Goal: Transaction & Acquisition: Purchase product/service

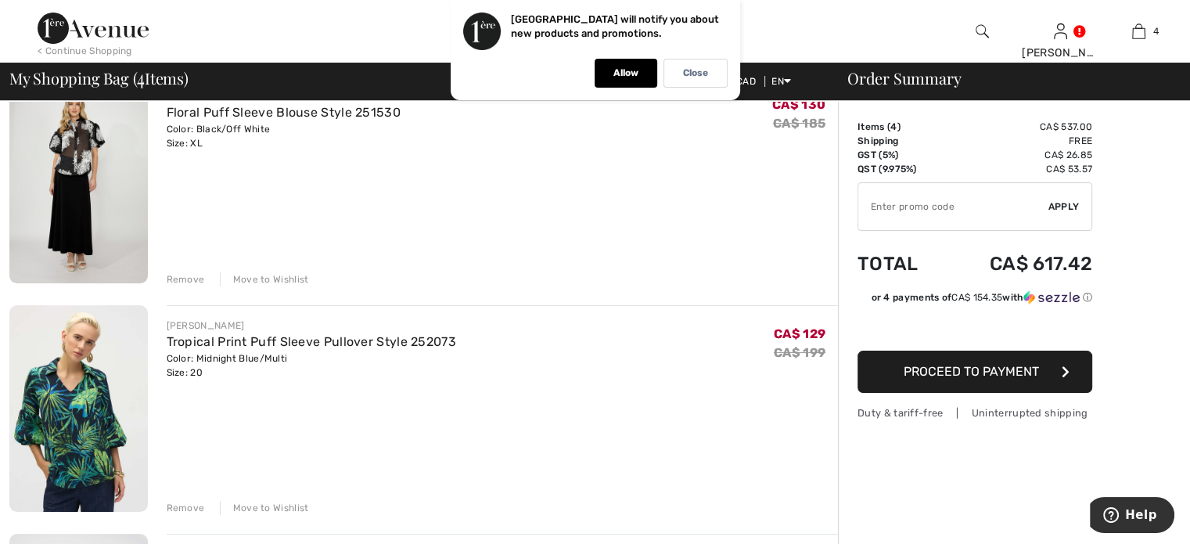
scroll to position [157, 0]
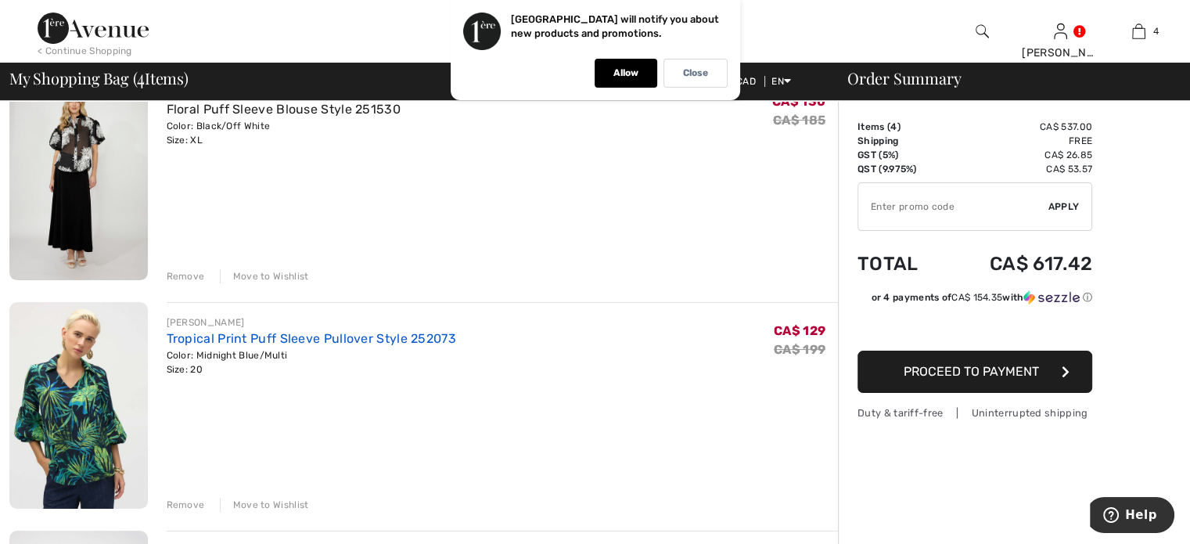
click at [236, 344] on link "Tropical Print Puff Sleeve Pullover Style 252073" at bounding box center [312, 338] width 290 height 15
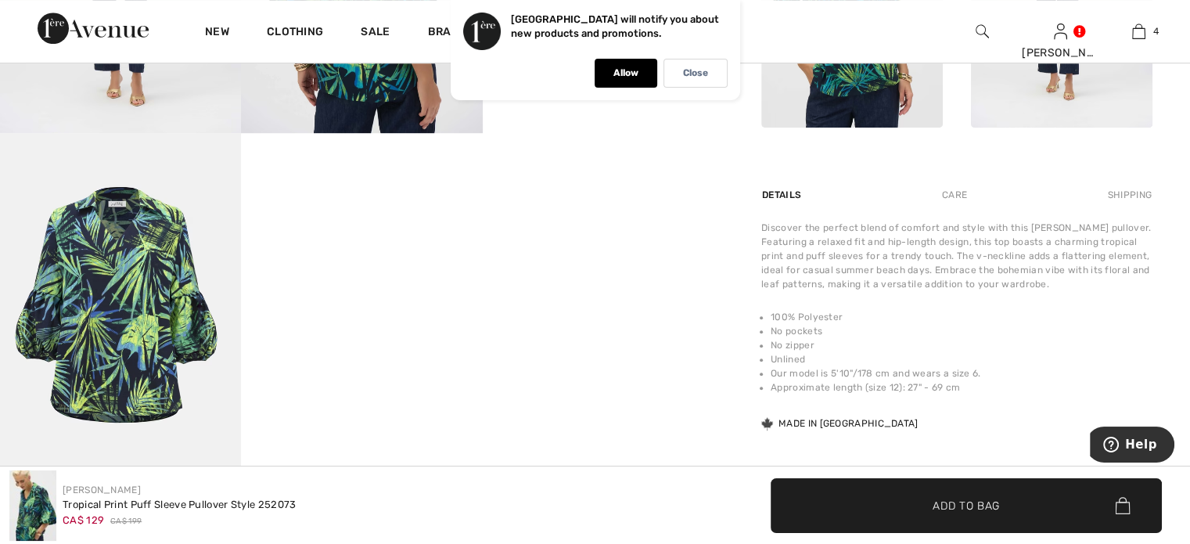
scroll to position [704, 0]
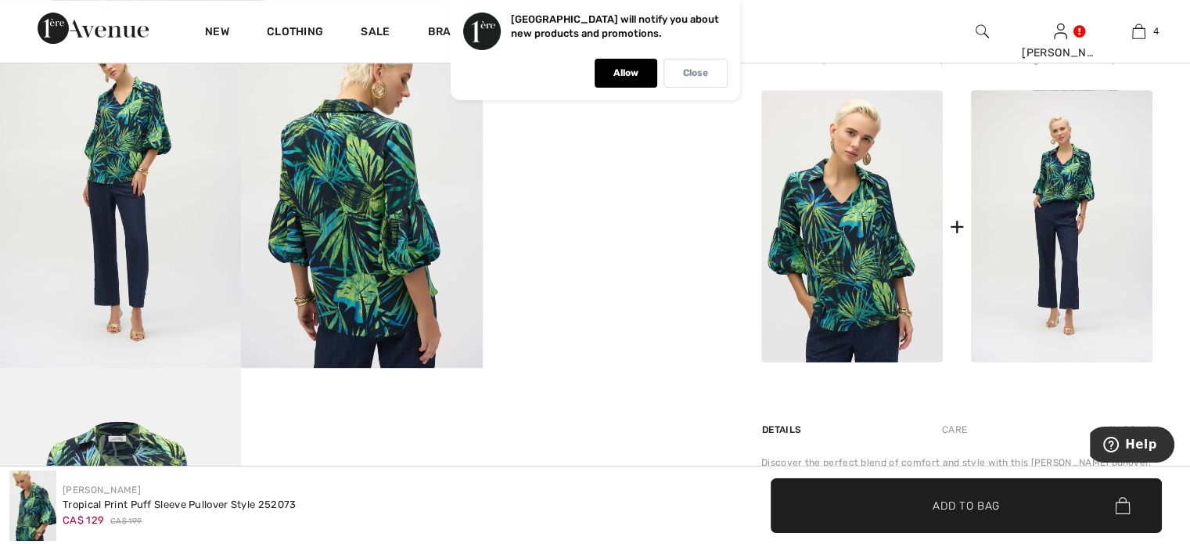
click at [690, 80] on div "Close" at bounding box center [696, 73] width 64 height 29
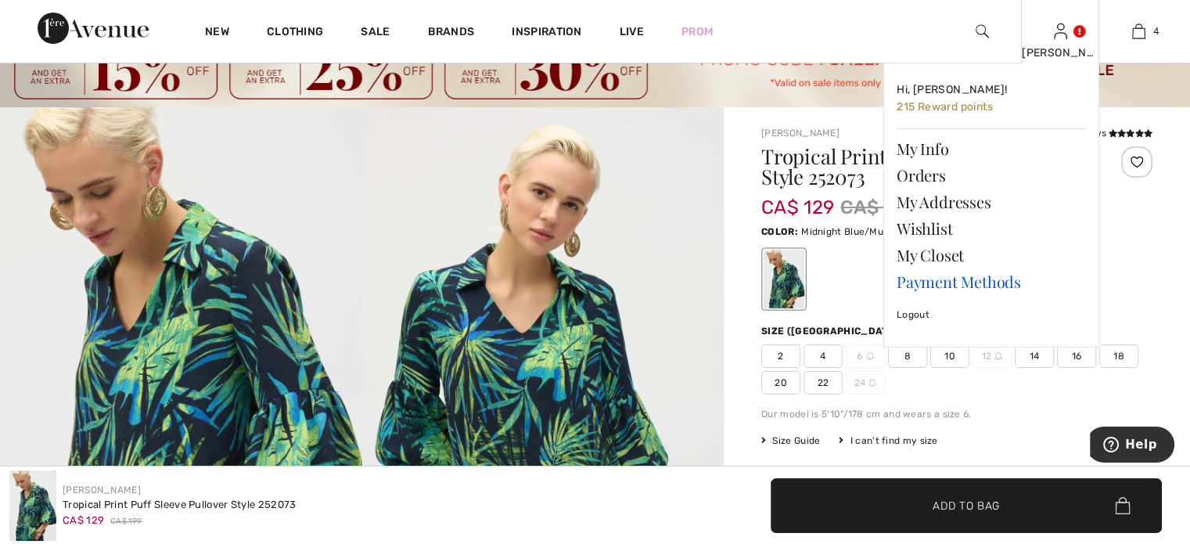
scroll to position [78, 0]
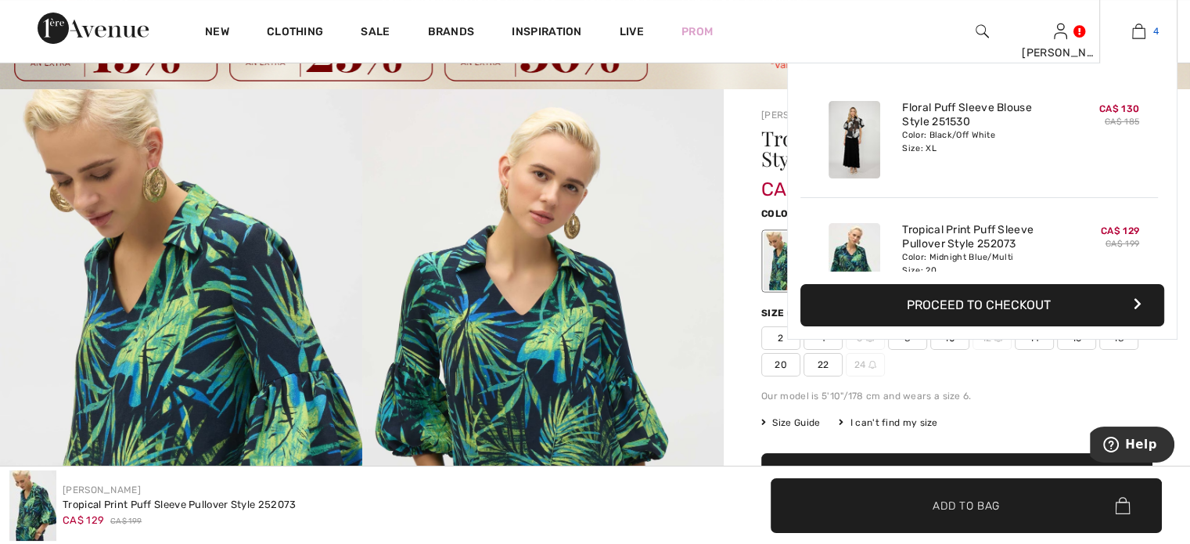
click at [1140, 30] on img at bounding box center [1139, 31] width 13 height 19
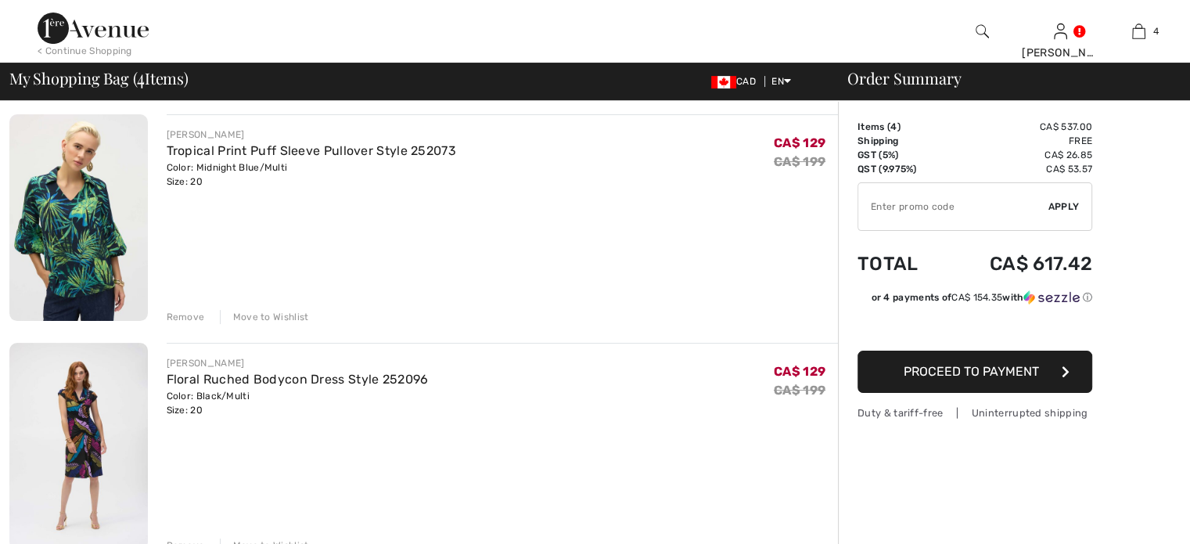
scroll to position [470, 0]
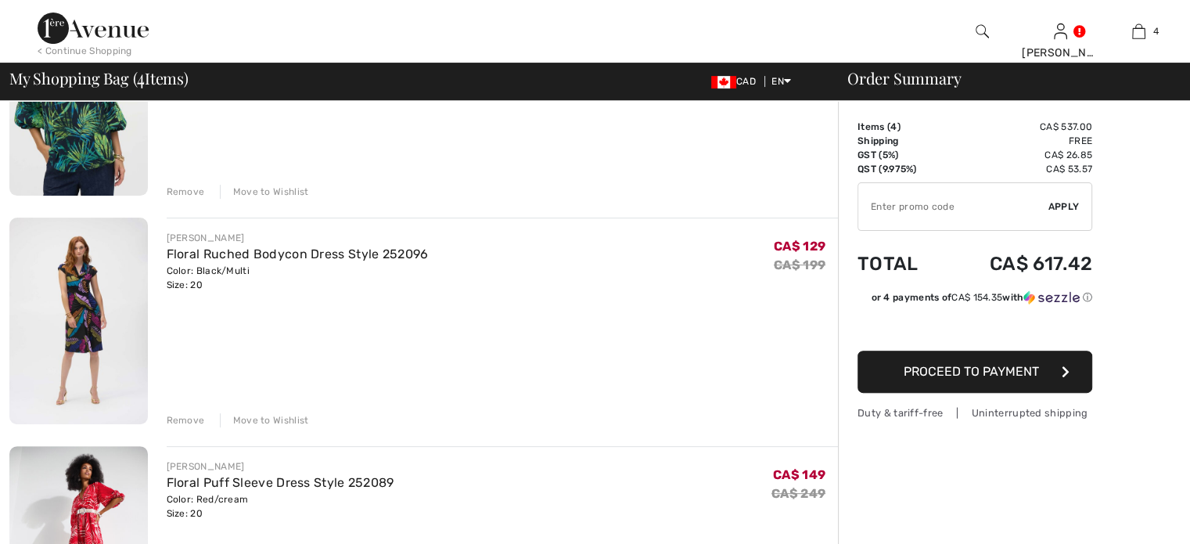
click at [182, 418] on div "Remove" at bounding box center [186, 420] width 38 height 14
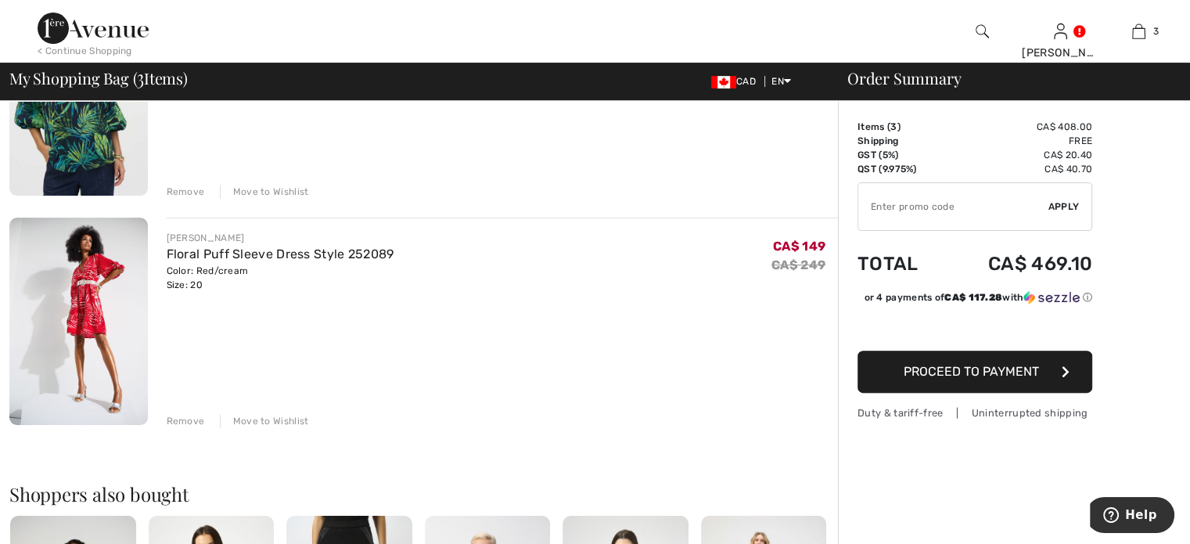
click at [176, 416] on div "Remove" at bounding box center [186, 421] width 38 height 14
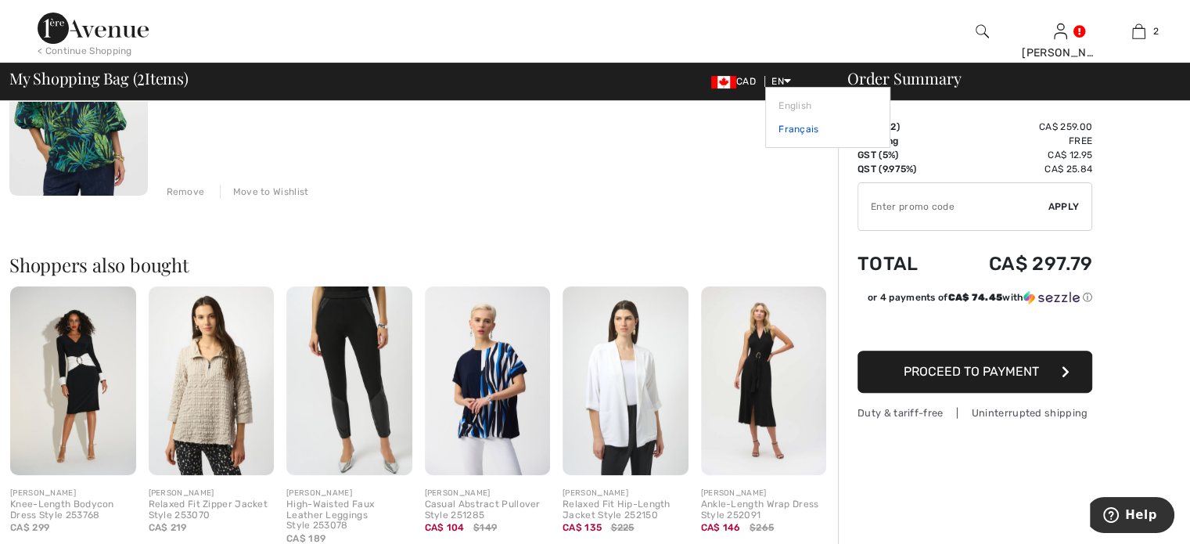
click at [798, 124] on link "Français" at bounding box center [828, 128] width 99 height 23
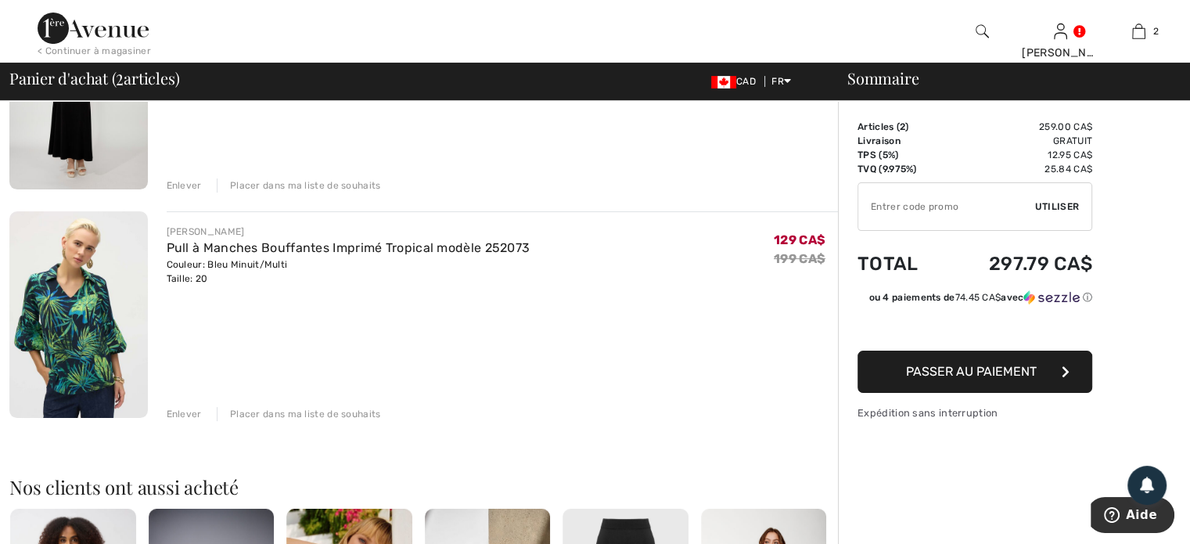
scroll to position [313, 0]
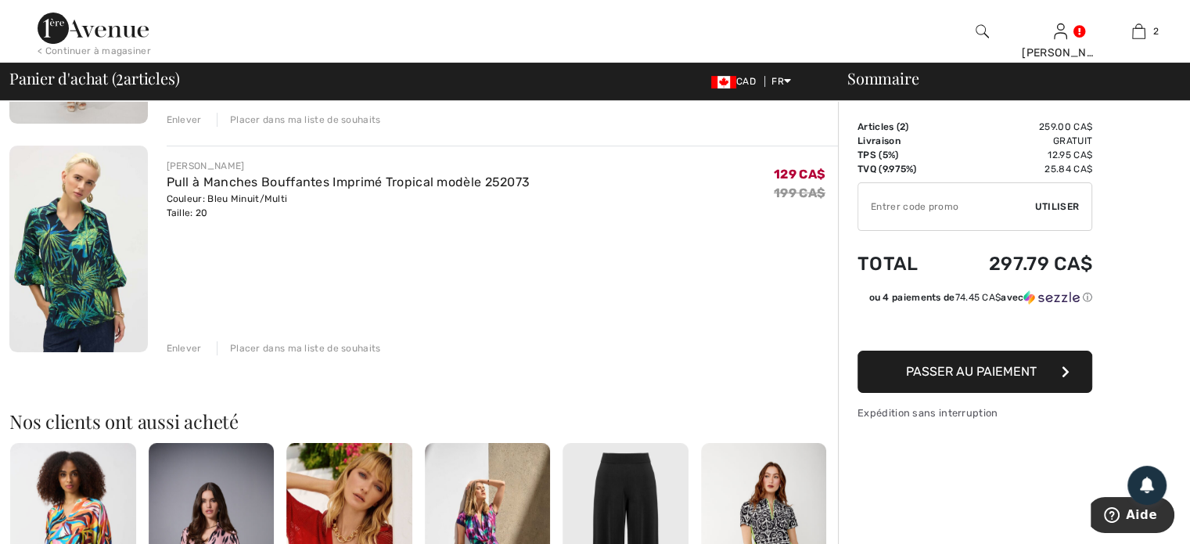
click at [998, 379] on button "Passer au paiement" at bounding box center [975, 372] width 235 height 42
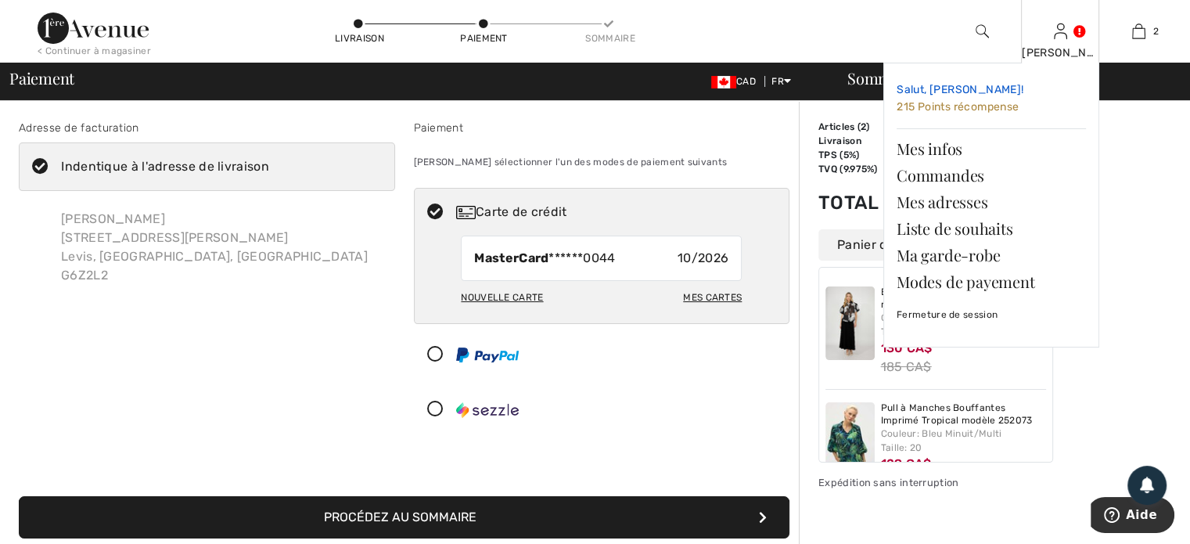
click at [944, 81] on link "Salut, Sylvie! 215 Points récompense" at bounding box center [991, 99] width 189 height 46
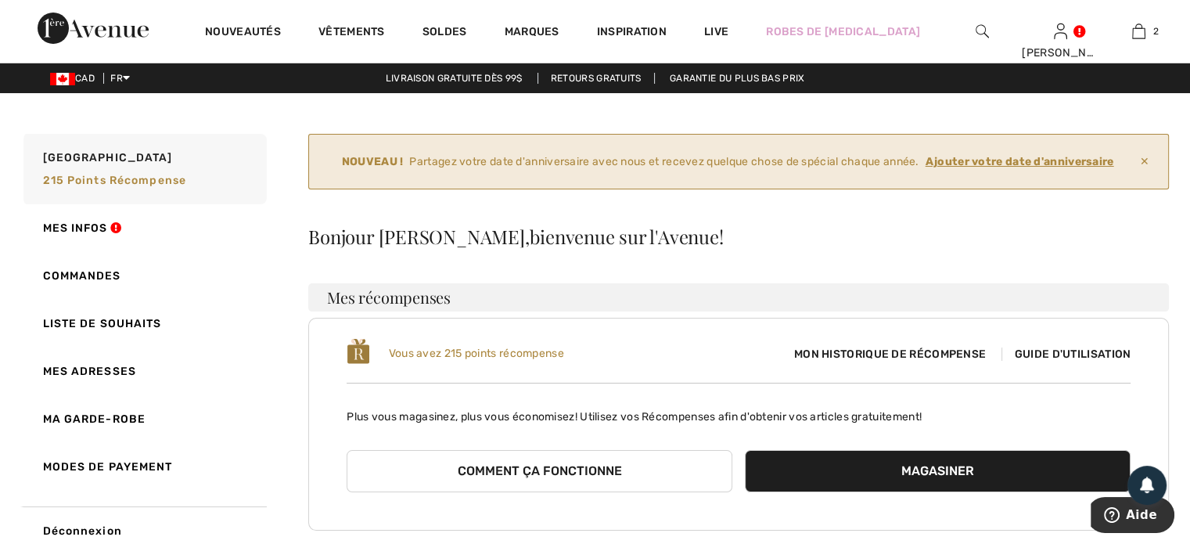
click at [1017, 159] on ins "Ajouter votre date d'anniversaire" at bounding box center [1020, 161] width 189 height 13
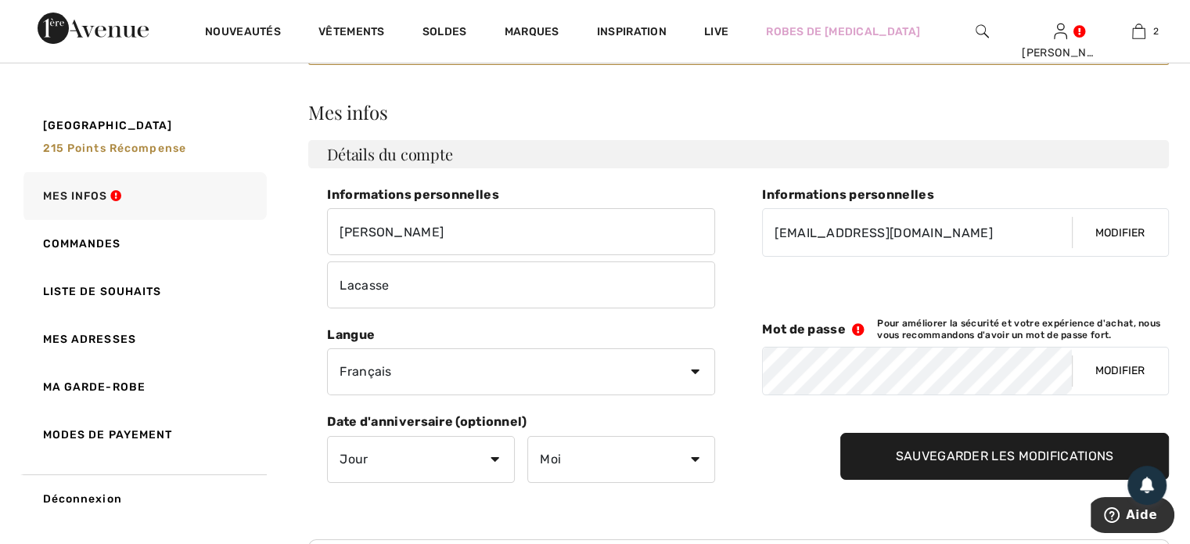
scroll to position [235, 0]
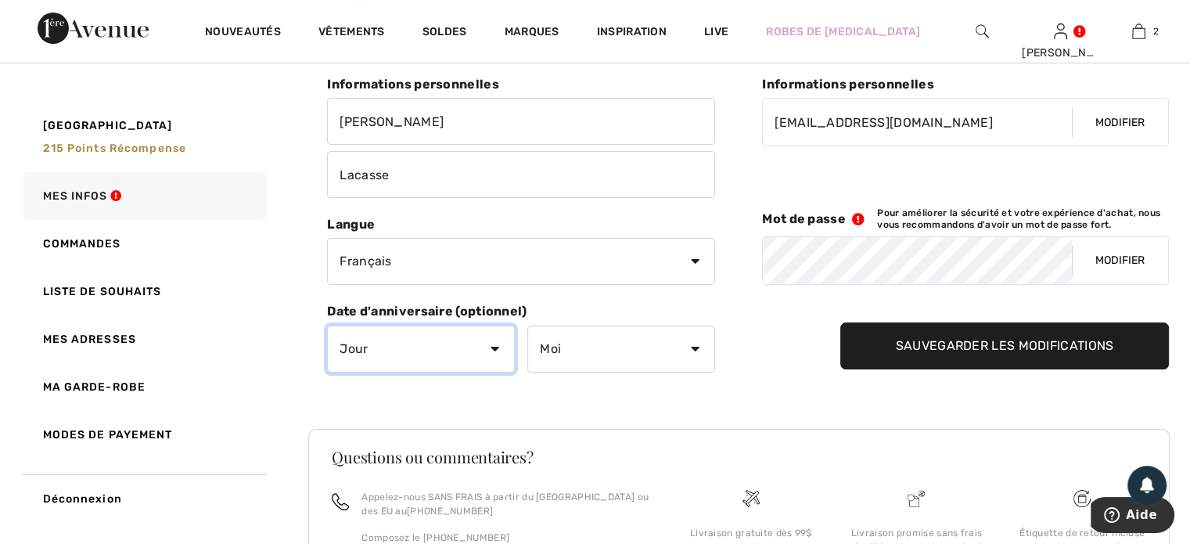
click at [485, 344] on select "Jour 1 2 3 4 5 6 7 8 9 10 11 12 13 14 15 16 17 18 19 20 21 22 23 24 25 26 27 28…" at bounding box center [421, 349] width 188 height 47
select select "29"
click at [327, 326] on select "Jour 1 2 3 4 5 6 7 8 9 10 11 12 13 14 15 16 17 18 19 20 21 22 23 24 25 26 27 28…" at bounding box center [421, 349] width 188 height 47
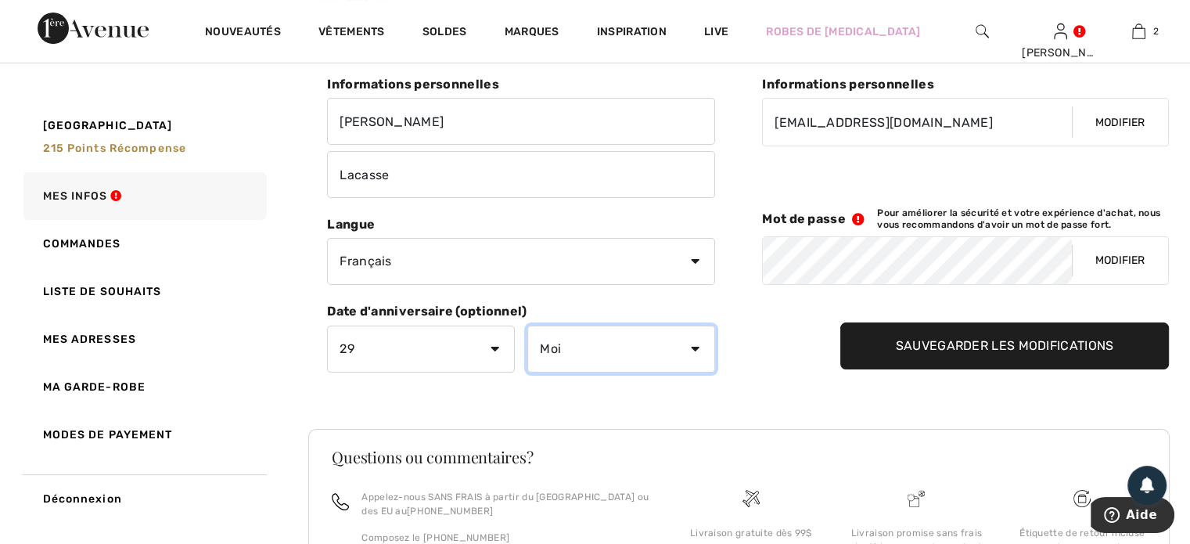
click at [616, 350] on select "Moi Janvier Février Mars Avril Mai Juin Juillet Aout Septembre Octobre Novembre…" at bounding box center [622, 349] width 188 height 47
select select "6"
click at [528, 326] on select "Moi Janvier Février Mars Avril Mai Juin Juillet Aout Septembre Octobre Novembre…" at bounding box center [622, 349] width 188 height 47
click at [910, 349] on input "Sauvegarder les modifications" at bounding box center [1006, 345] width 330 height 47
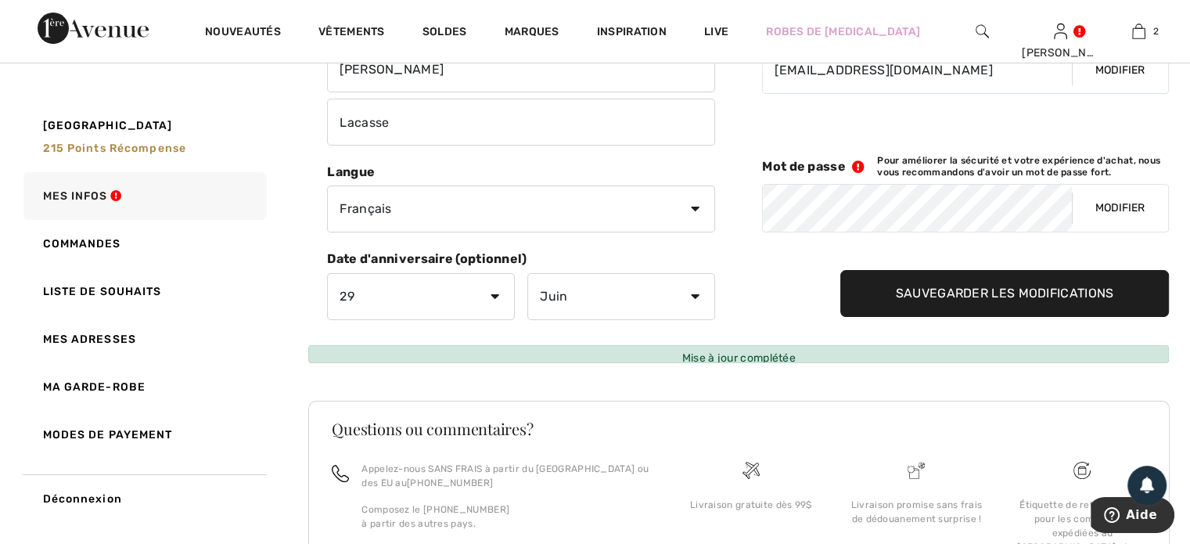
scroll to position [142, 0]
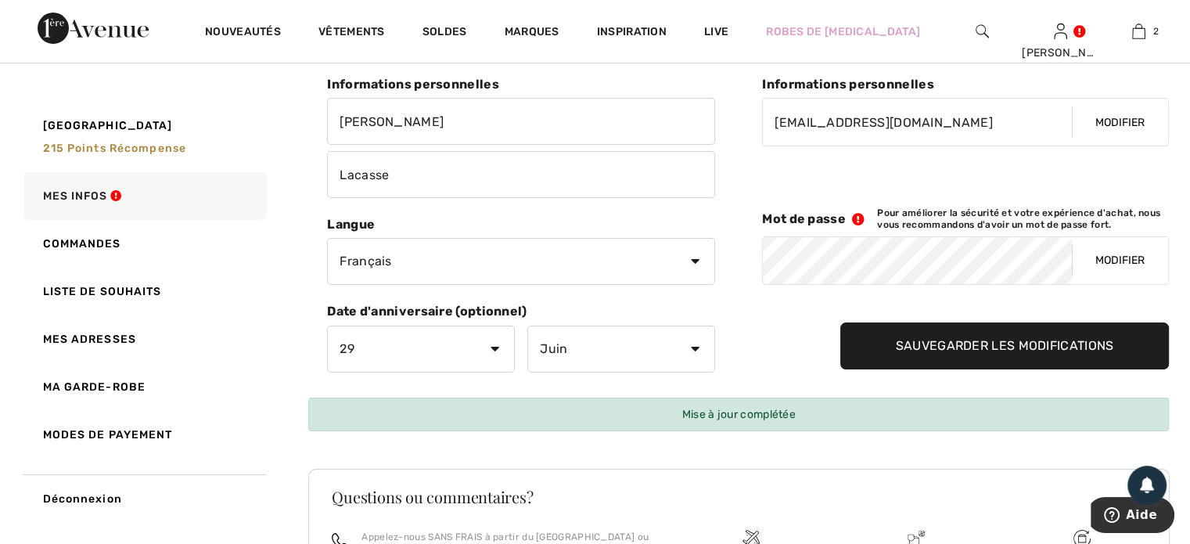
click at [910, 349] on input "Sauvegarder les modifications" at bounding box center [1006, 345] width 330 height 47
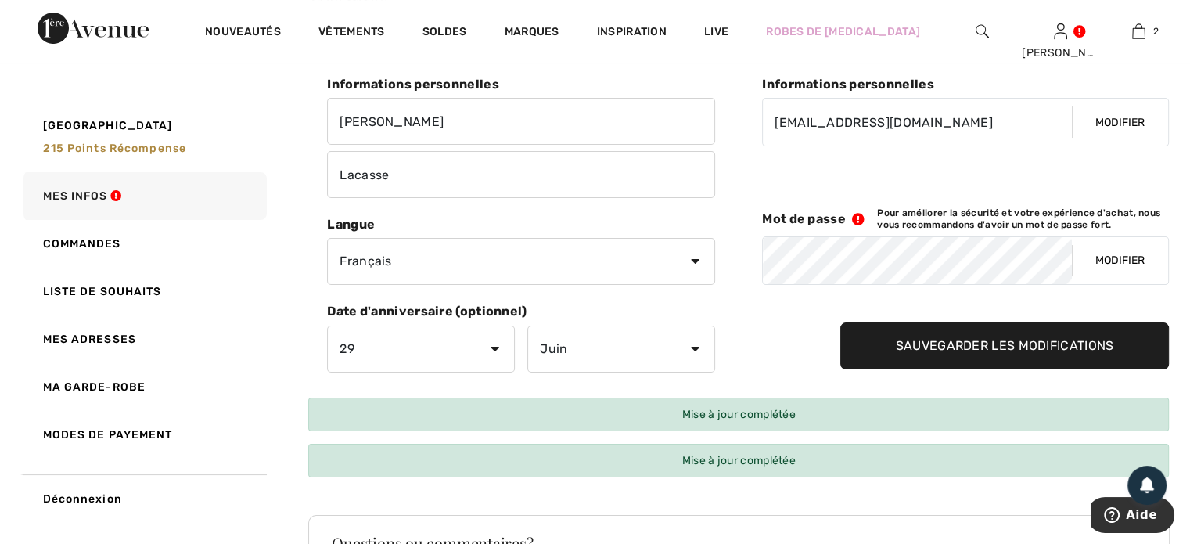
click at [910, 349] on input "Sauvegarder les modifications" at bounding box center [1006, 345] width 330 height 47
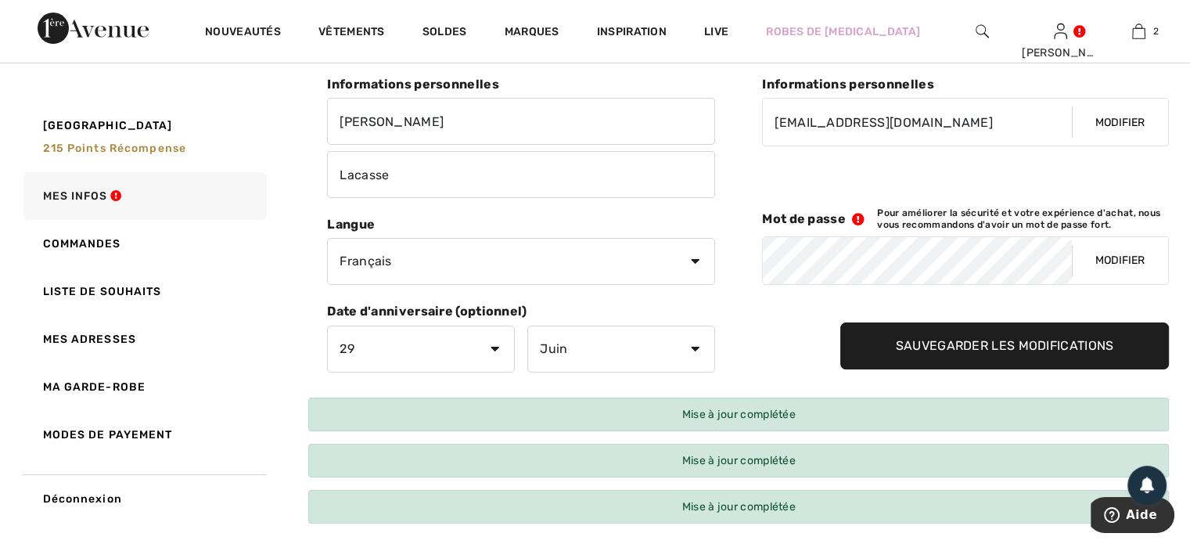
scroll to position [0, 0]
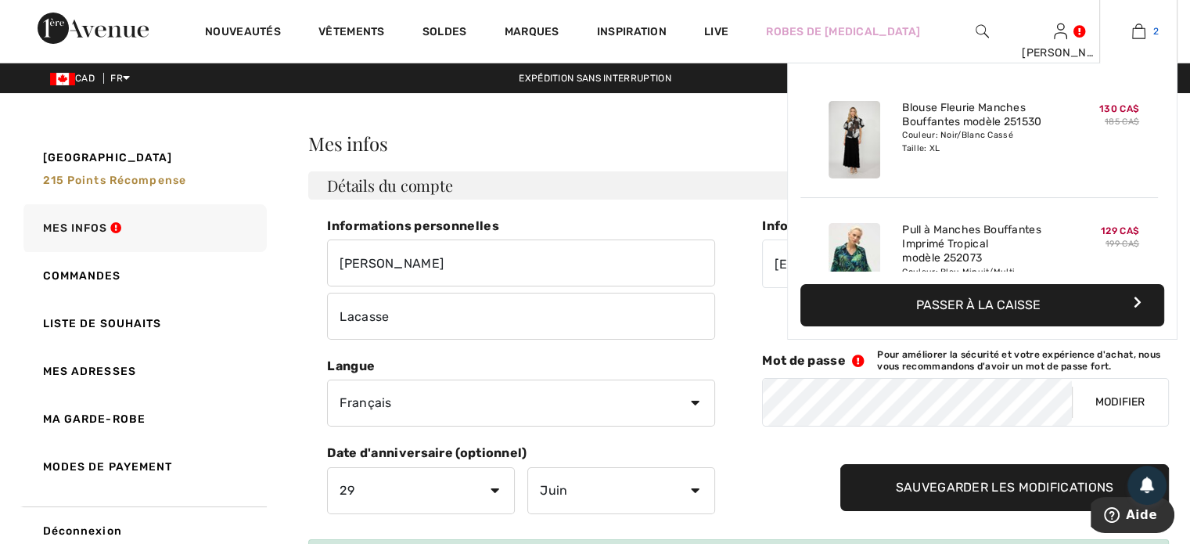
click at [1140, 34] on img at bounding box center [1139, 31] width 13 height 19
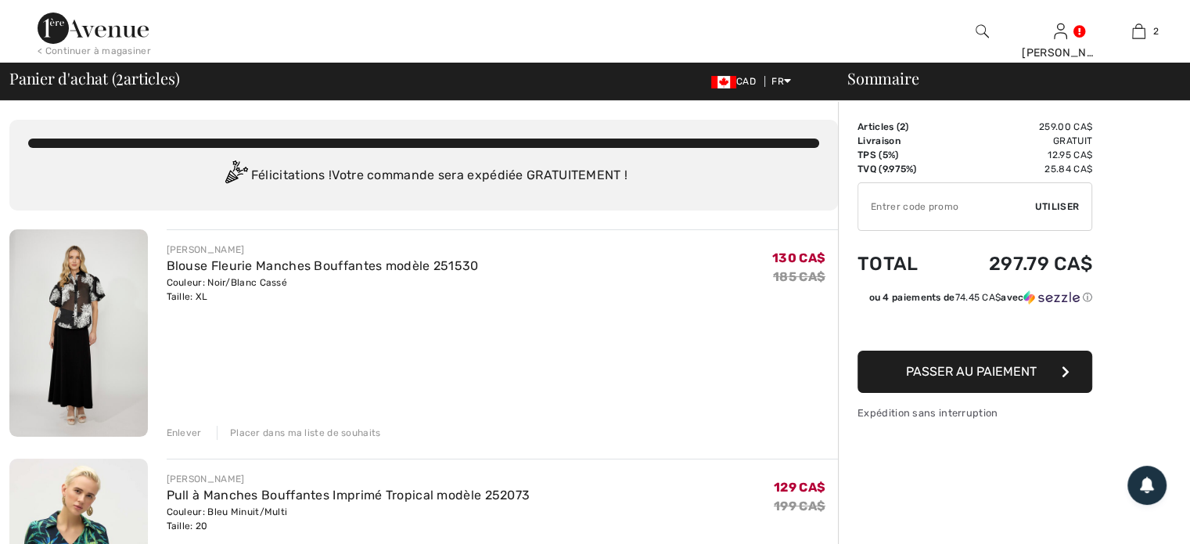
click at [109, 56] on div "< Continuer à magasiner" at bounding box center [94, 51] width 113 height 14
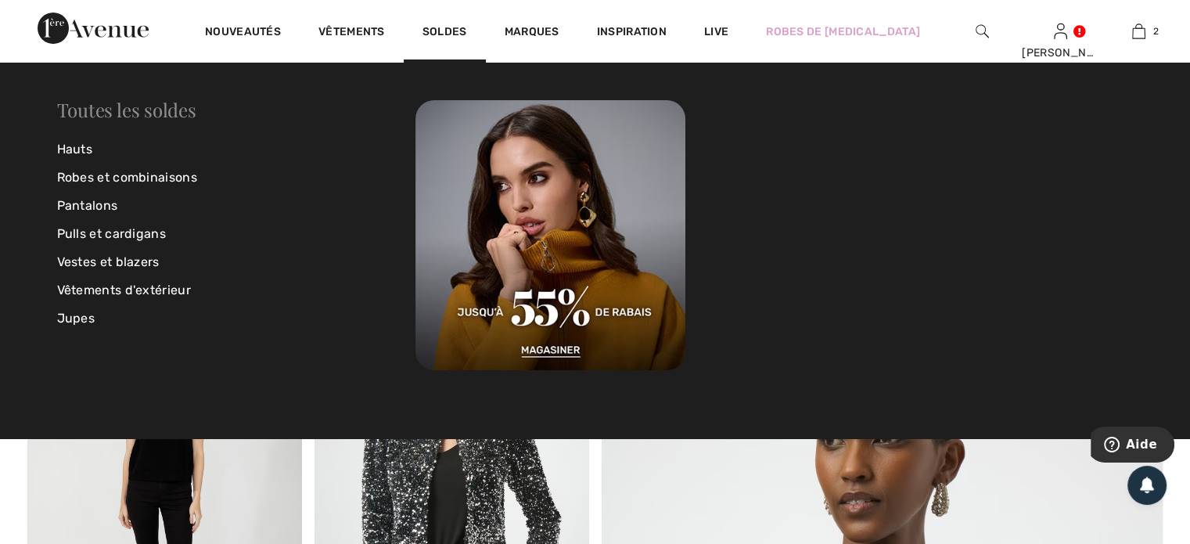
click at [143, 109] on link "Toutes les soldes" at bounding box center [126, 109] width 139 height 25
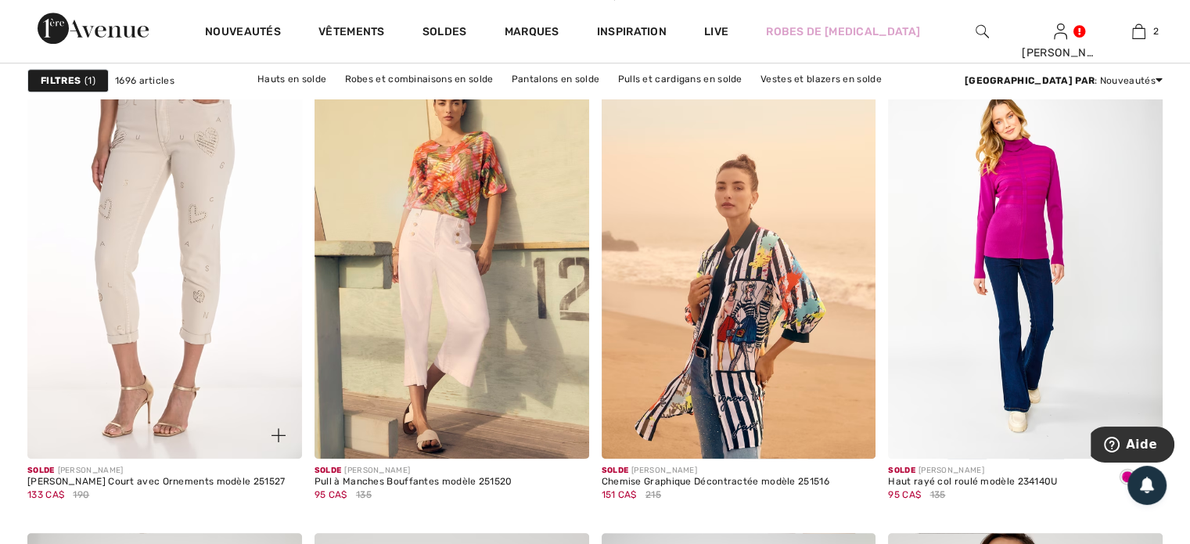
scroll to position [1565, 0]
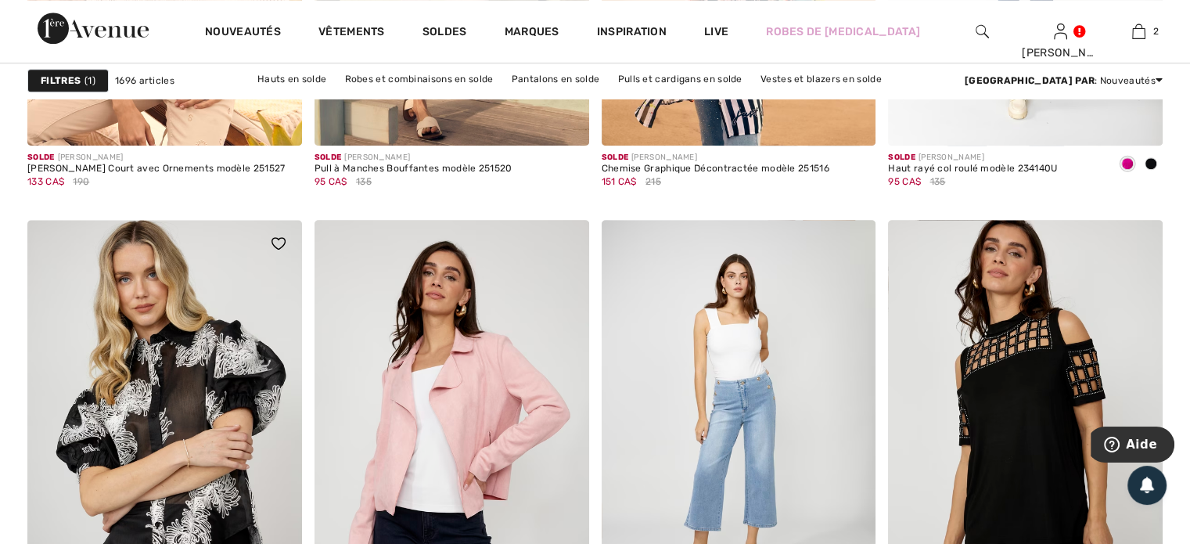
click at [191, 417] on img at bounding box center [164, 426] width 275 height 412
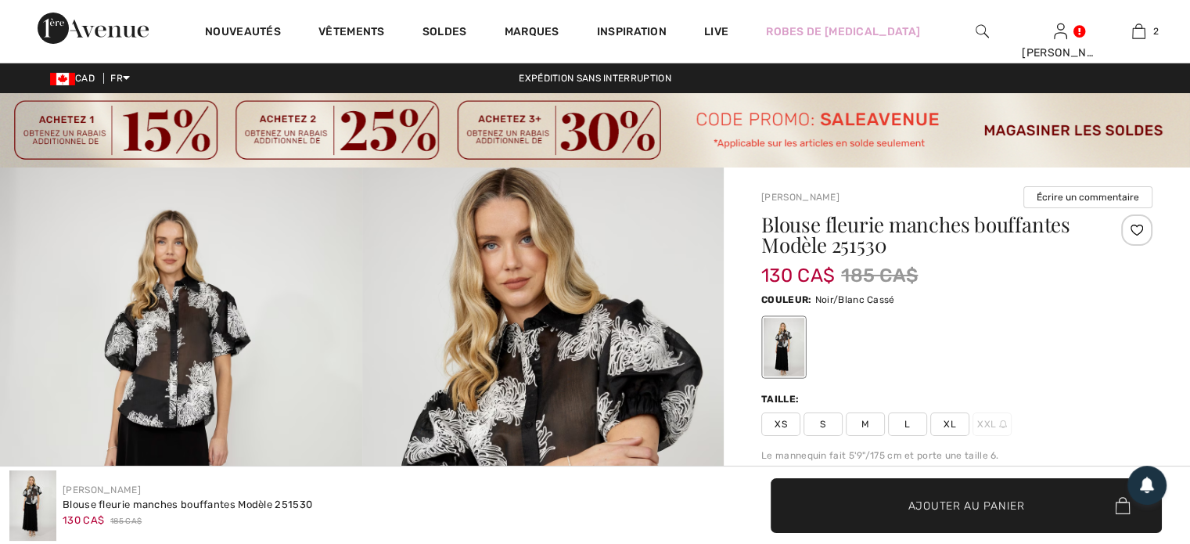
click at [951, 423] on span "XL" at bounding box center [950, 423] width 39 height 23
click at [971, 501] on span "Ajouter au panier" at bounding box center [967, 505] width 117 height 16
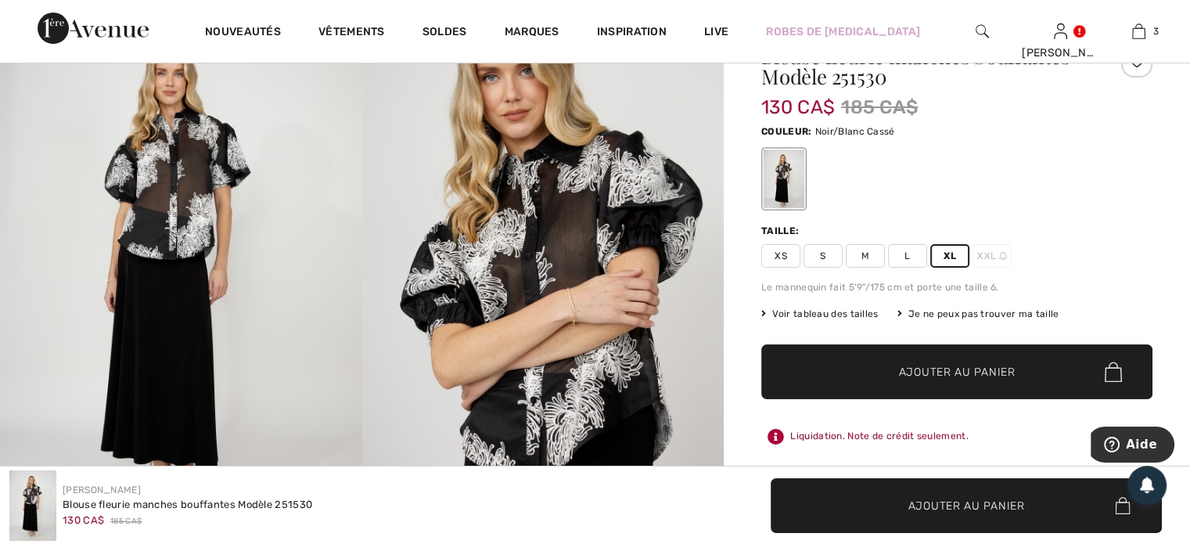
scroll to position [157, 0]
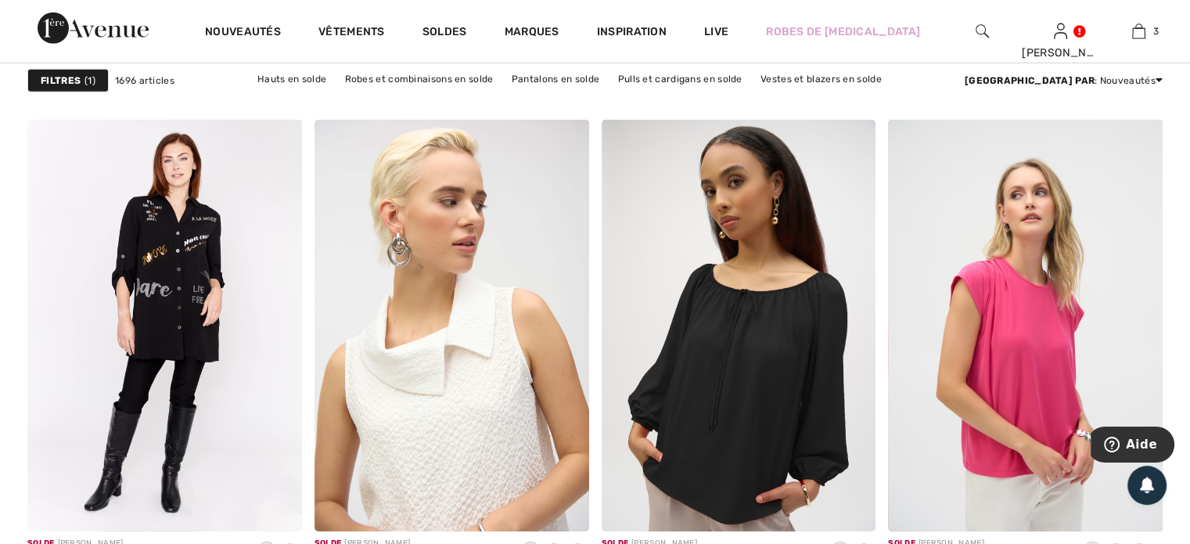
scroll to position [5087, 0]
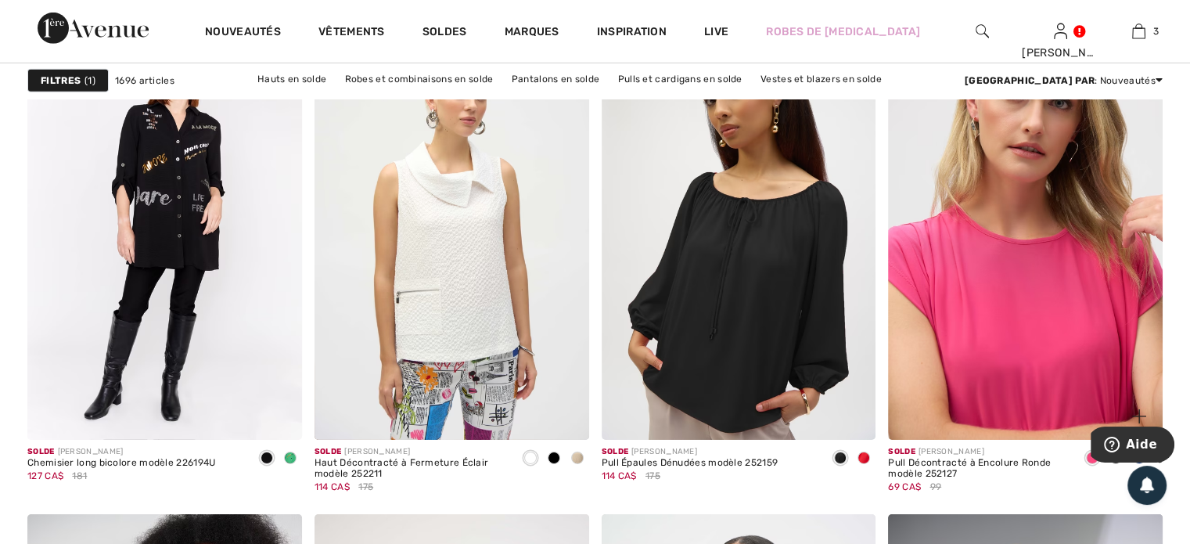
click at [1049, 387] on img at bounding box center [1025, 234] width 275 height 412
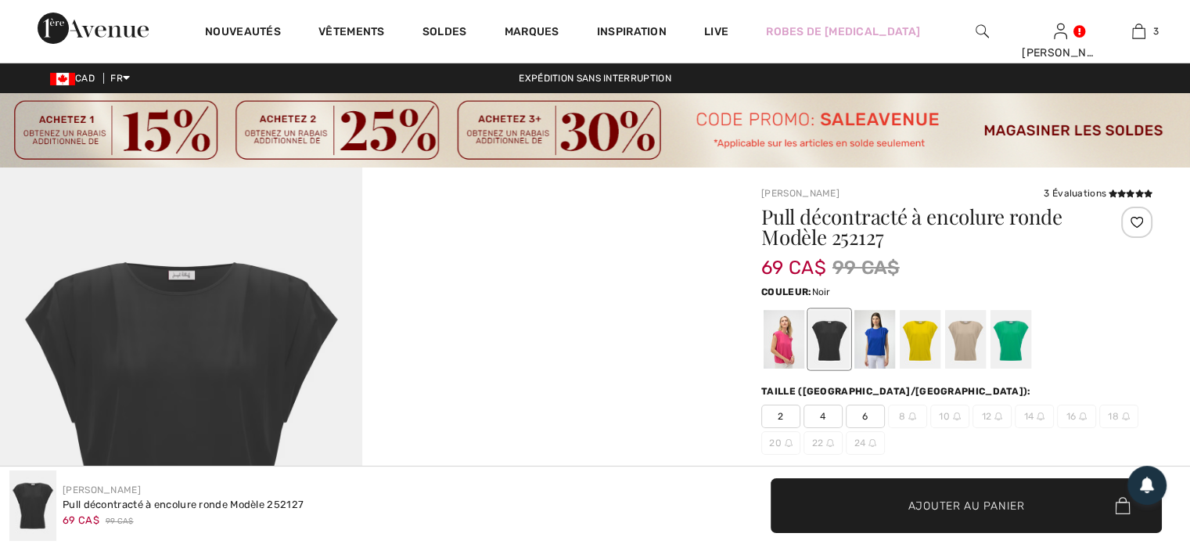
scroll to position [157, 0]
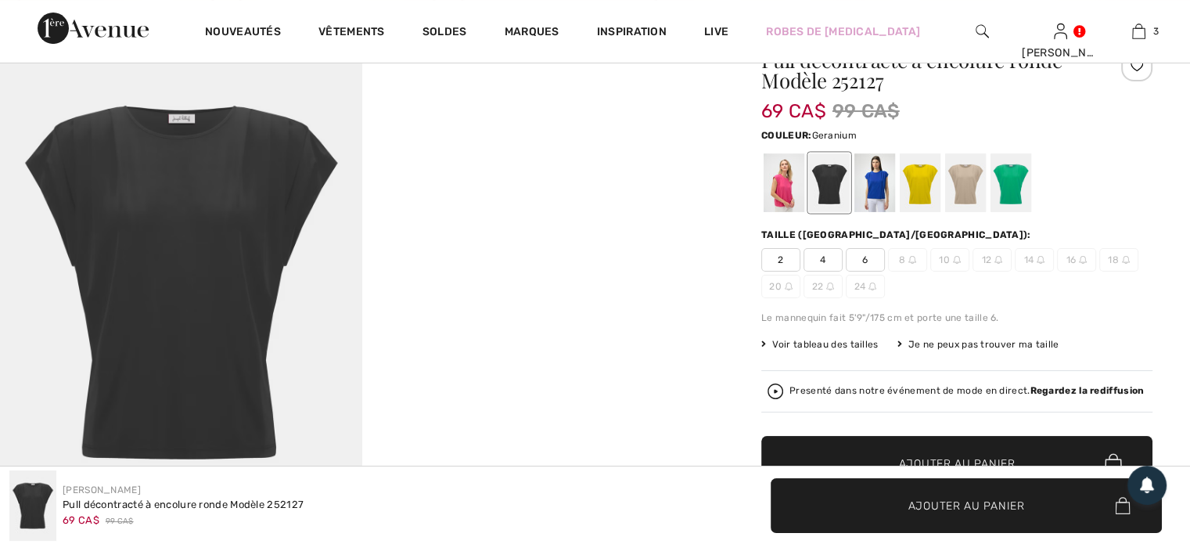
click at [765, 196] on div at bounding box center [784, 182] width 41 height 59
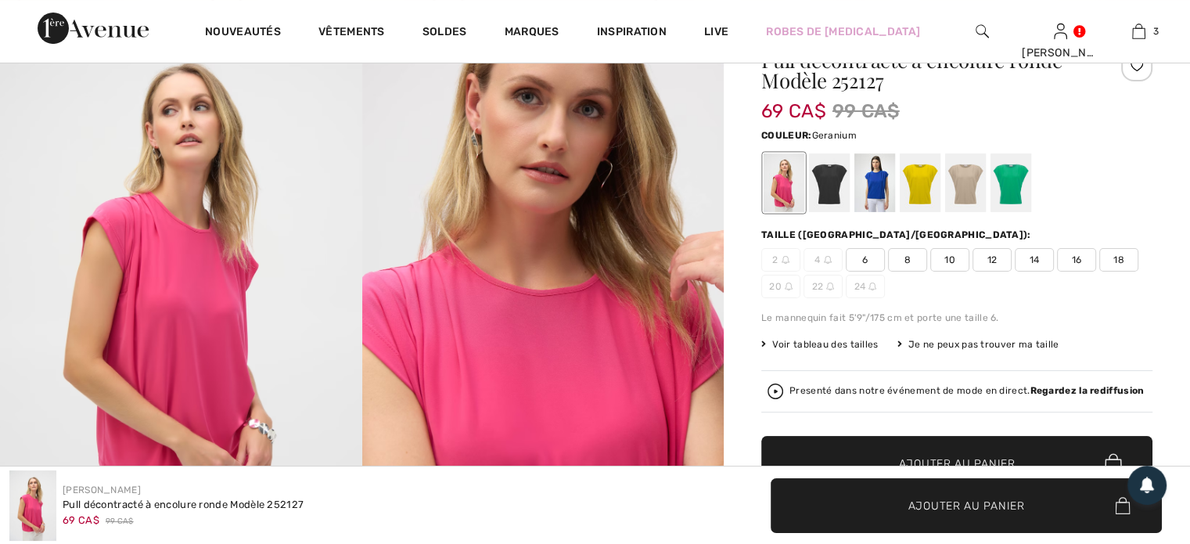
click at [1121, 262] on span "18" at bounding box center [1119, 259] width 39 height 23
click at [949, 507] on span "Ajouter au panier" at bounding box center [967, 505] width 117 height 16
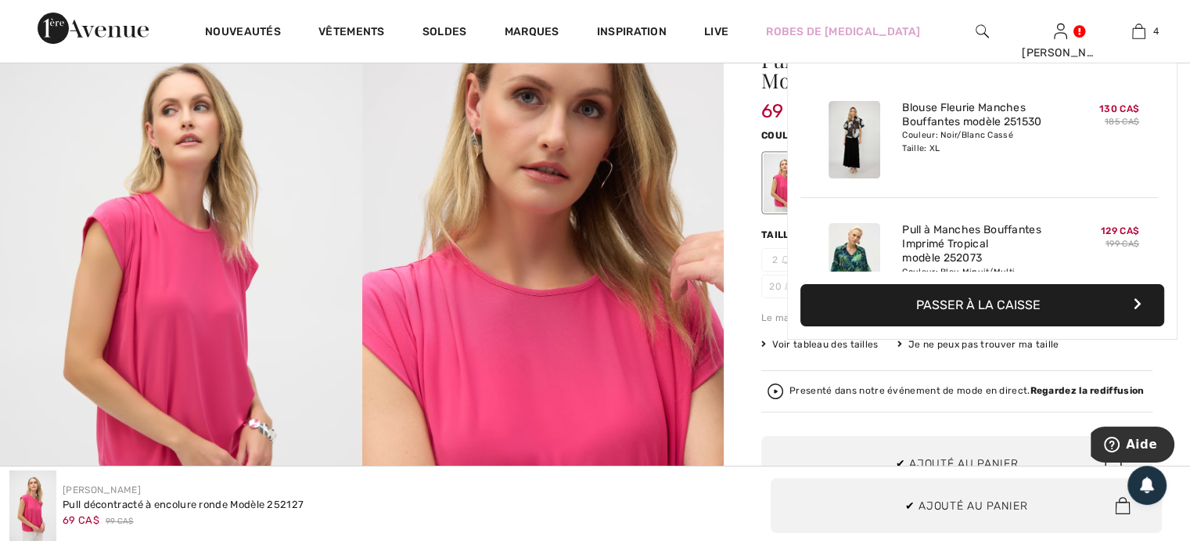
scroll to position [291, 0]
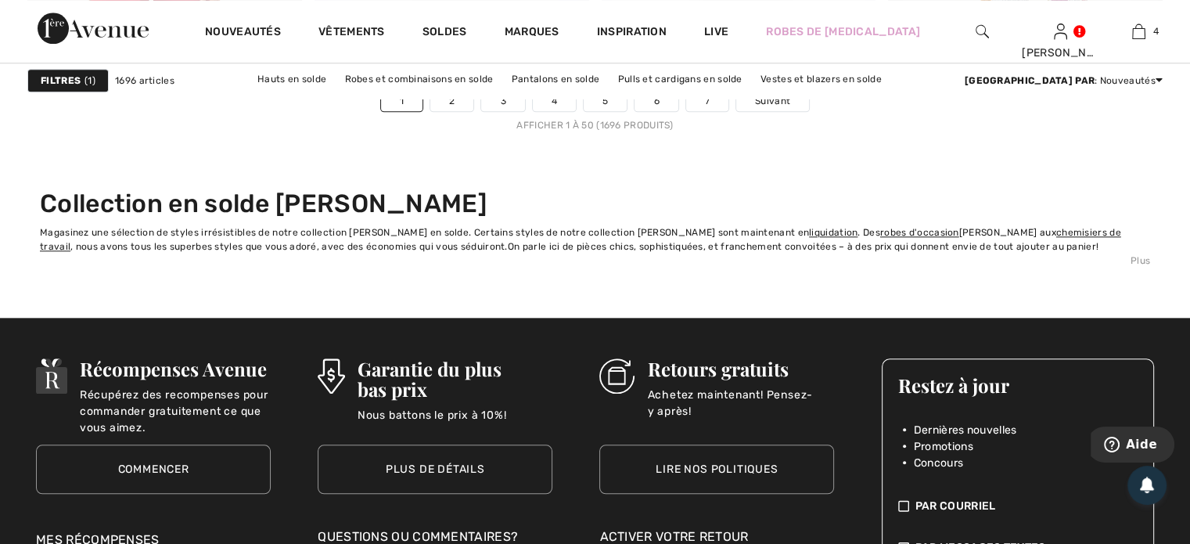
scroll to position [7514, 0]
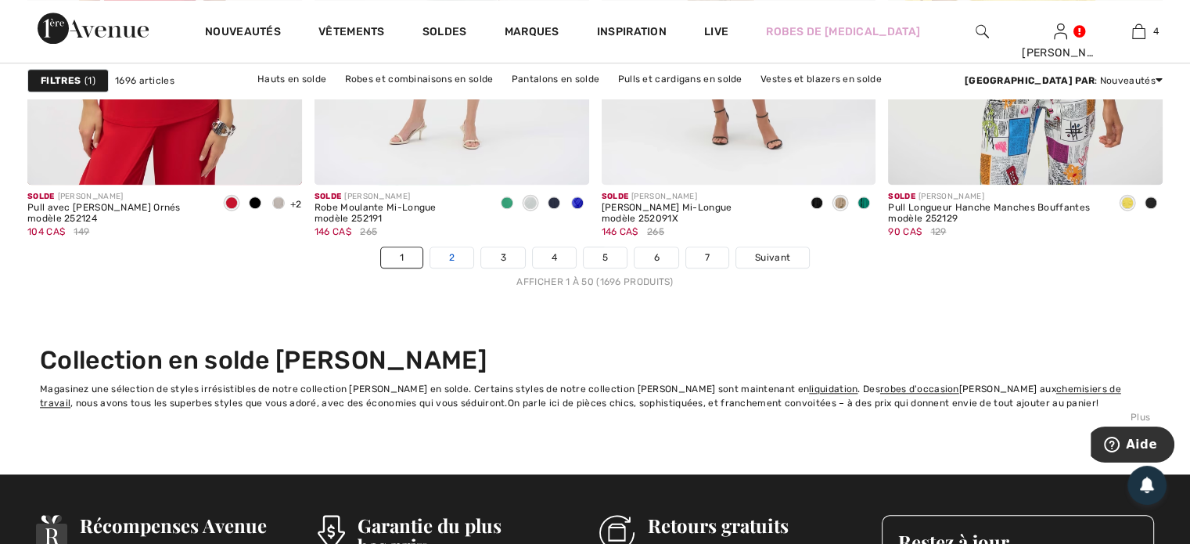
click at [449, 250] on link "2" at bounding box center [451, 257] width 43 height 20
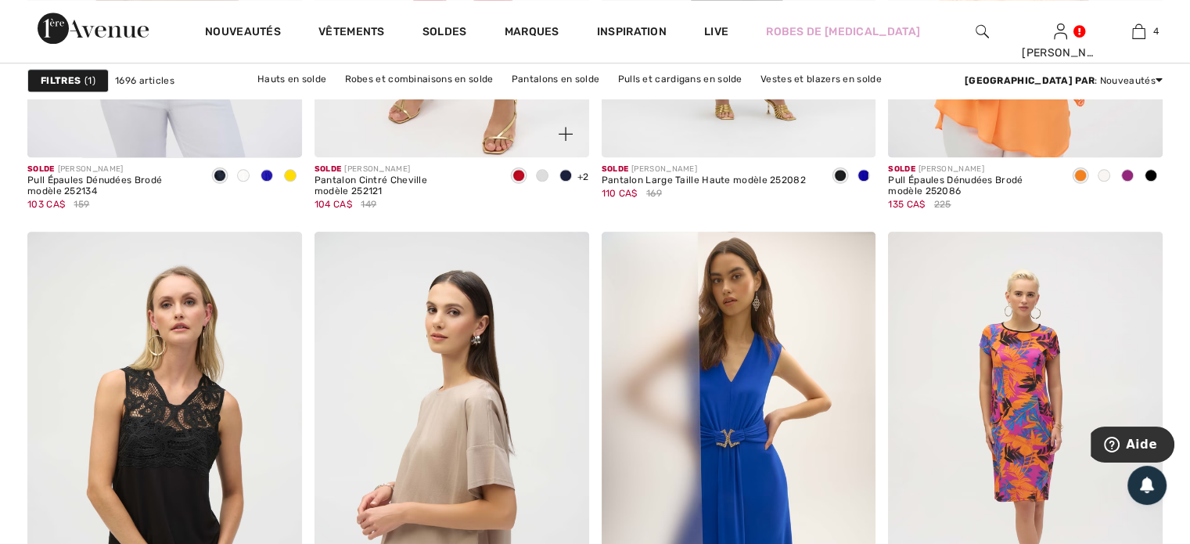
scroll to position [1722, 0]
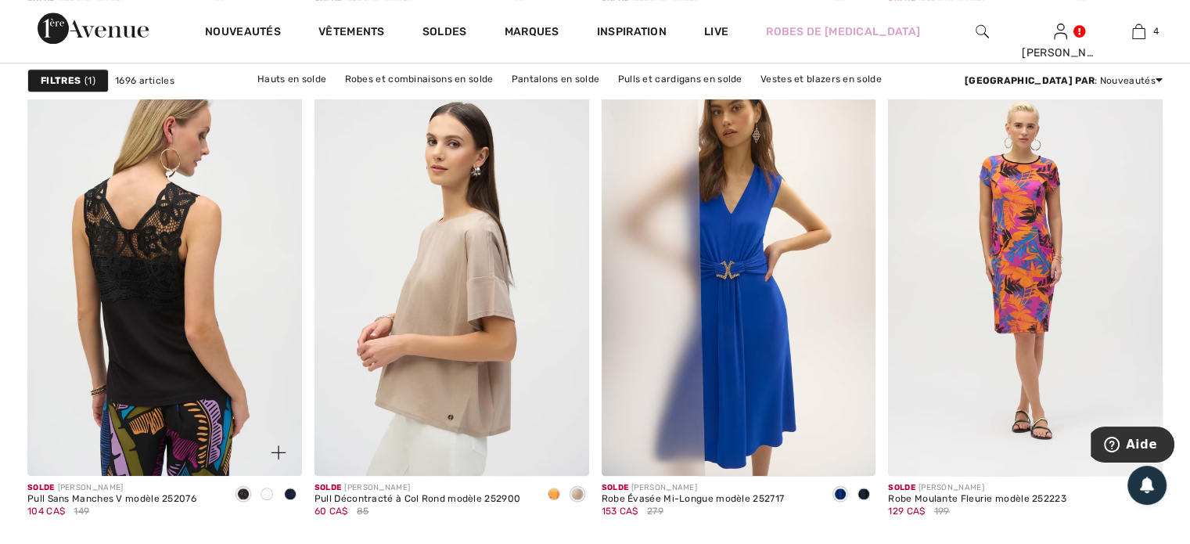
click at [121, 348] on img at bounding box center [164, 269] width 275 height 412
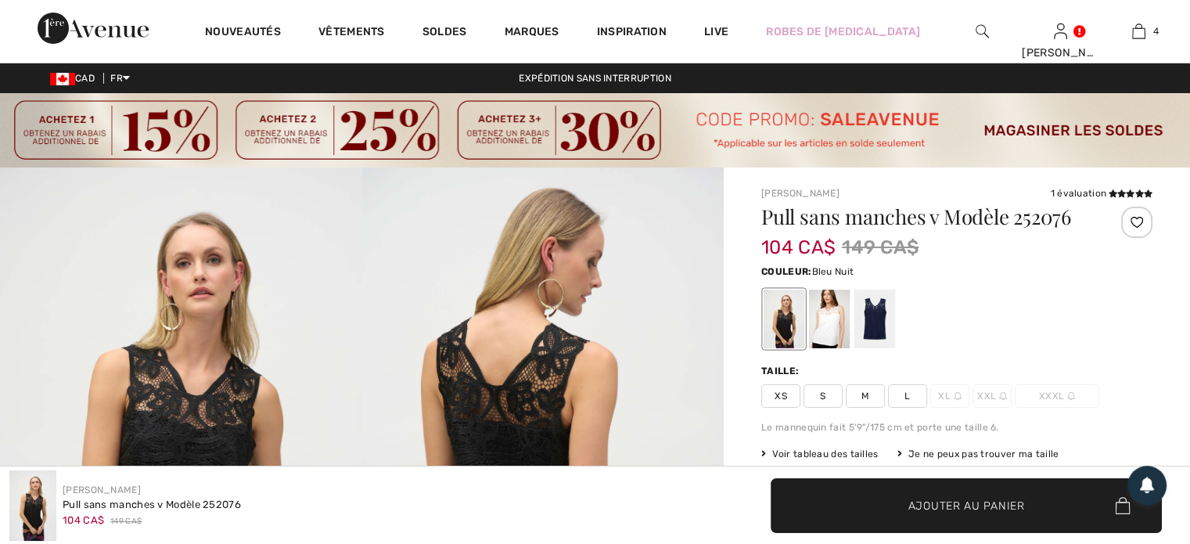
click at [873, 329] on div at bounding box center [875, 319] width 41 height 59
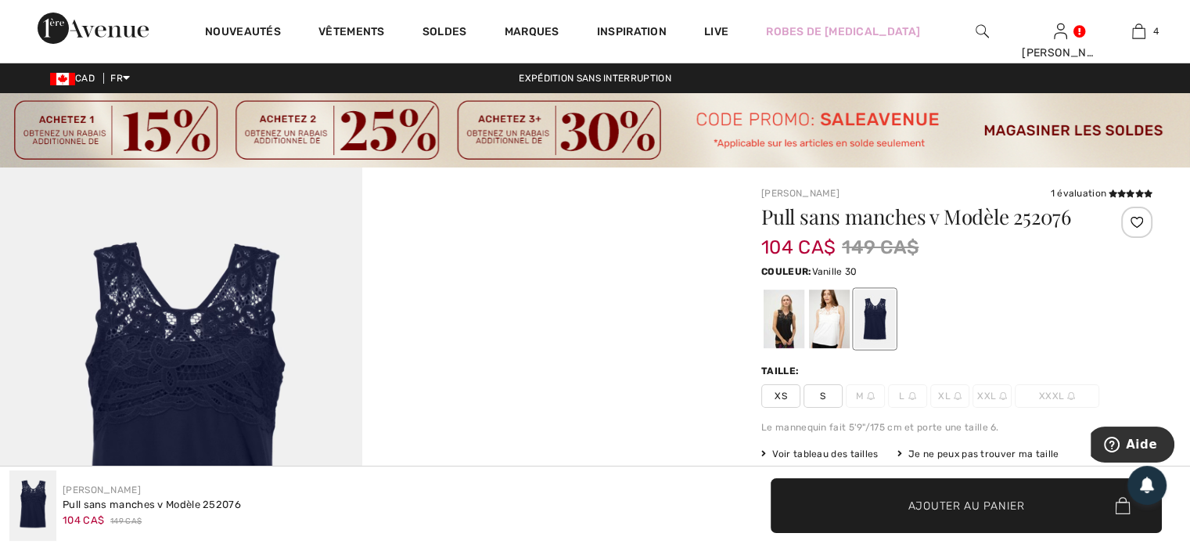
click at [830, 330] on div at bounding box center [829, 319] width 41 height 59
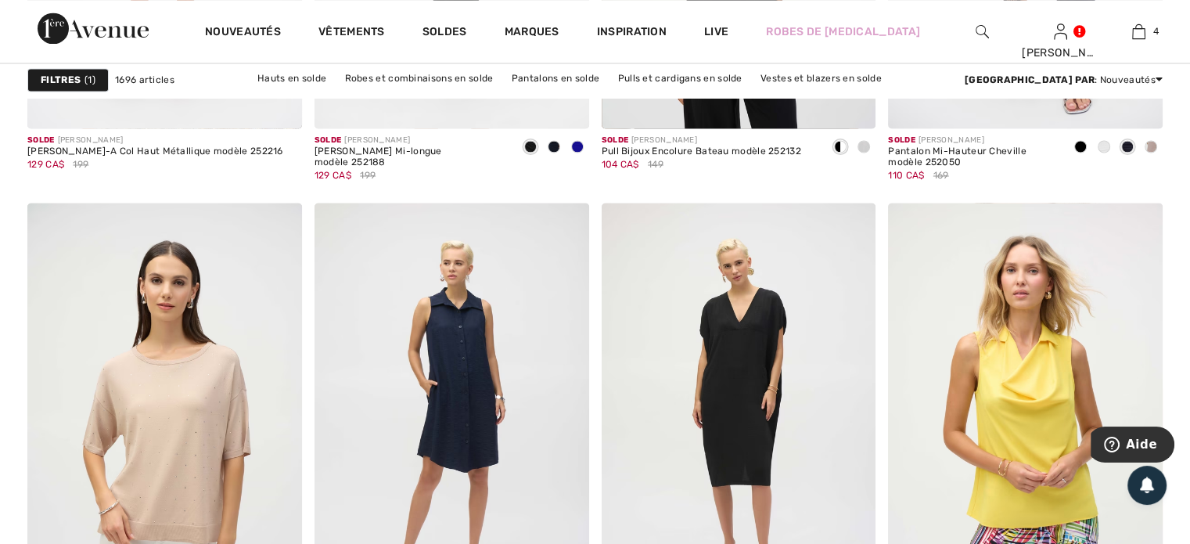
scroll to position [2896, 0]
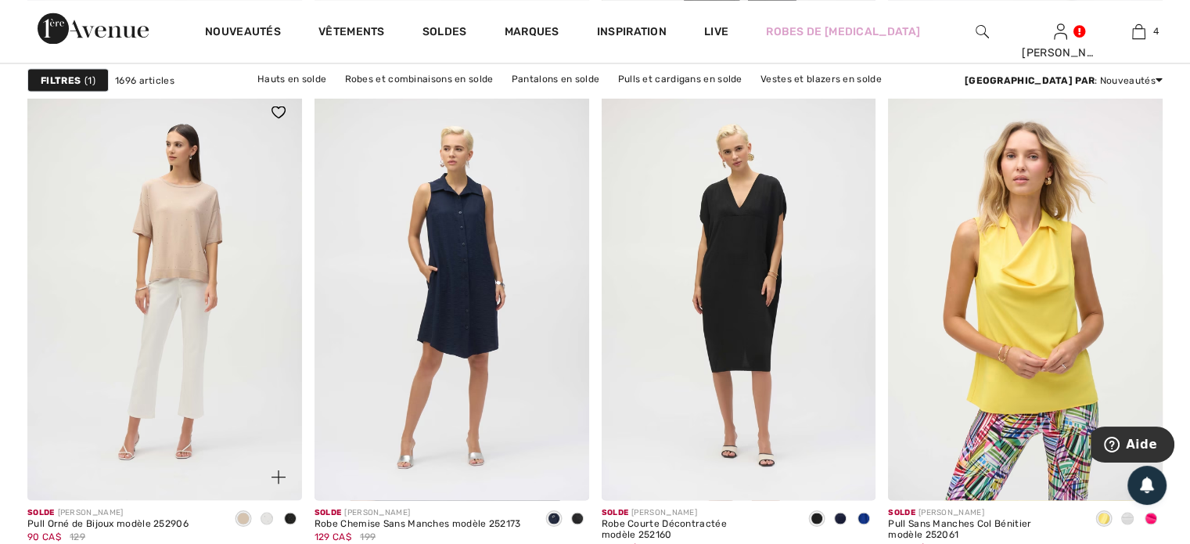
click at [137, 306] on img at bounding box center [164, 294] width 275 height 412
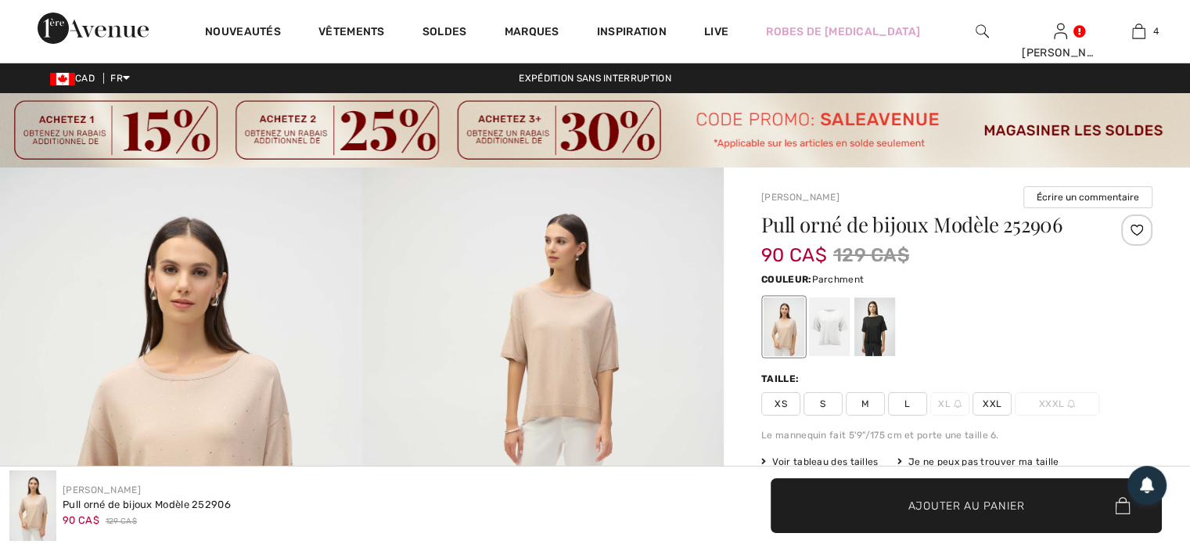
click at [997, 402] on span "XXL" at bounding box center [992, 403] width 39 height 23
click at [963, 508] on span "Ajouter au panier" at bounding box center [967, 505] width 117 height 16
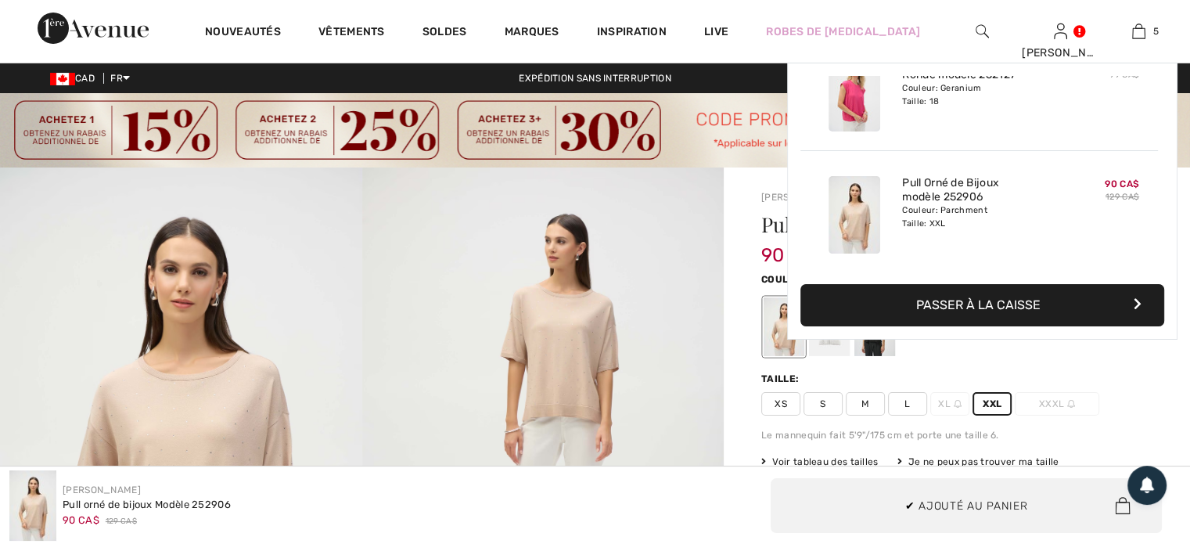
scroll to position [413, 0]
click at [934, 366] on div "Pull orné de bijoux Modèle 252906 90 CA$ 129 CA$ Couleur: Parchment Taille: XS …" at bounding box center [957, 452] width 391 height 477
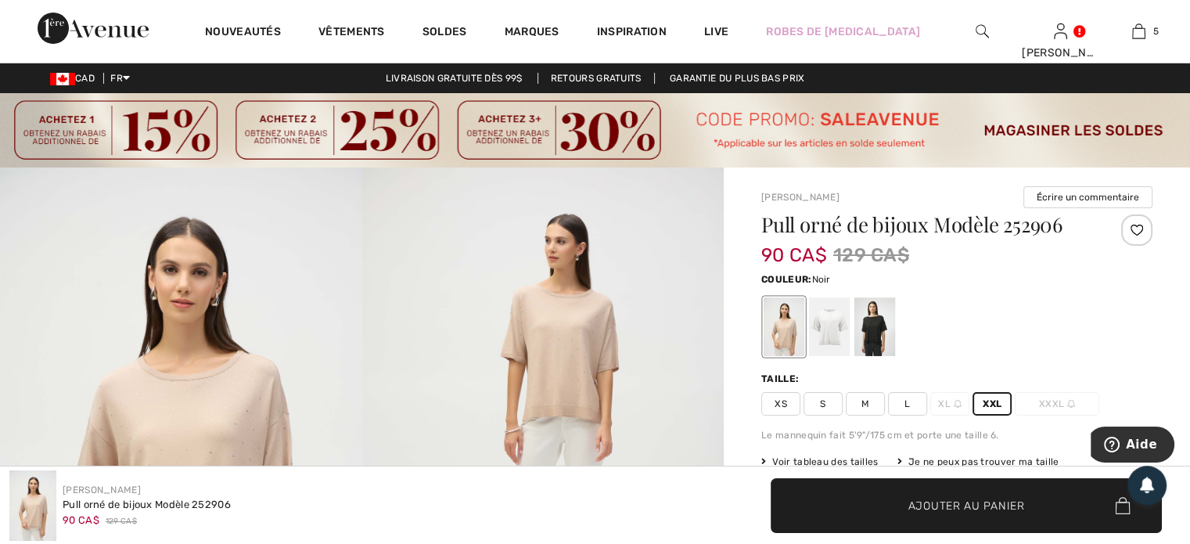
click at [879, 348] on div at bounding box center [875, 326] width 41 height 59
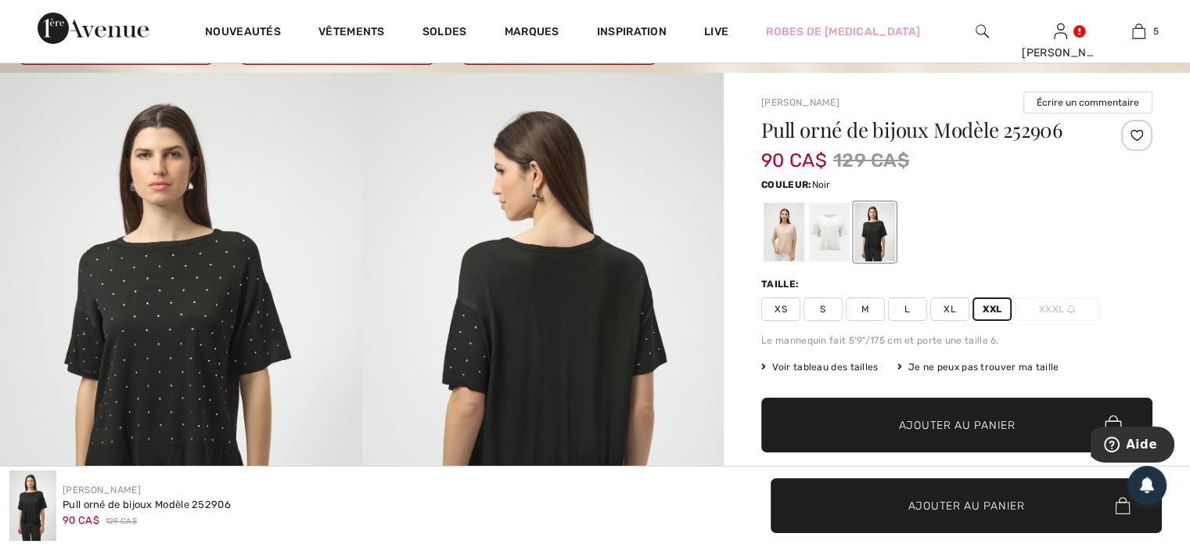
scroll to position [157, 0]
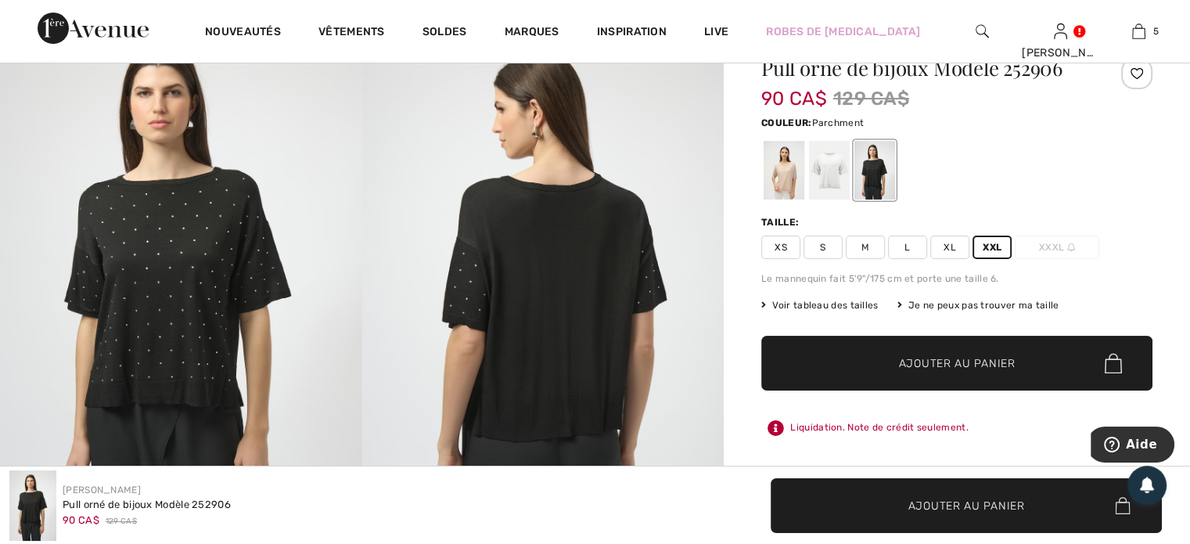
click at [777, 171] on div at bounding box center [784, 170] width 41 height 59
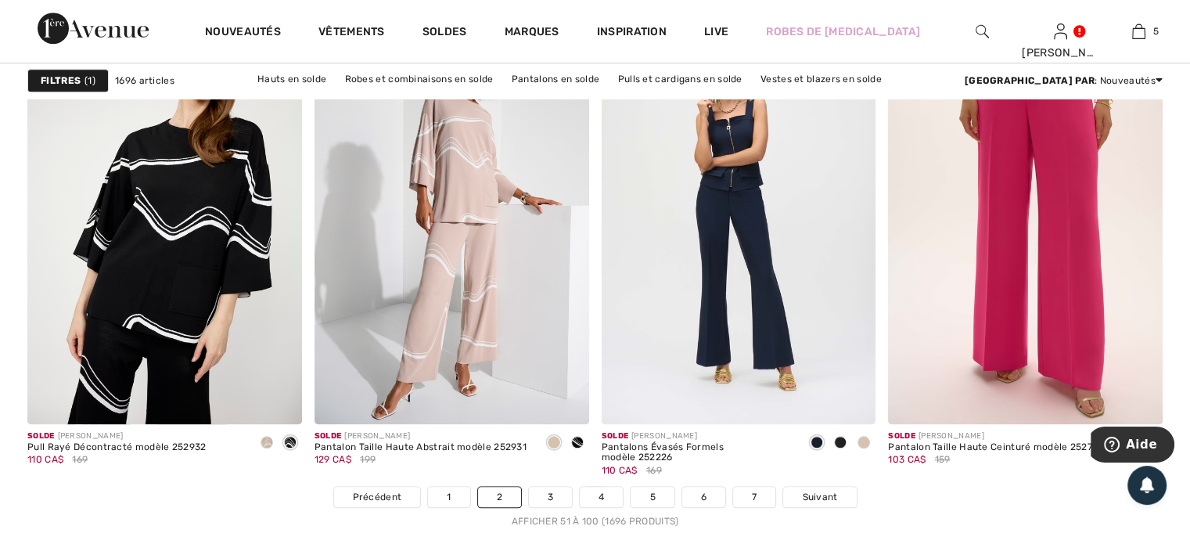
scroll to position [7238, 0]
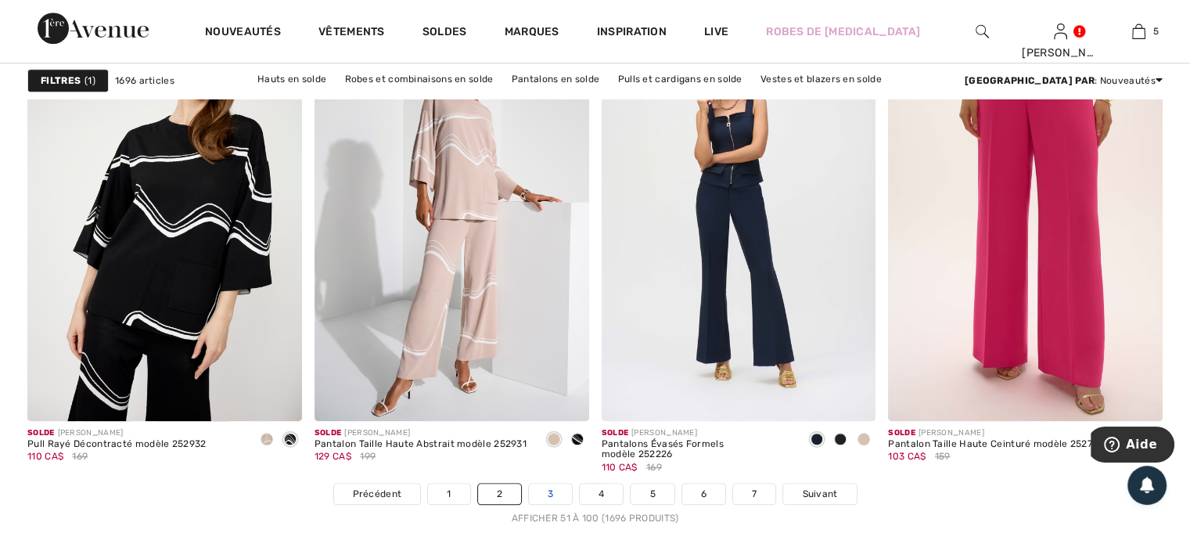
click at [547, 492] on link "3" at bounding box center [550, 494] width 43 height 20
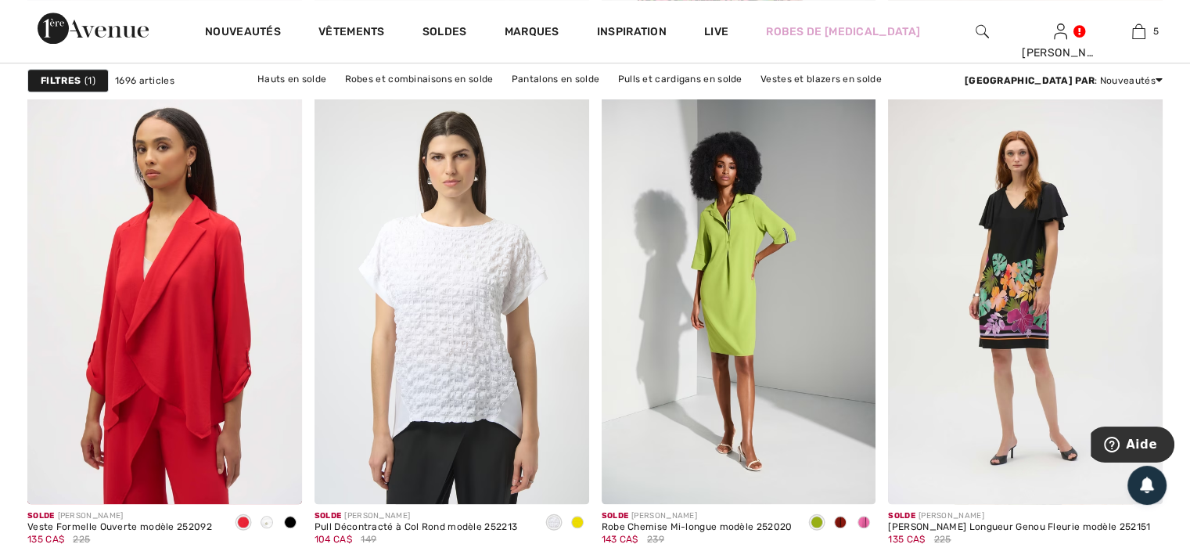
scroll to position [1800, 0]
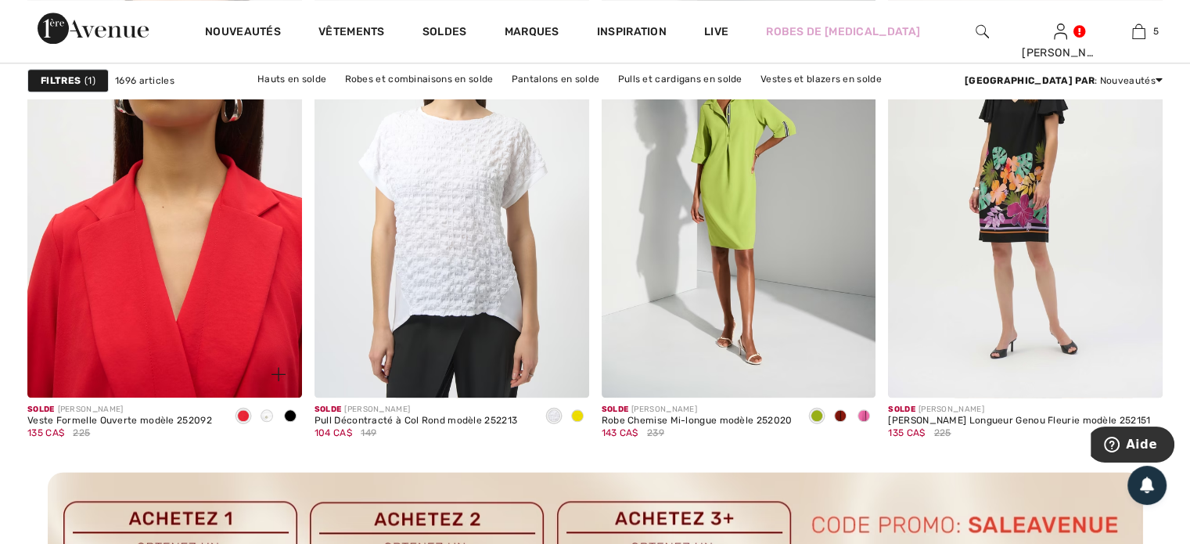
click at [119, 334] on img at bounding box center [164, 191] width 275 height 412
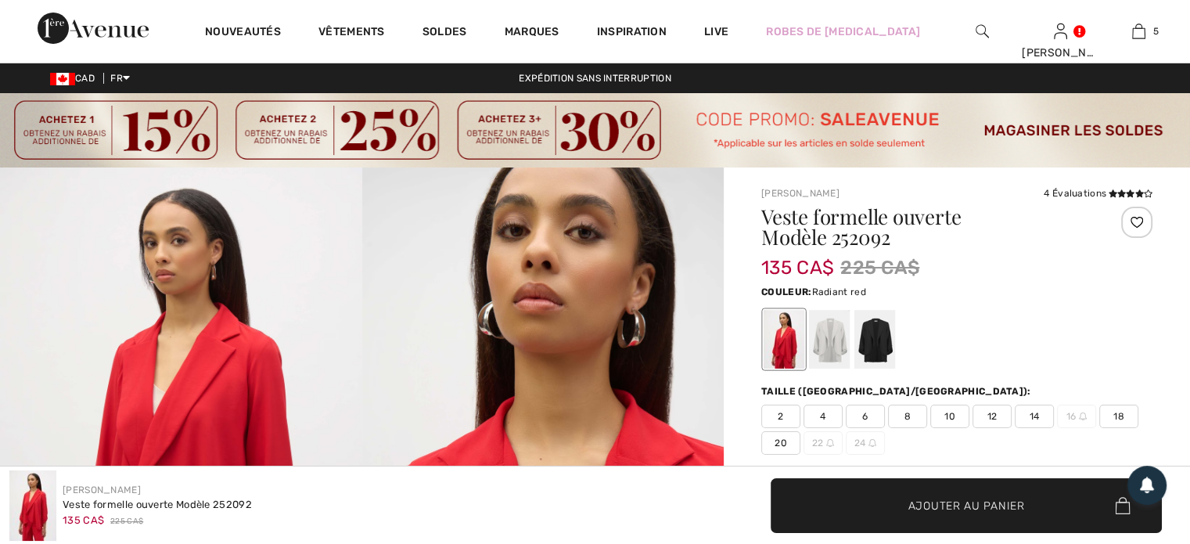
click at [779, 434] on span "20" at bounding box center [781, 442] width 39 height 23
click at [949, 519] on span "✔ Ajouté au panier Ajouter au panier" at bounding box center [966, 505] width 391 height 55
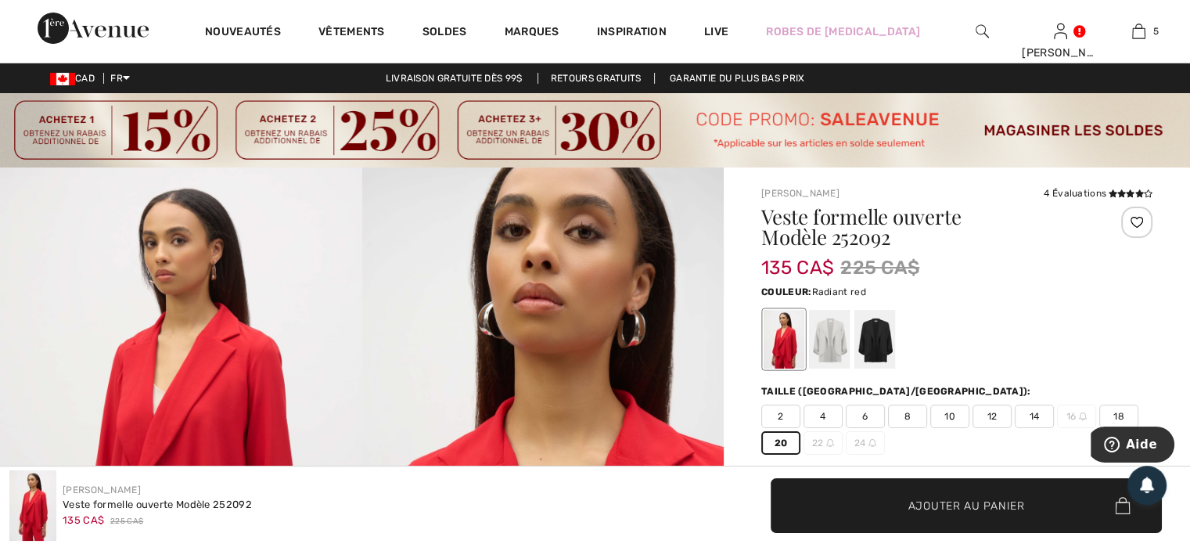
click at [944, 506] on span "Ajouter au panier" at bounding box center [967, 505] width 117 height 16
click at [878, 346] on div at bounding box center [875, 339] width 41 height 59
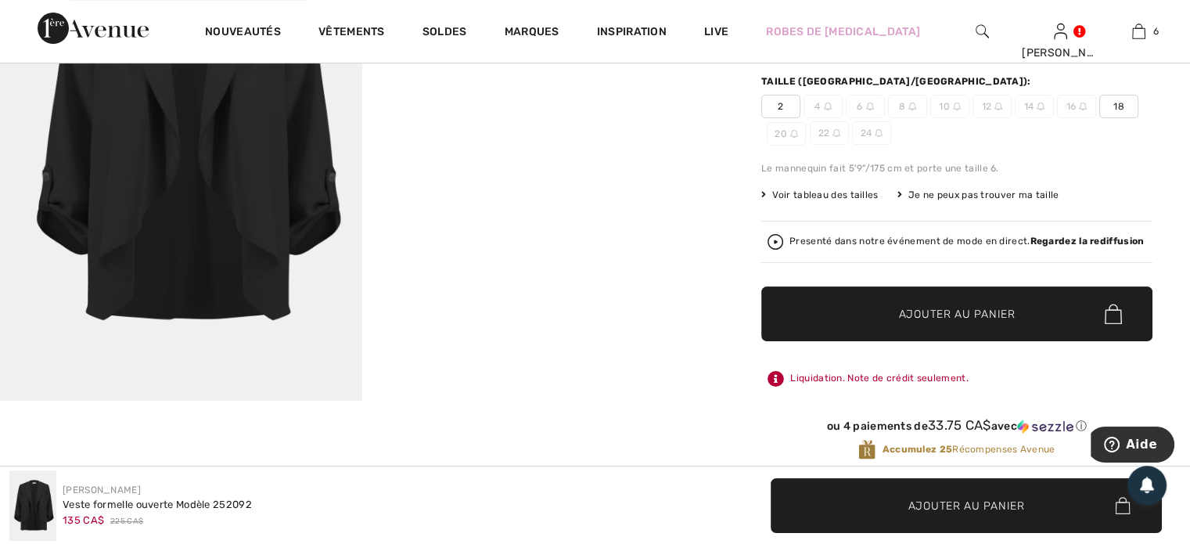
scroll to position [313, 0]
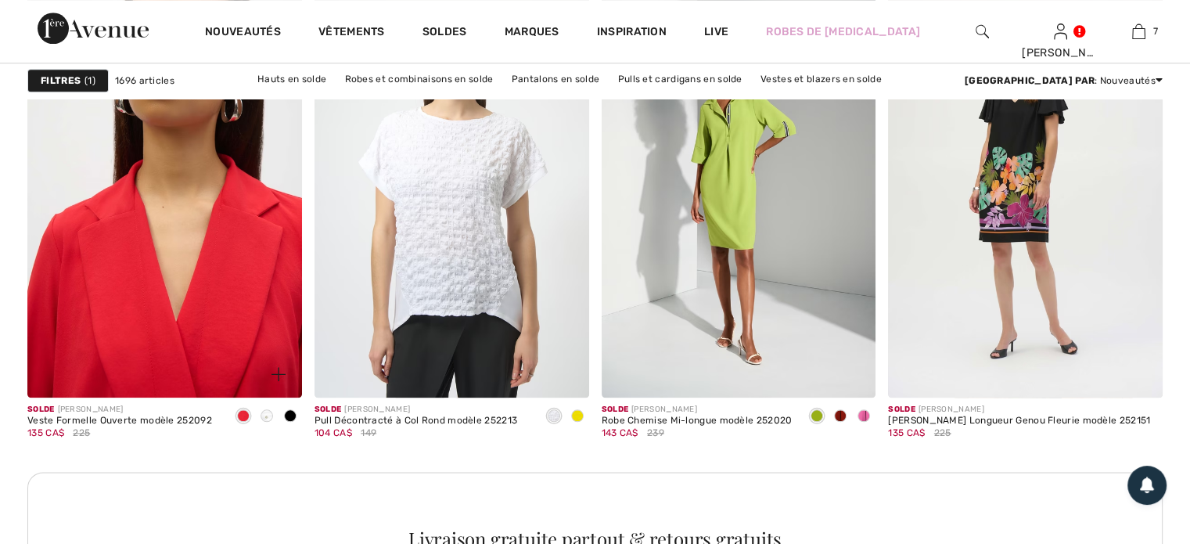
scroll to position [1644, 0]
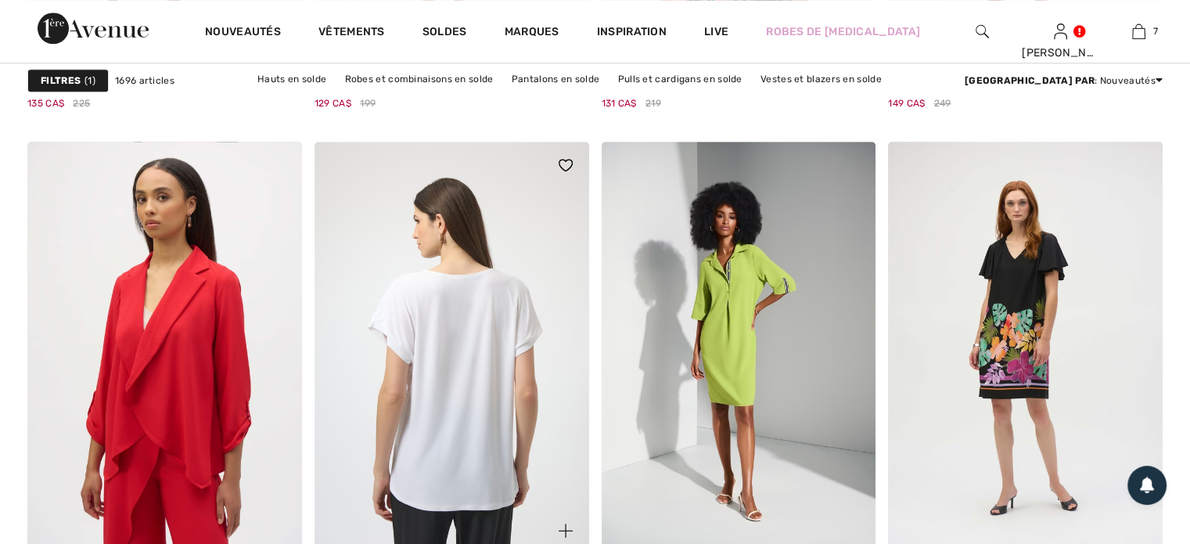
click at [423, 467] on img at bounding box center [452, 348] width 275 height 412
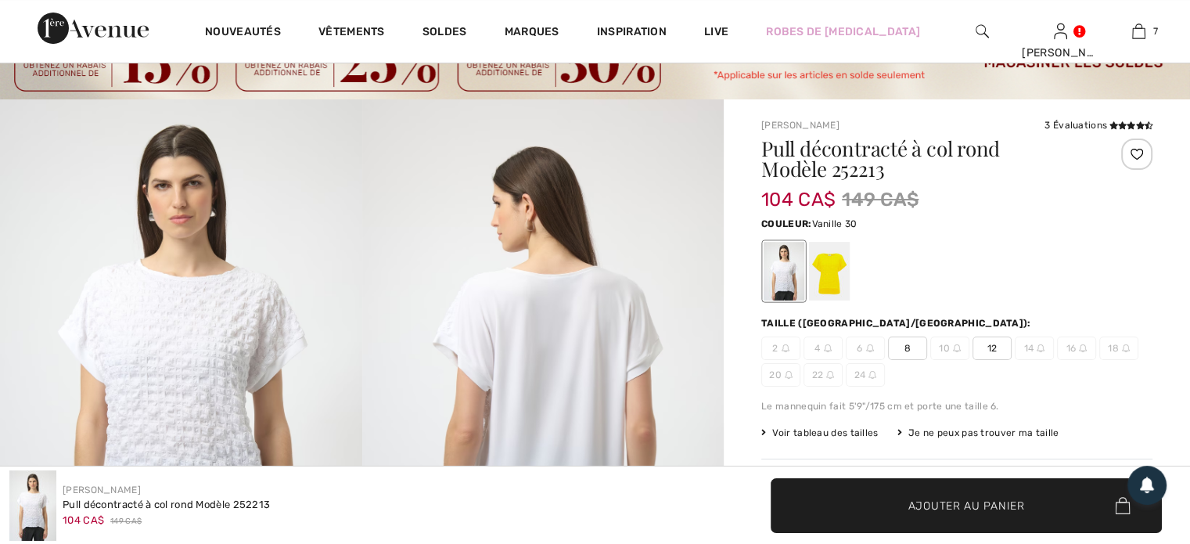
scroll to position [157, 0]
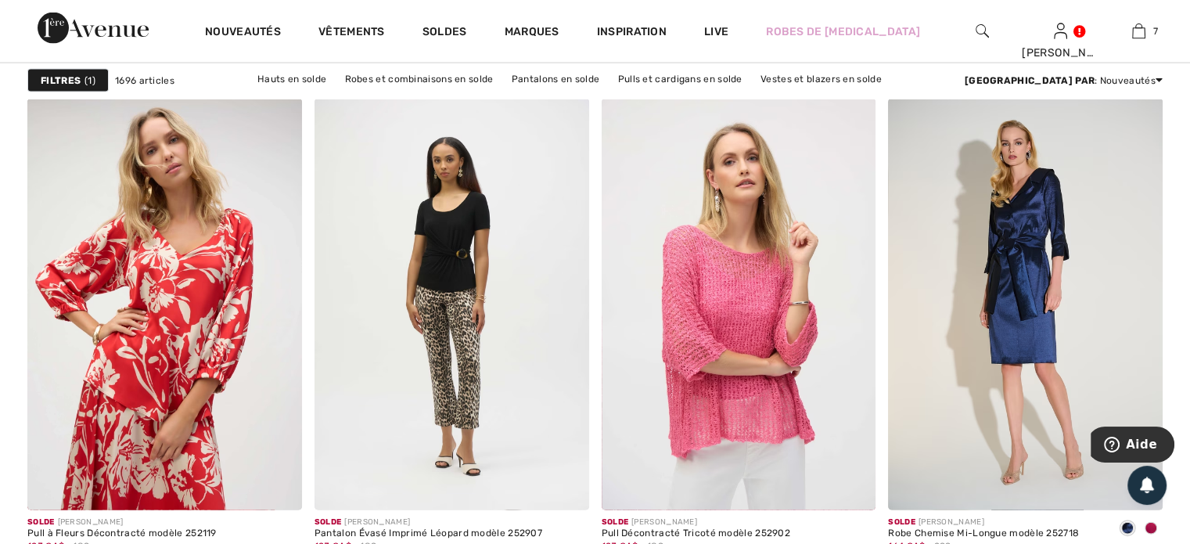
scroll to position [3444, 0]
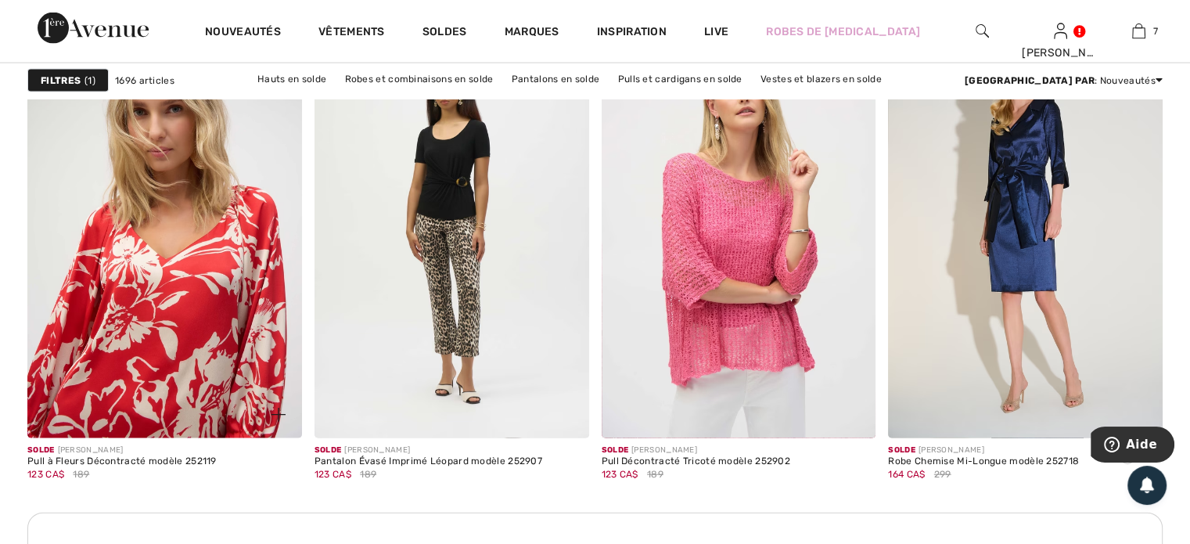
click at [115, 366] on img at bounding box center [164, 233] width 275 height 412
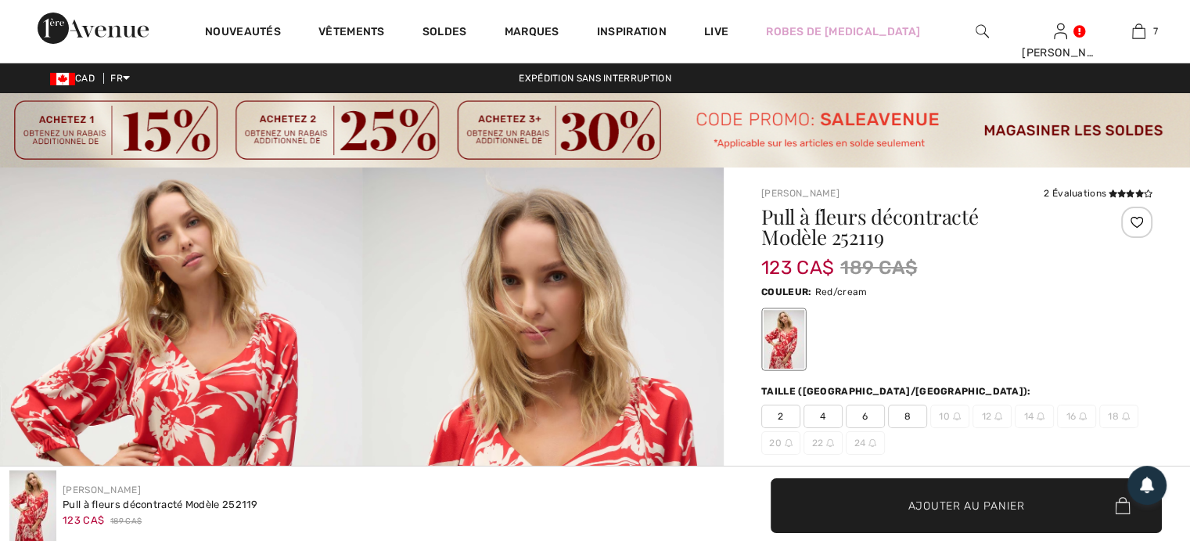
scroll to position [235, 0]
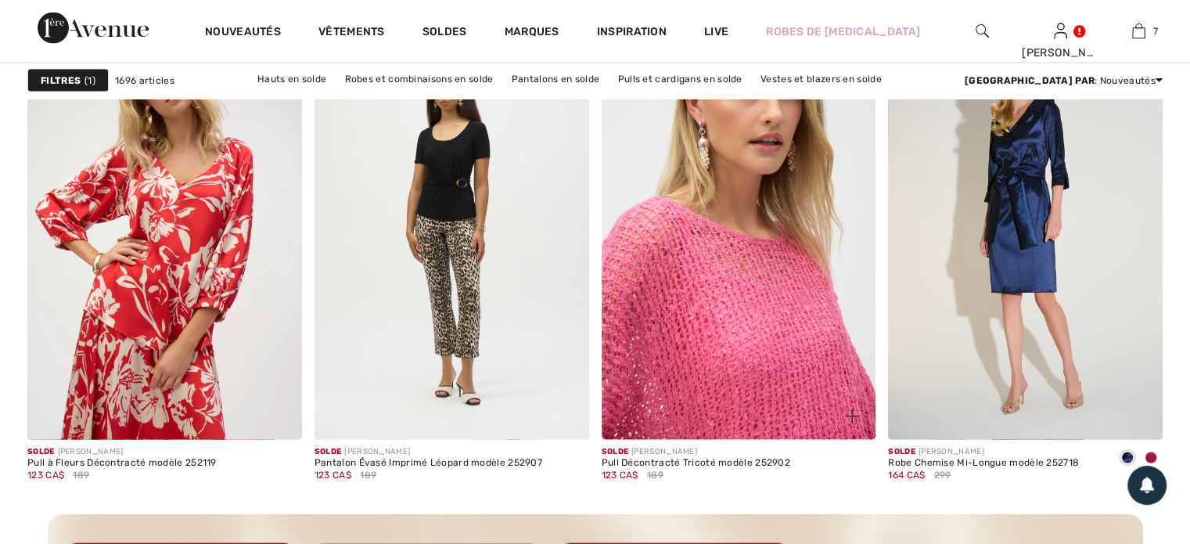
click at [721, 319] on img at bounding box center [739, 233] width 275 height 412
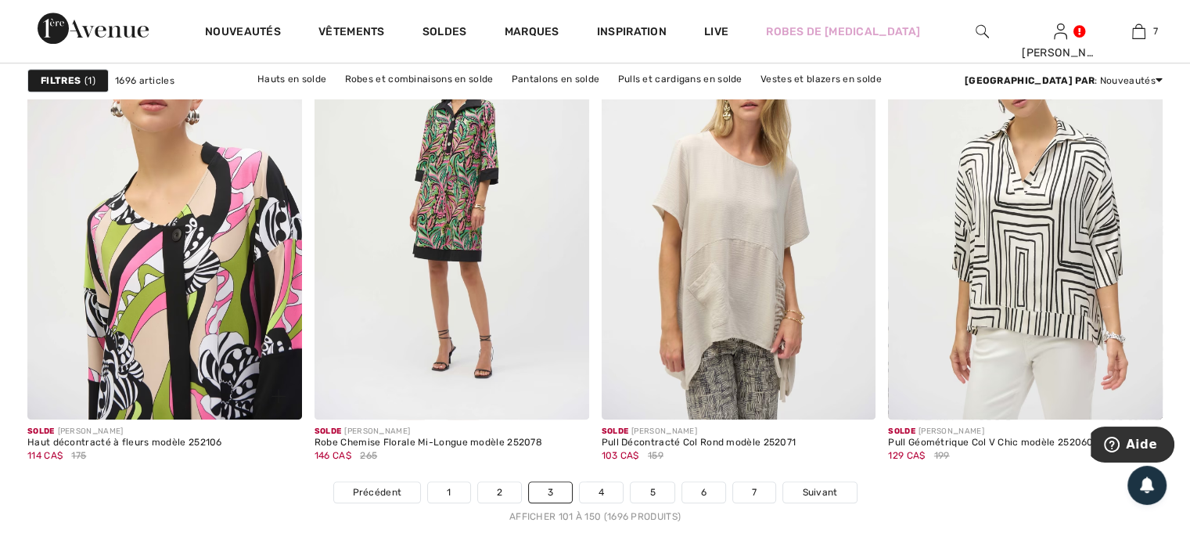
scroll to position [7514, 0]
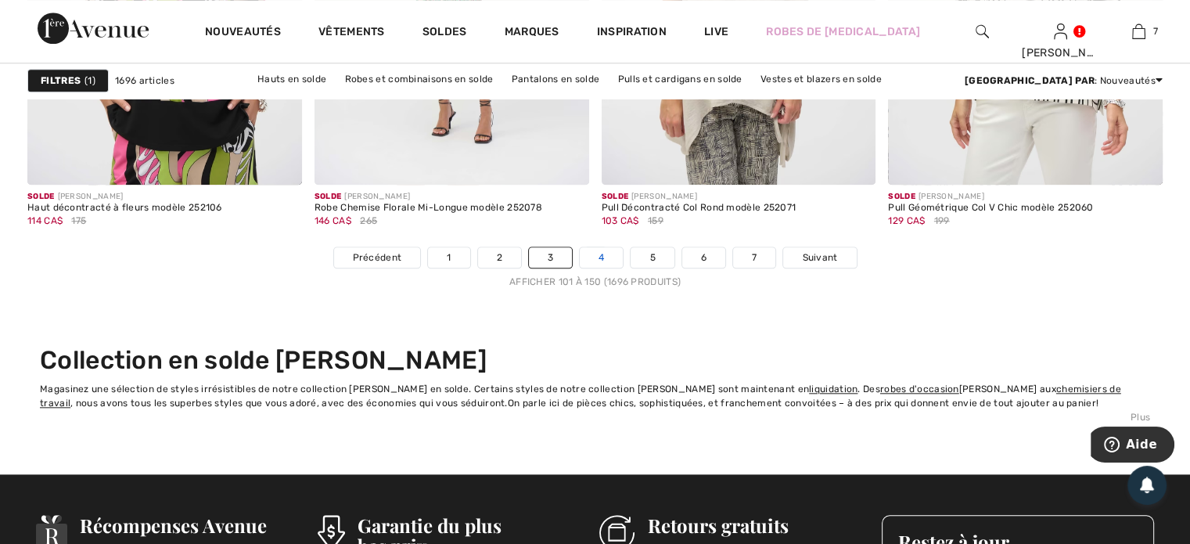
click at [597, 264] on link "4" at bounding box center [601, 257] width 43 height 20
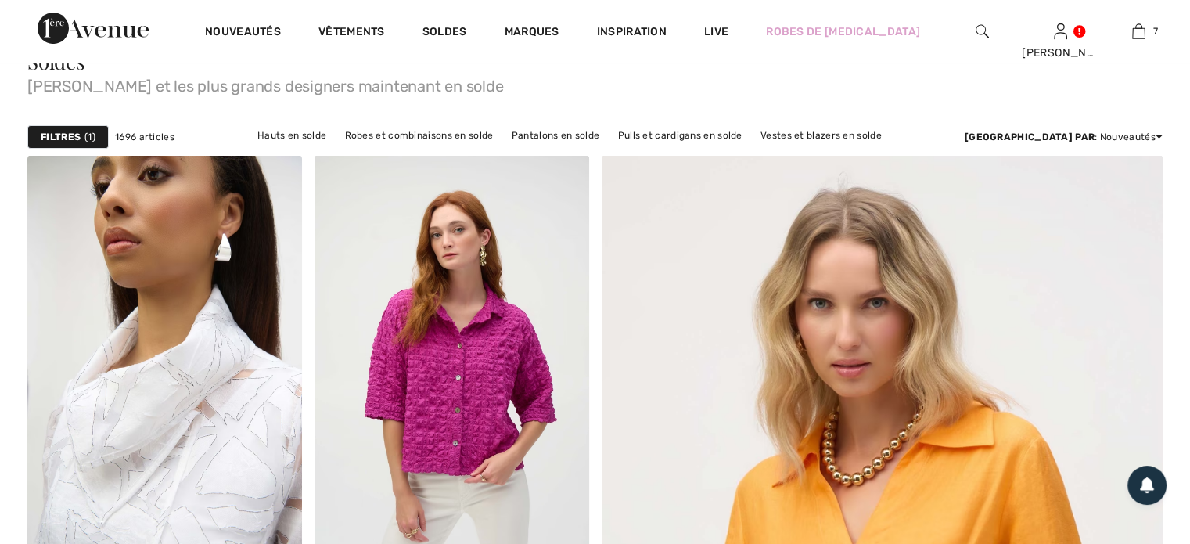
scroll to position [391, 0]
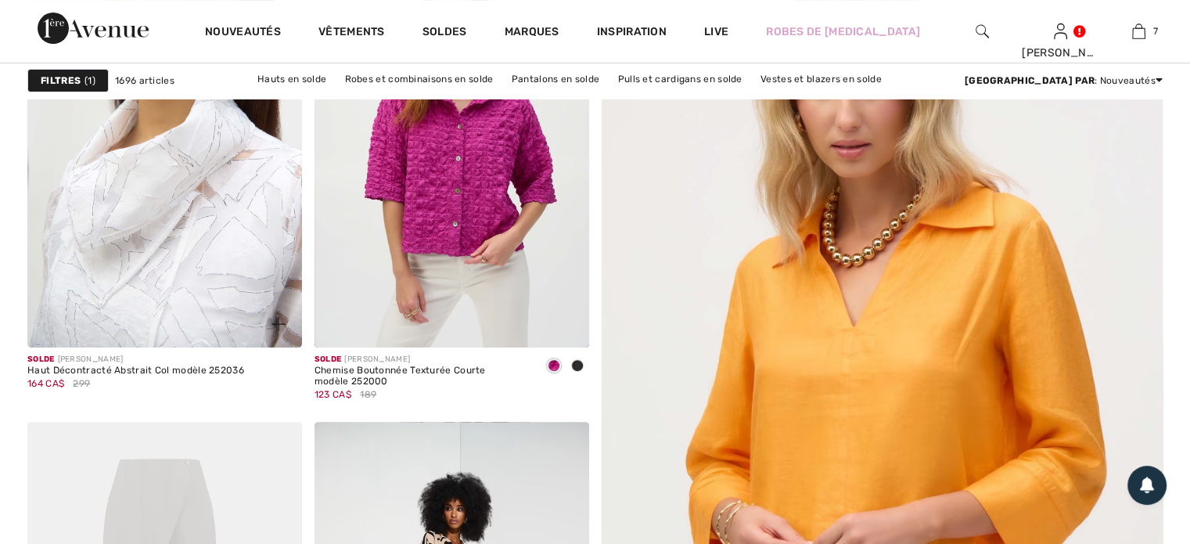
click at [163, 259] on img at bounding box center [164, 142] width 275 height 412
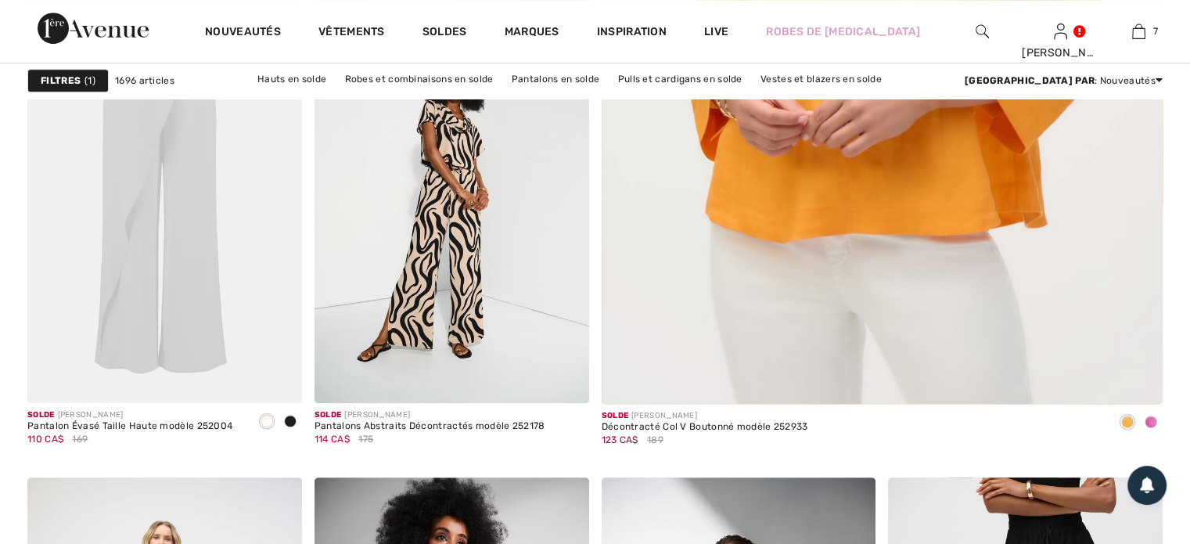
scroll to position [939, 0]
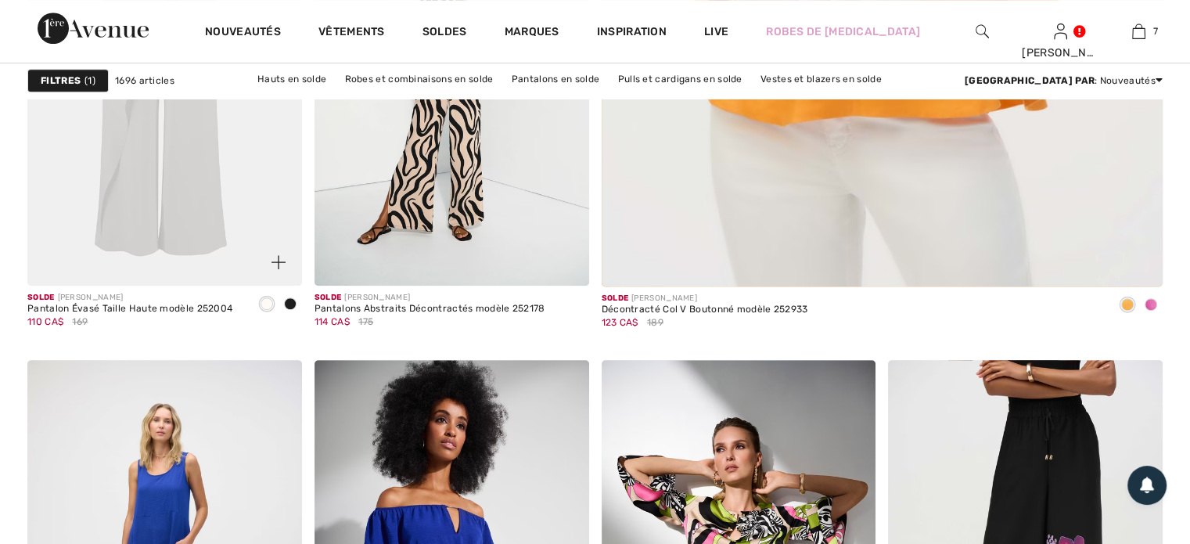
click at [139, 174] on img at bounding box center [164, 80] width 275 height 412
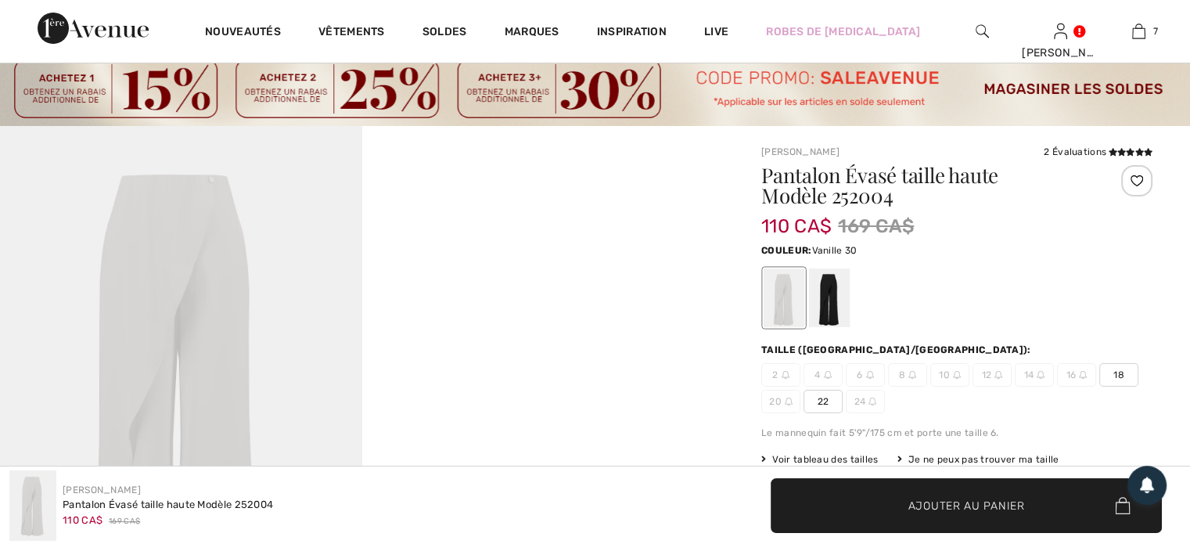
scroll to position [78, 0]
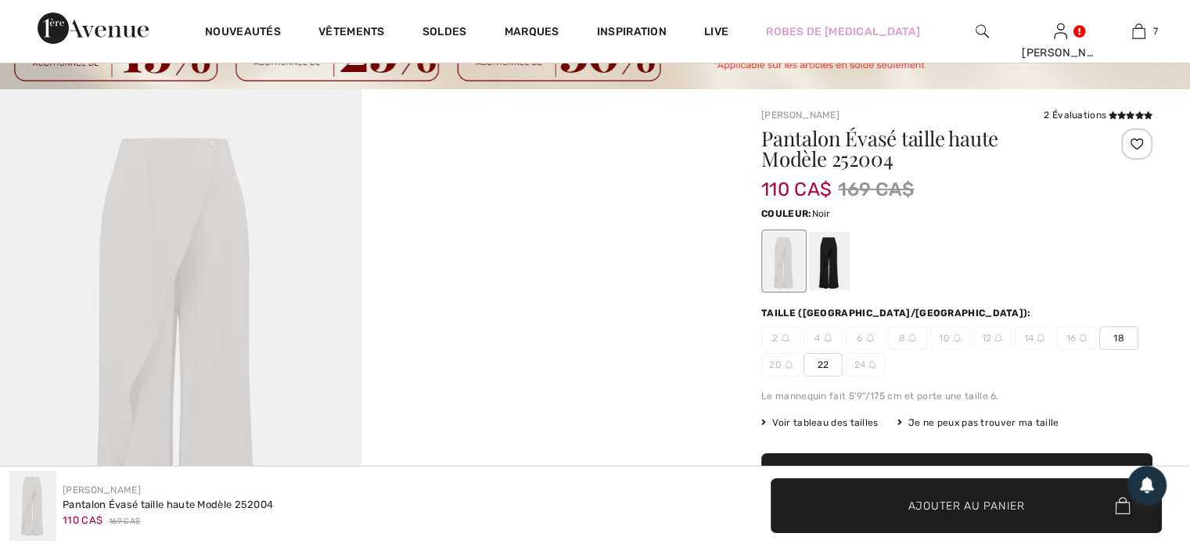
click at [832, 265] on div at bounding box center [829, 261] width 41 height 59
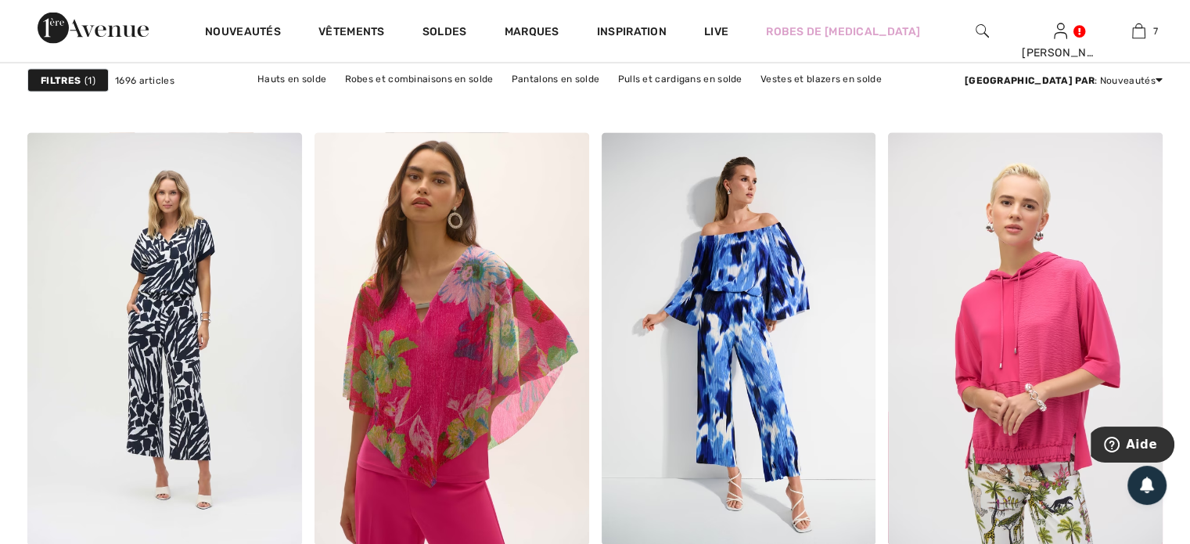
scroll to position [3365, 0]
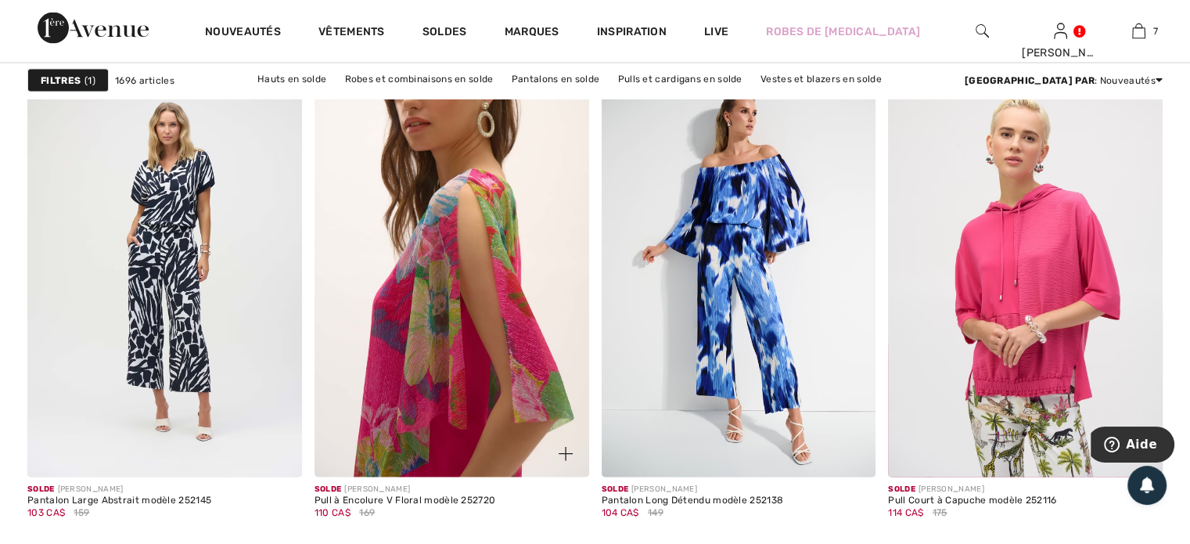
click at [404, 329] on img at bounding box center [452, 271] width 275 height 412
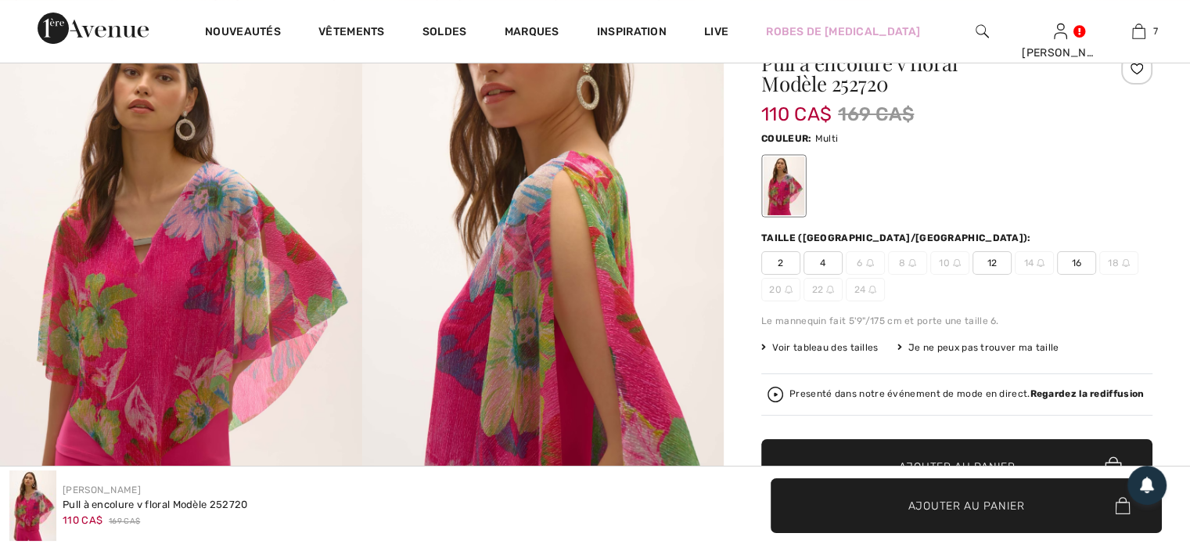
scroll to position [235, 0]
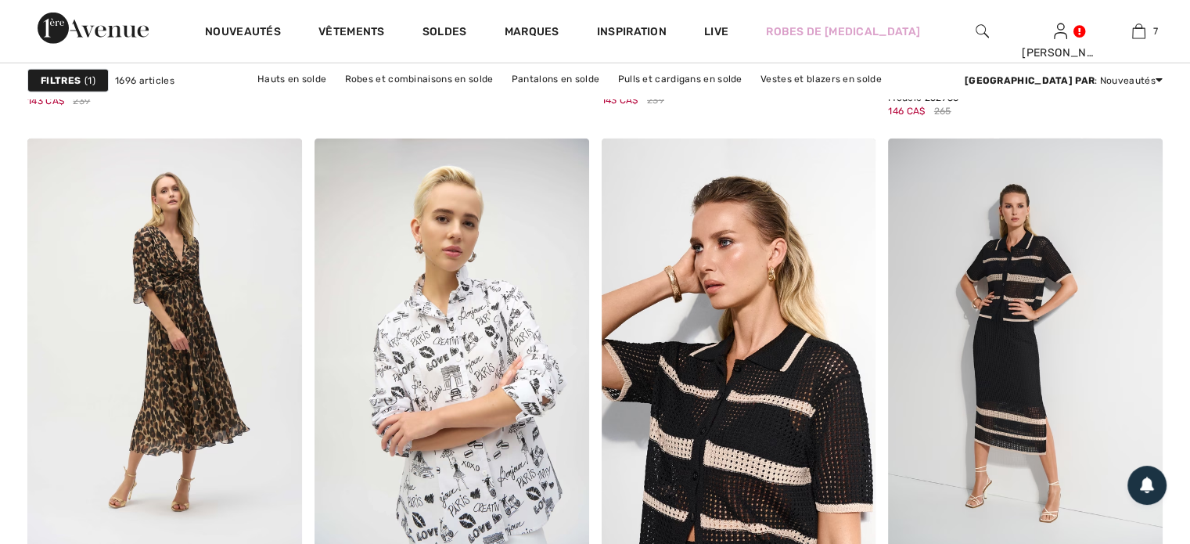
scroll to position [5049, 0]
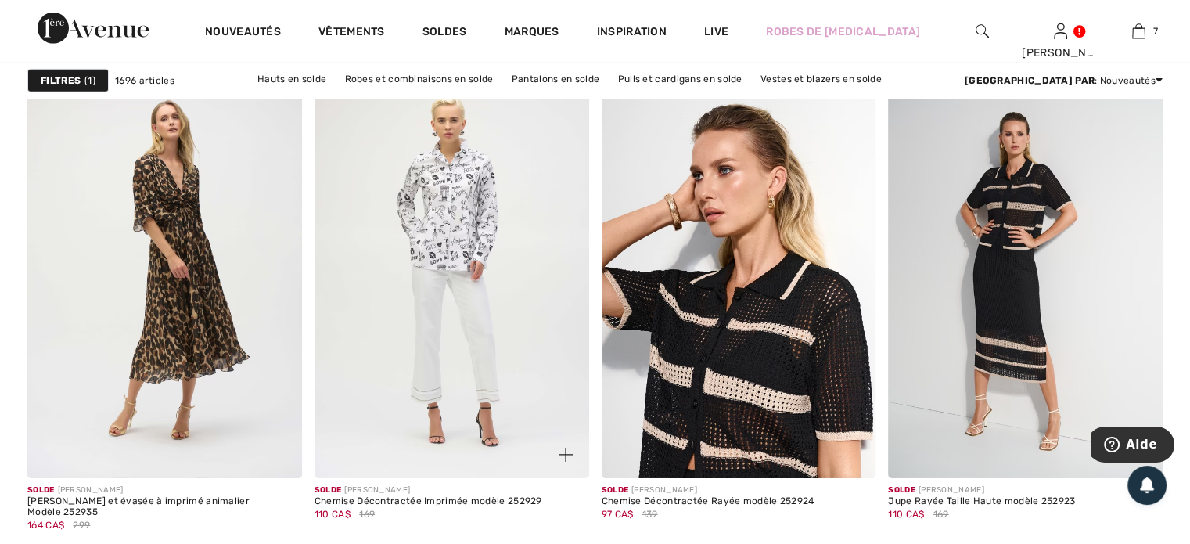
click at [436, 274] on img at bounding box center [452, 273] width 275 height 412
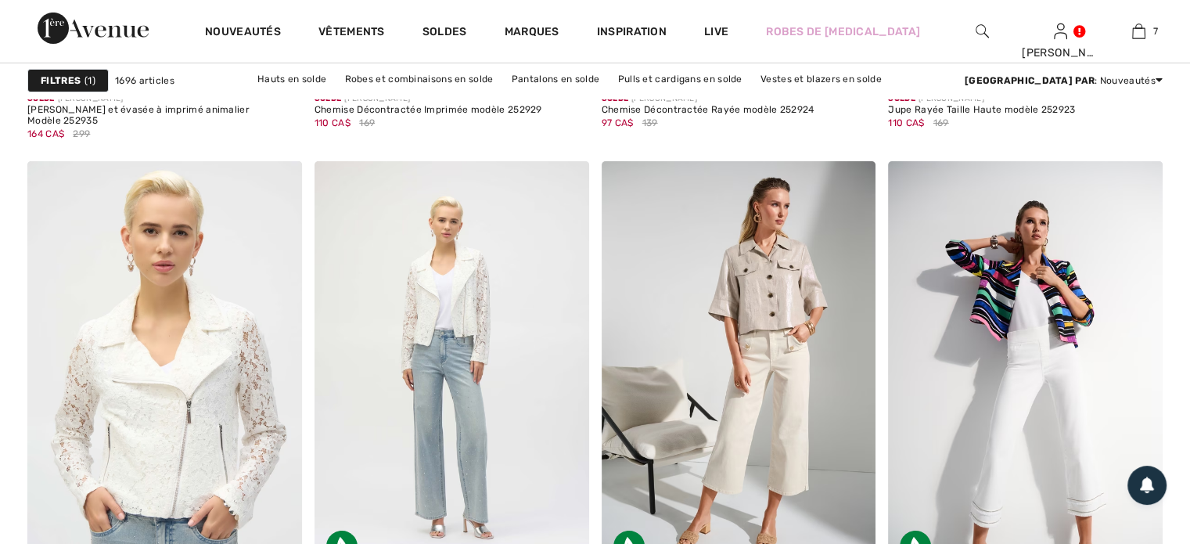
scroll to position [5675, 0]
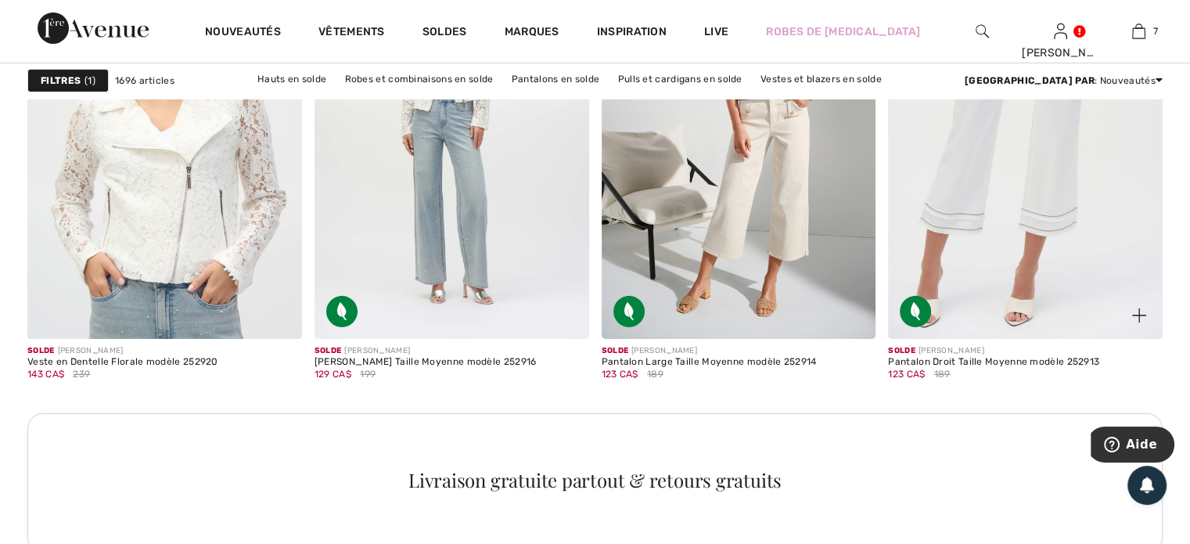
click at [963, 209] on img at bounding box center [1025, 132] width 275 height 412
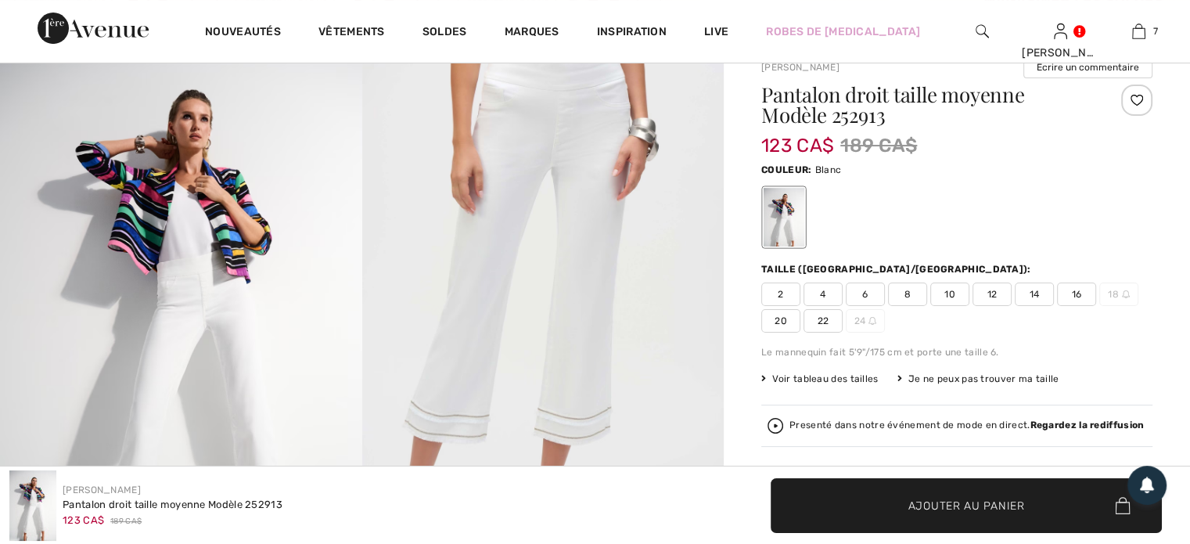
scroll to position [157, 0]
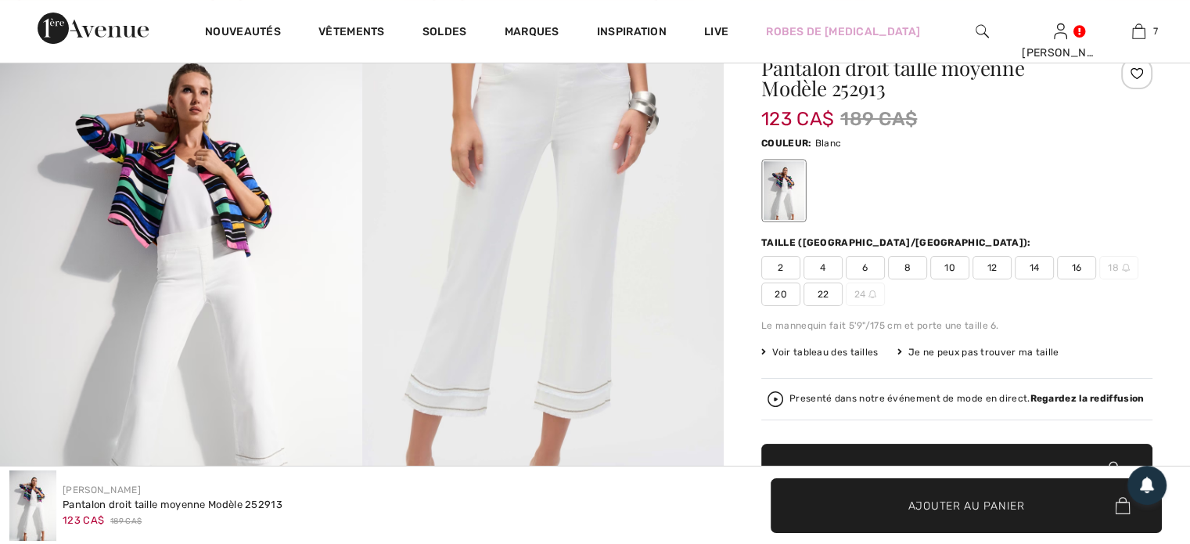
click at [1089, 262] on span "16" at bounding box center [1076, 267] width 39 height 23
click at [951, 510] on span "Ajouter au panier" at bounding box center [967, 505] width 117 height 16
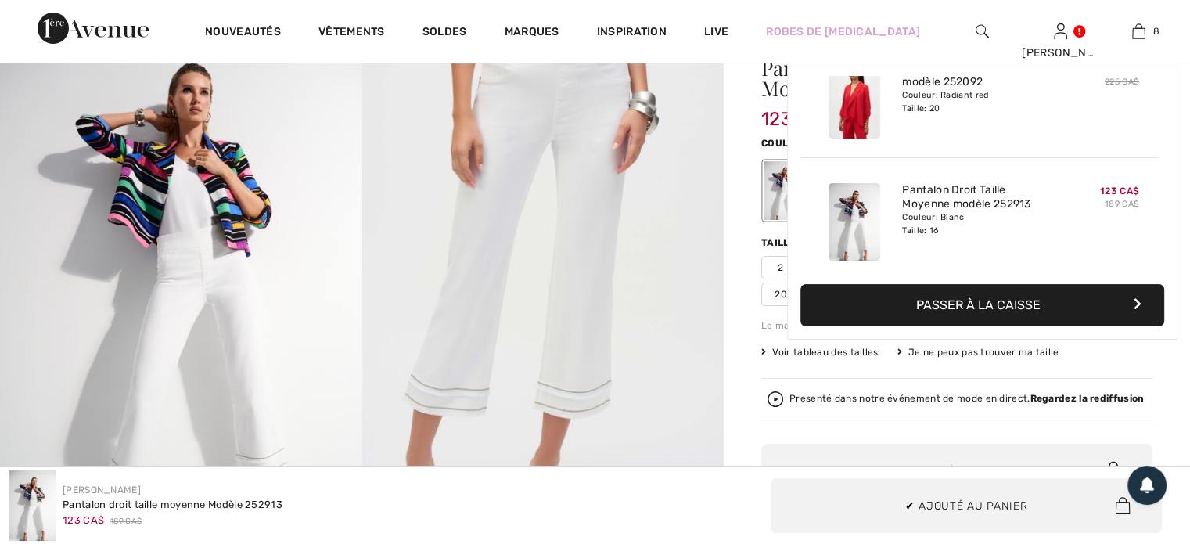
scroll to position [780, 0]
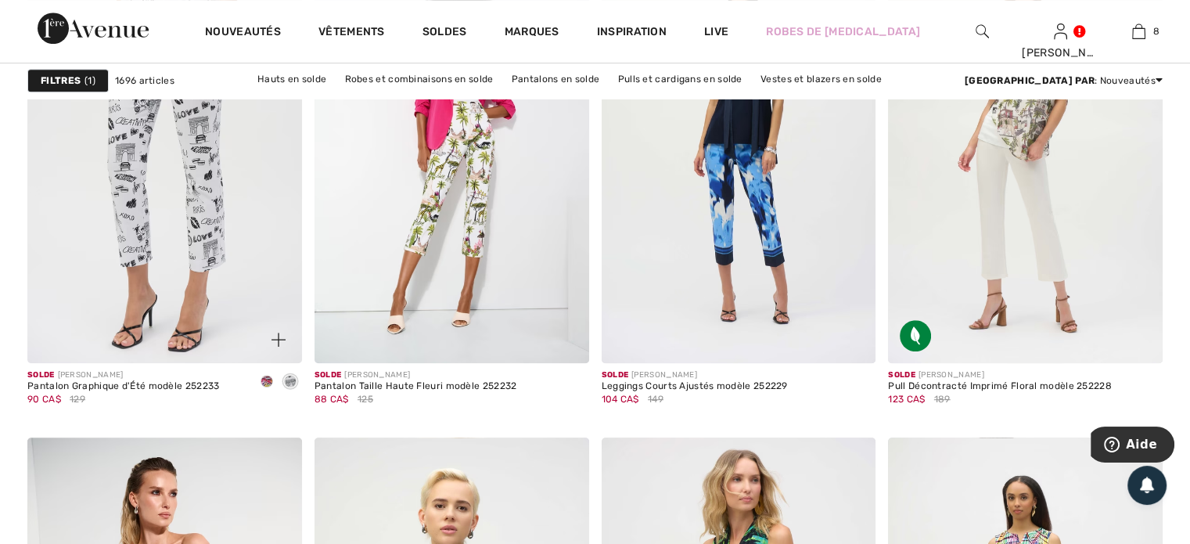
scroll to position [6693, 0]
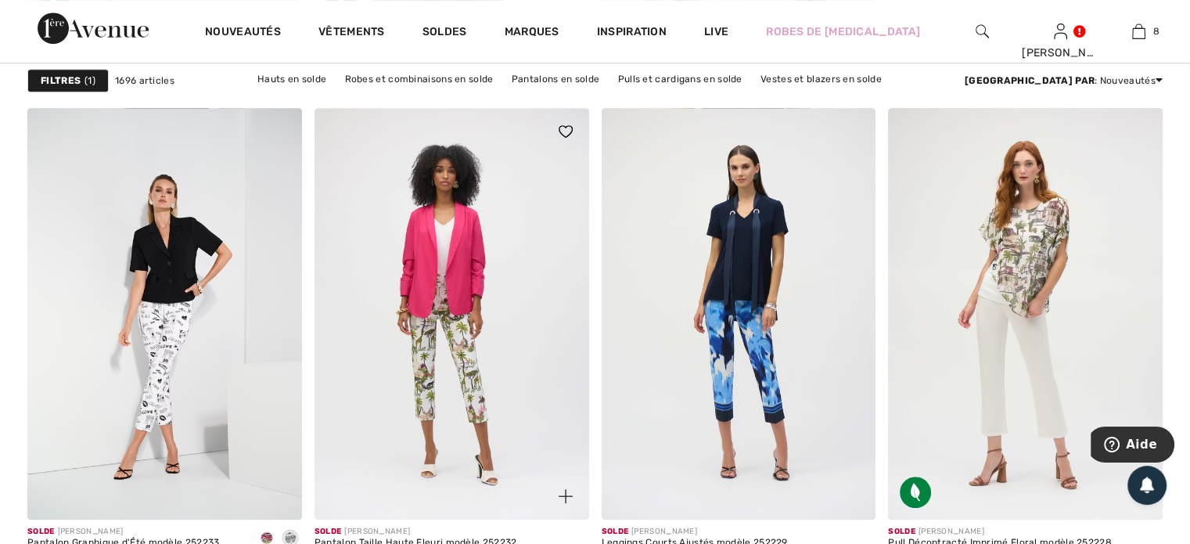
click at [427, 408] on img at bounding box center [452, 314] width 275 height 412
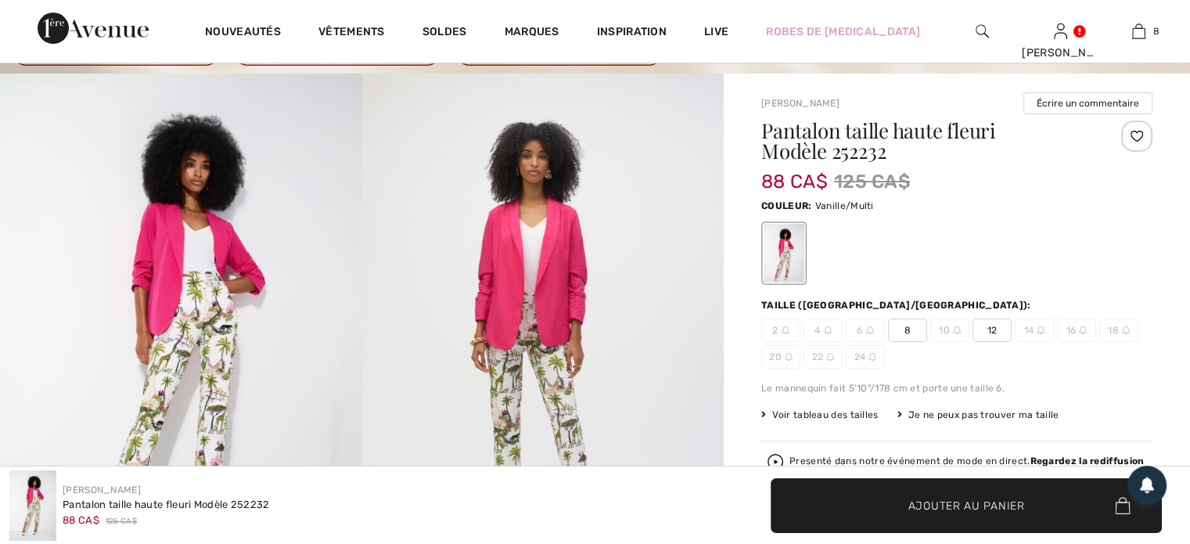
scroll to position [157, 0]
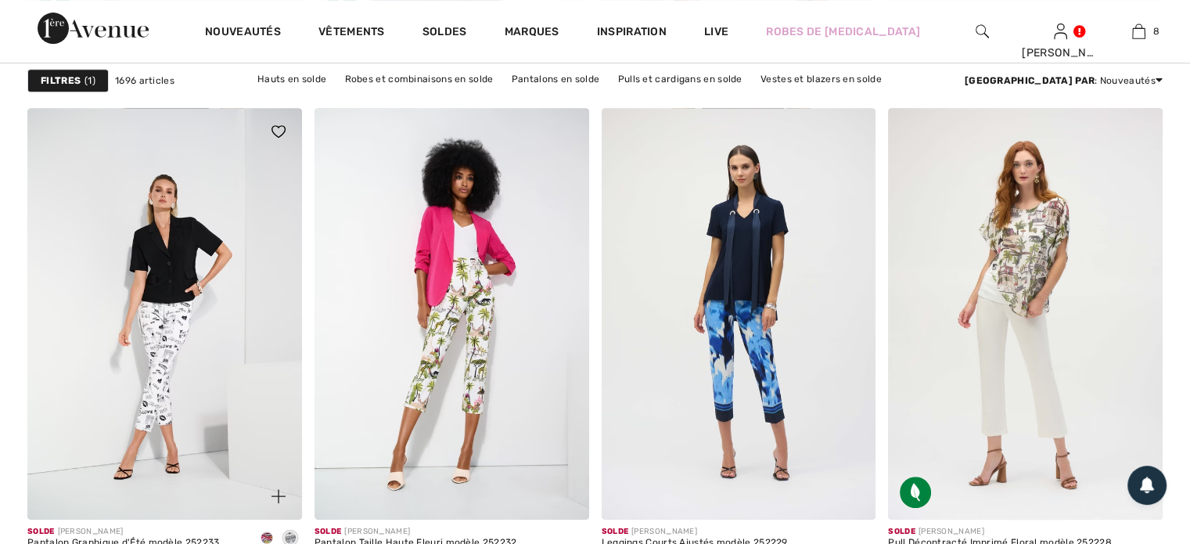
click at [166, 366] on img at bounding box center [164, 314] width 275 height 412
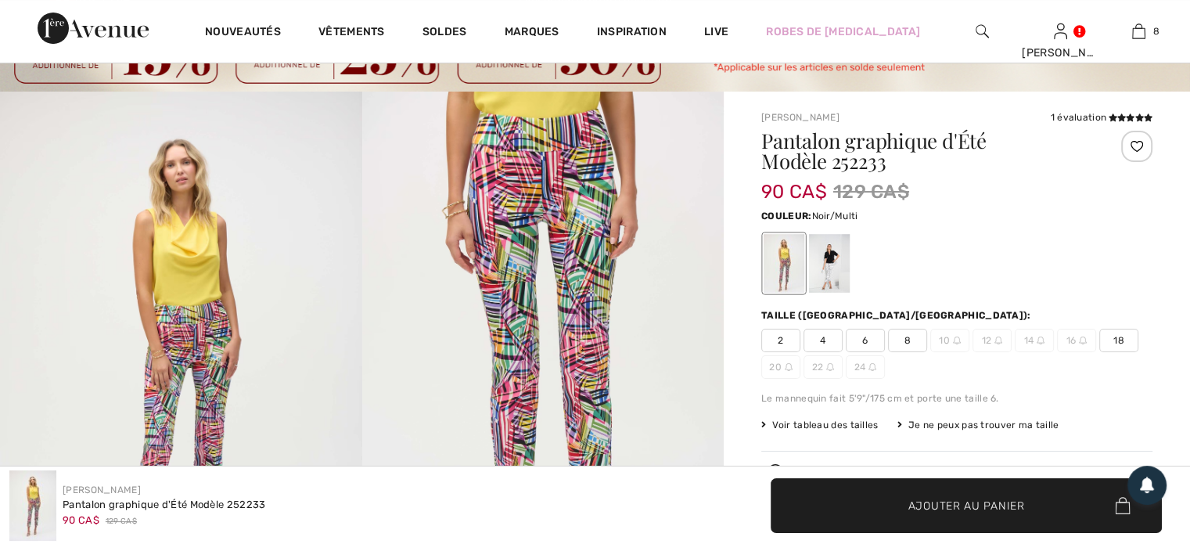
scroll to position [157, 0]
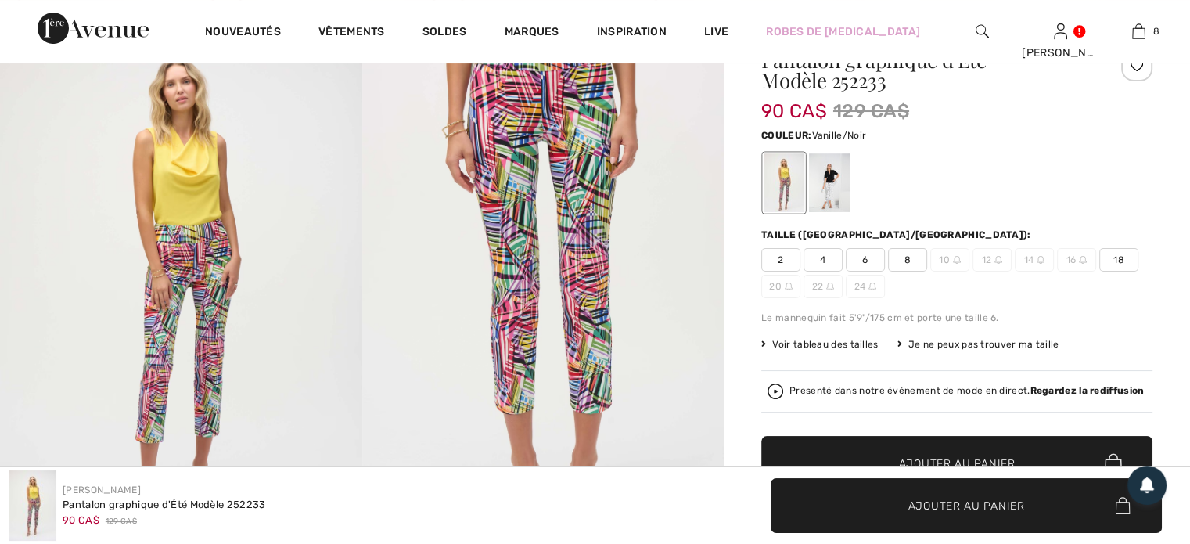
click at [827, 198] on div at bounding box center [829, 182] width 41 height 59
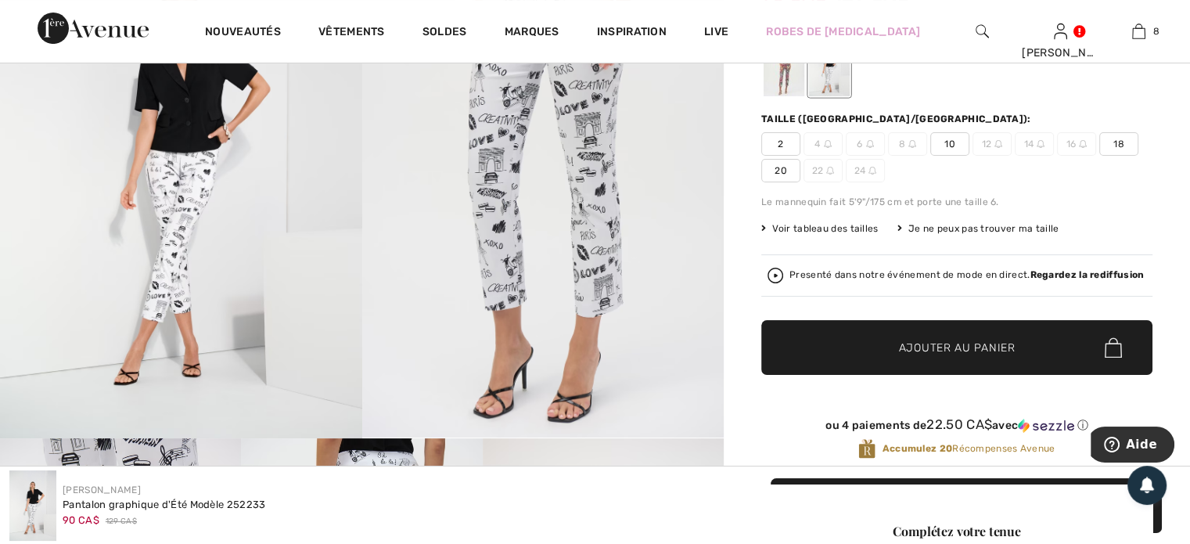
scroll to position [313, 0]
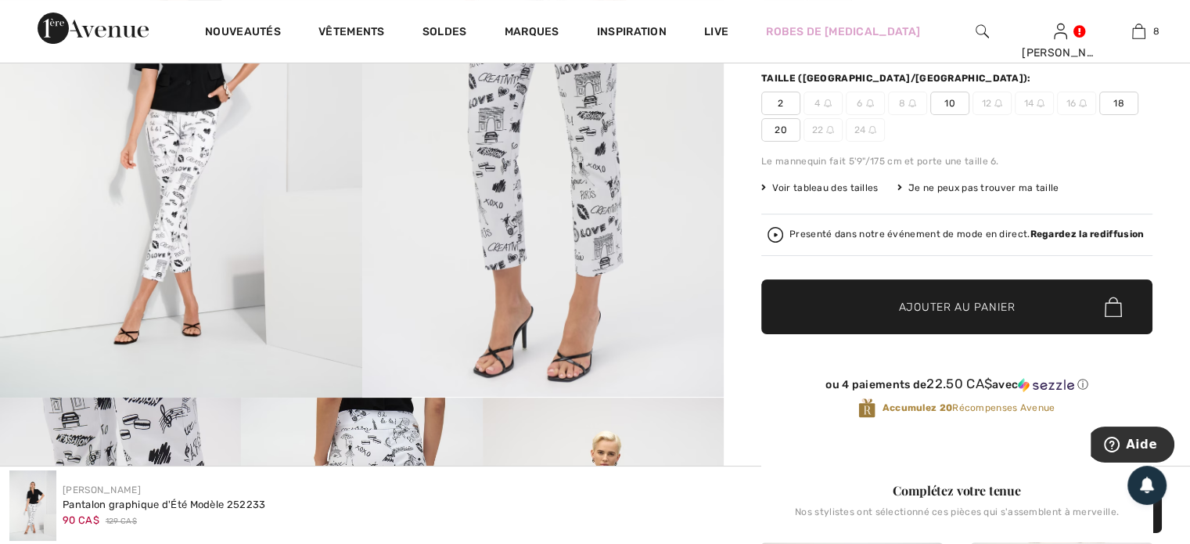
click at [1121, 103] on span "18" at bounding box center [1119, 103] width 39 height 23
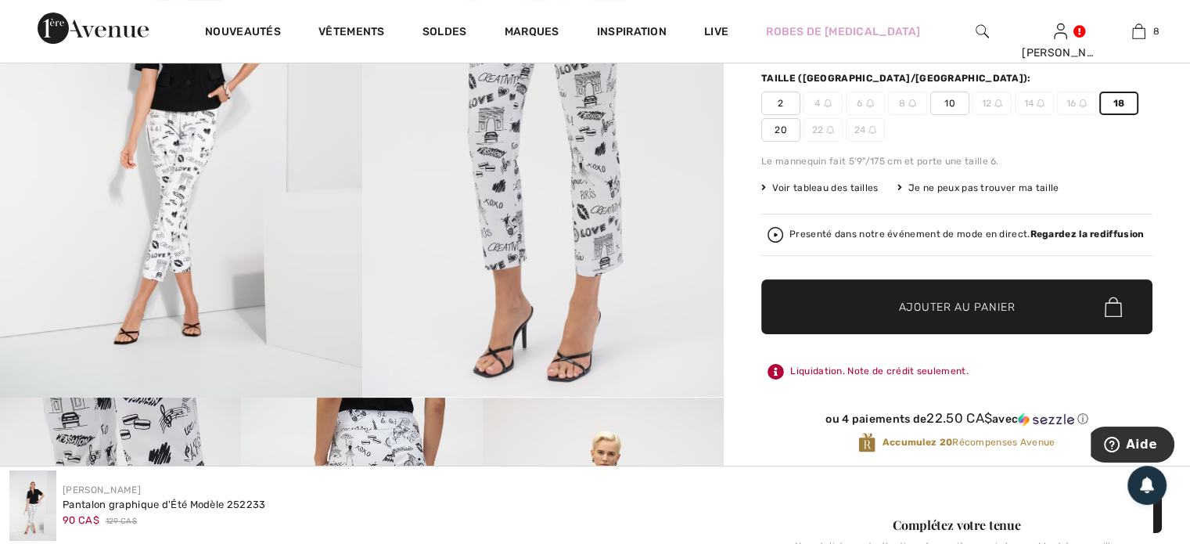
click at [958, 306] on span "Ajouter au panier" at bounding box center [957, 307] width 117 height 16
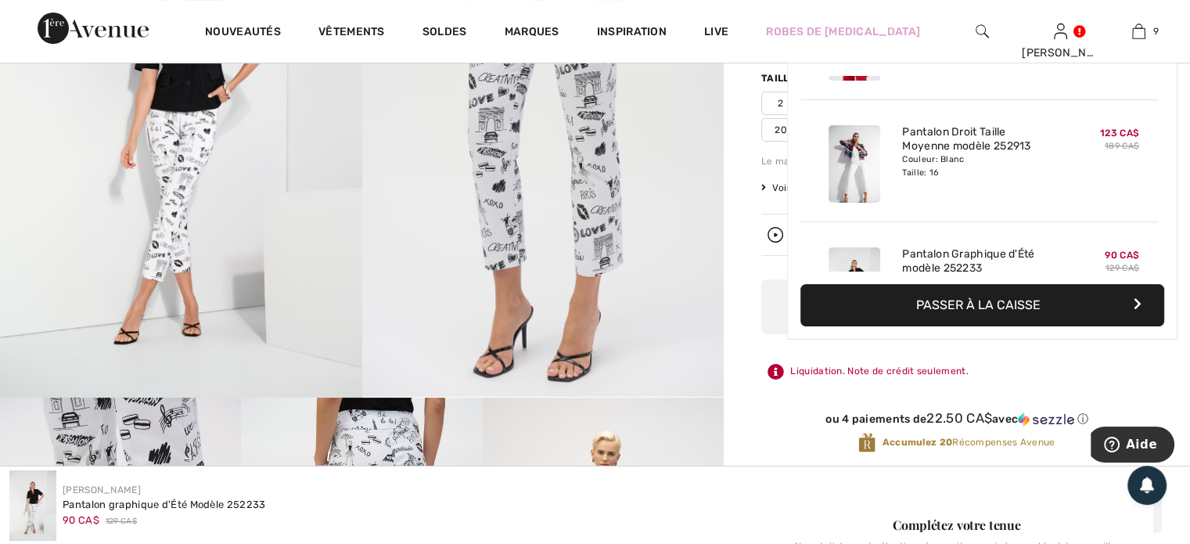
scroll to position [902, 0]
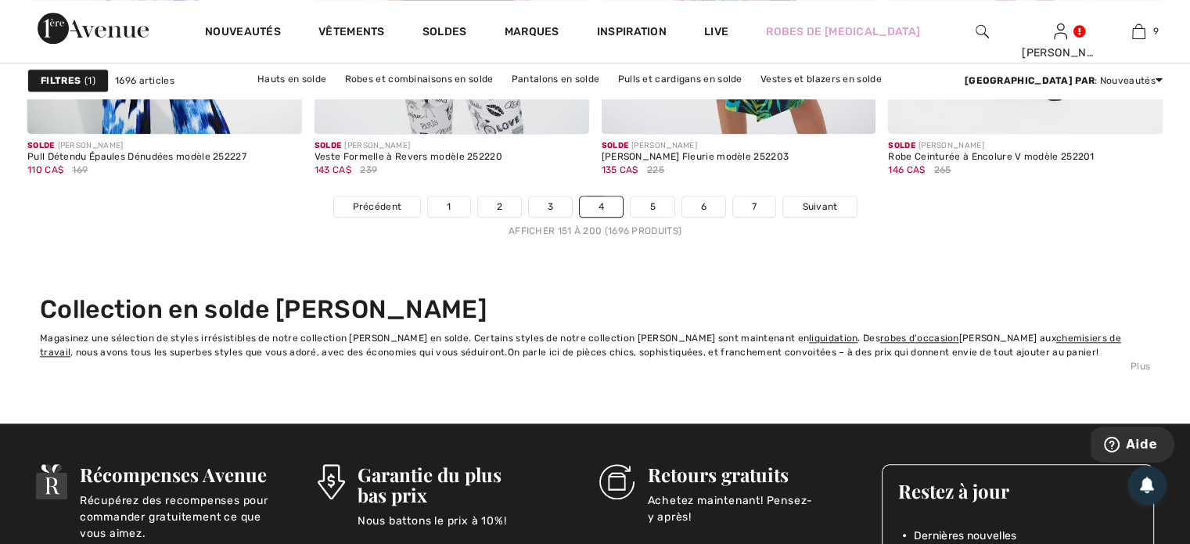
scroll to position [7632, 0]
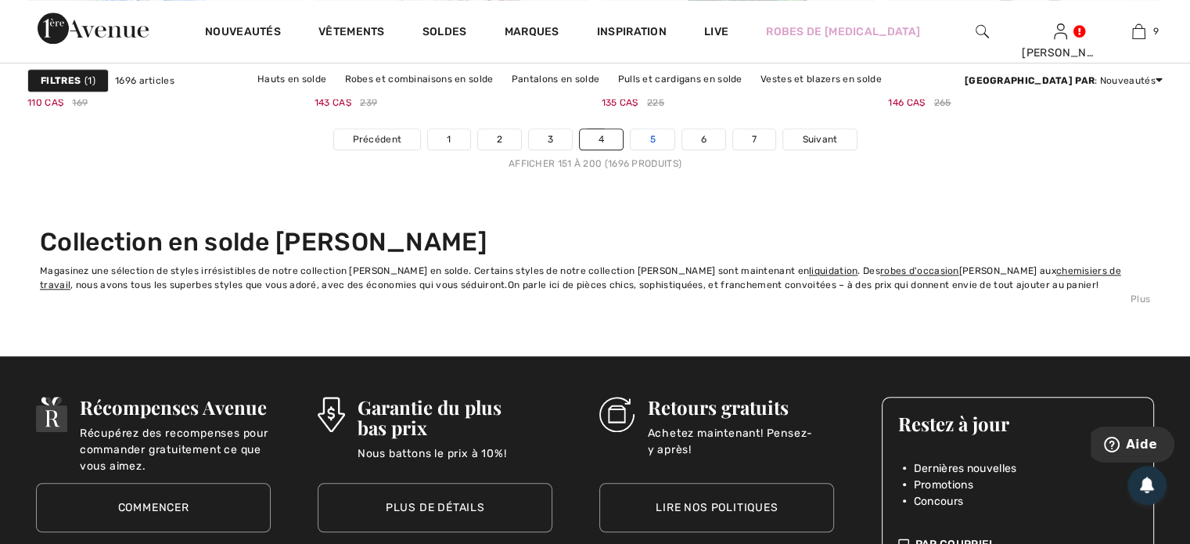
click at [653, 136] on link "5" at bounding box center [652, 139] width 43 height 20
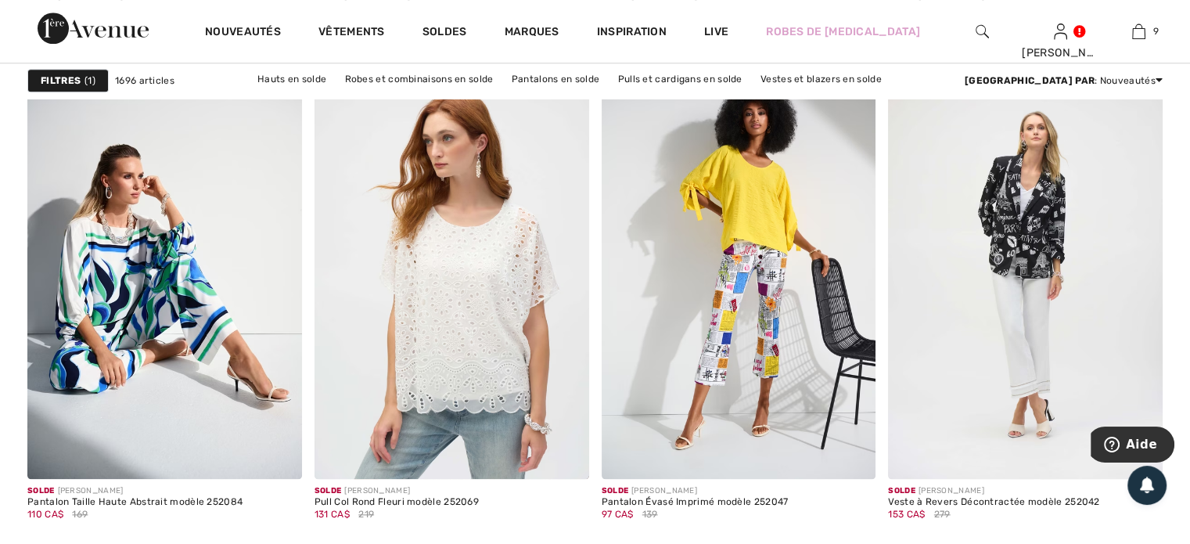
scroll to position [1722, 0]
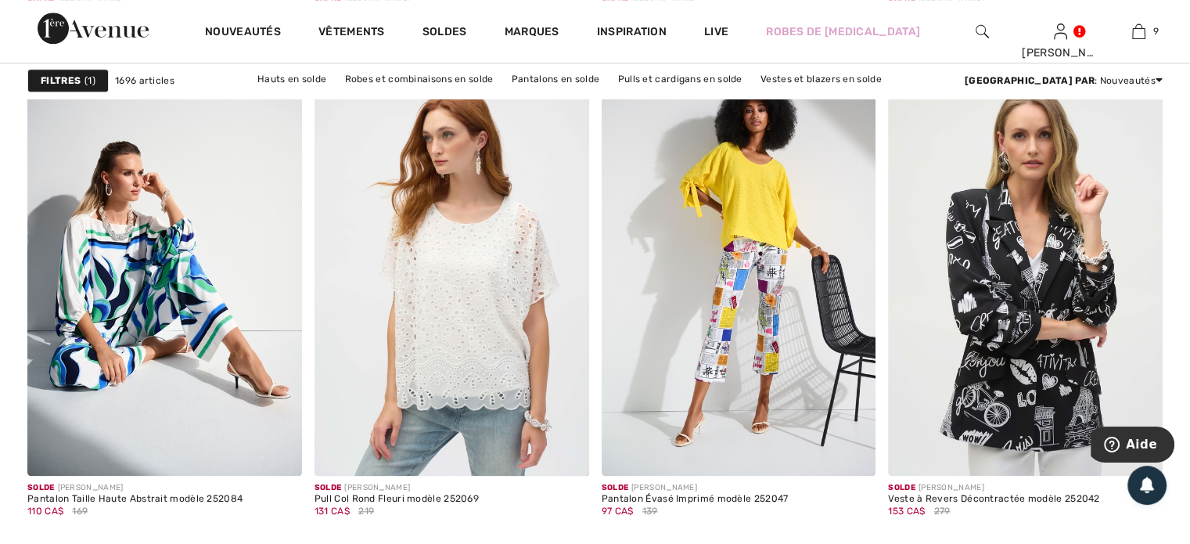
click at [999, 390] on img at bounding box center [1025, 269] width 275 height 412
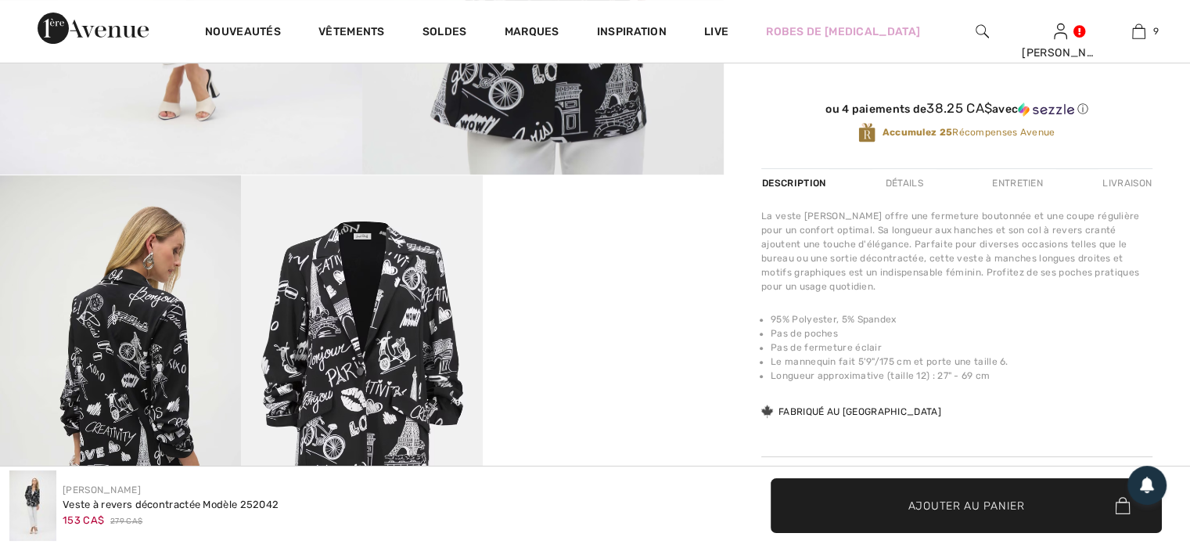
scroll to position [626, 0]
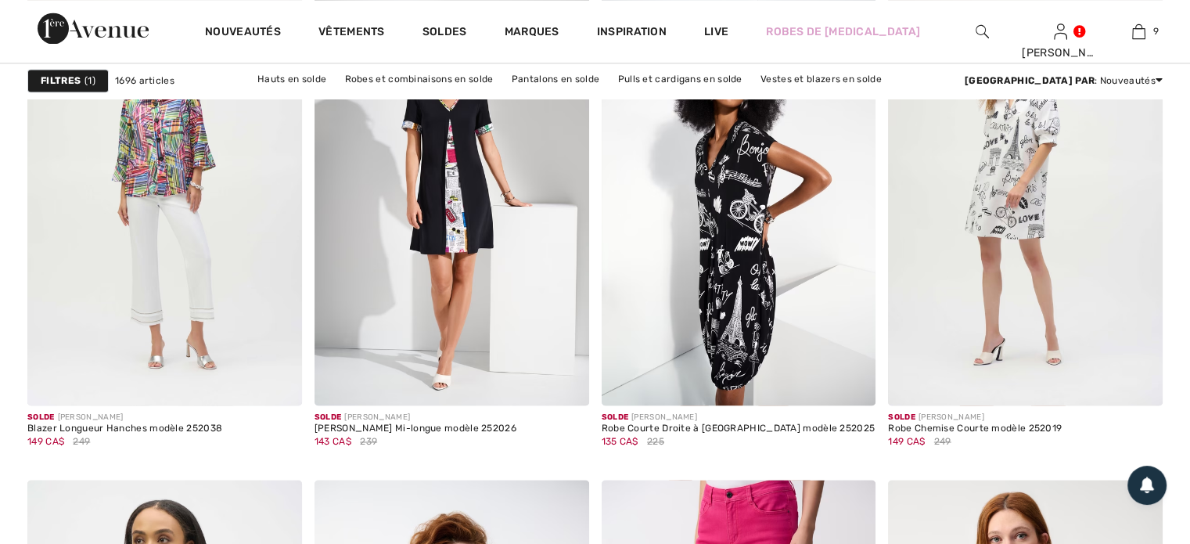
scroll to position [2426, 0]
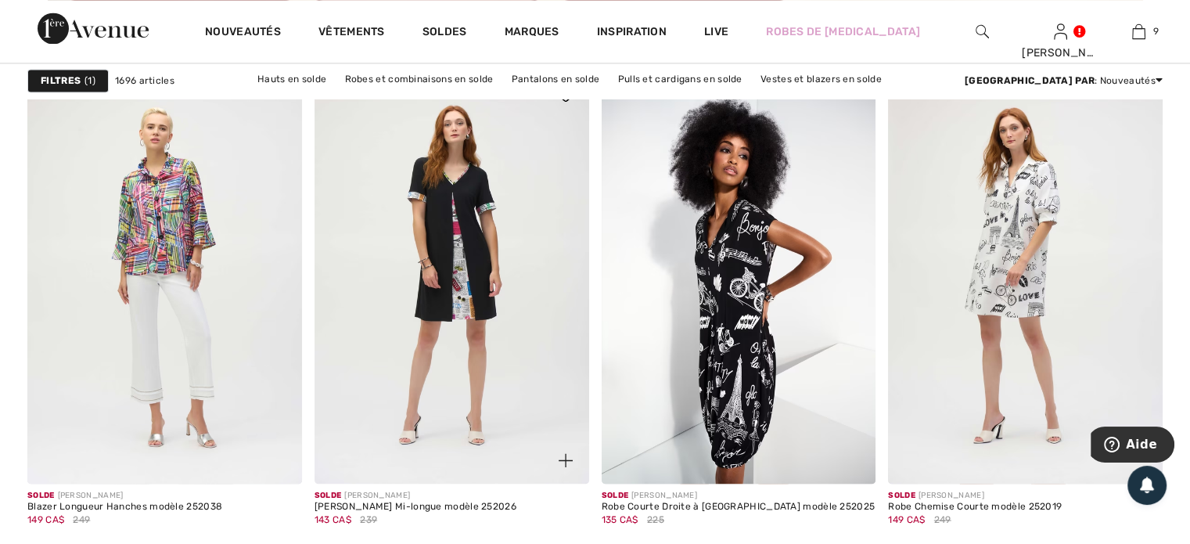
click at [443, 291] on img at bounding box center [452, 278] width 275 height 412
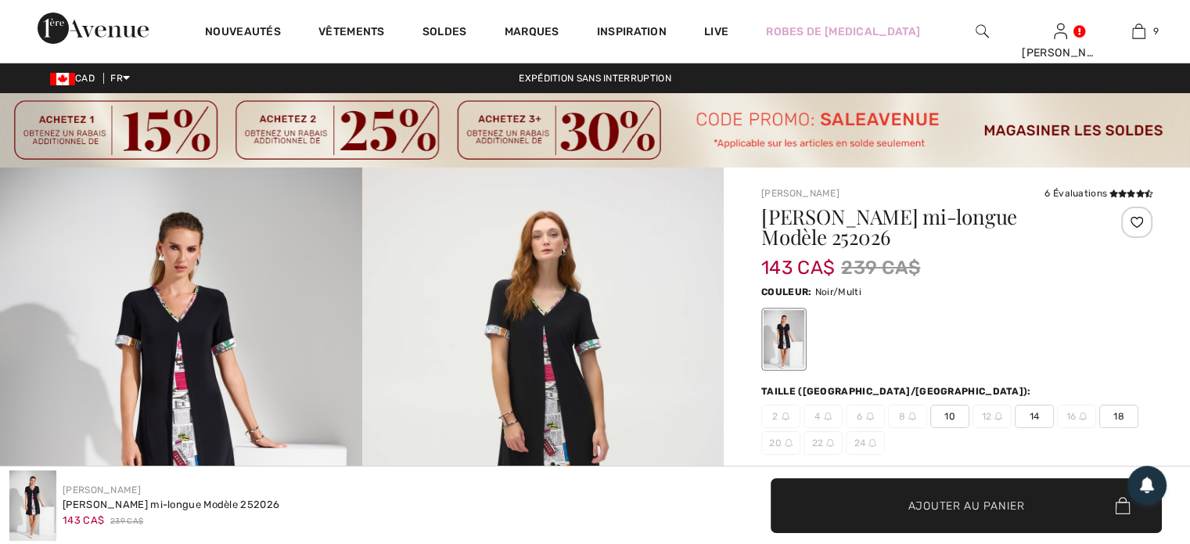
scroll to position [157, 0]
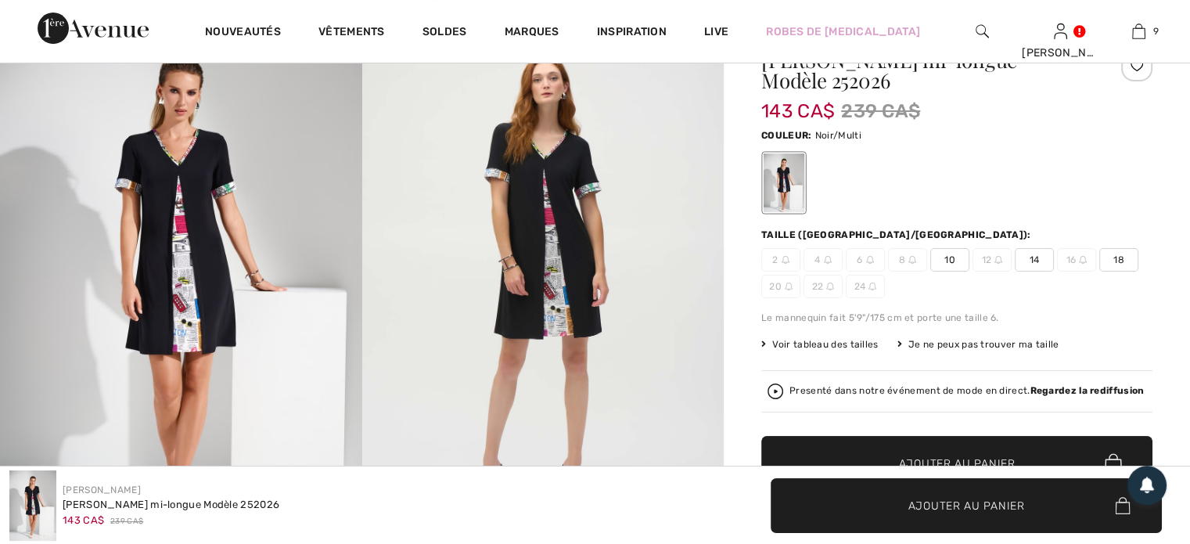
click at [1136, 262] on span "18" at bounding box center [1119, 259] width 39 height 23
click at [953, 514] on span "✔ Ajouté au panier Ajouter au panier" at bounding box center [966, 505] width 391 height 55
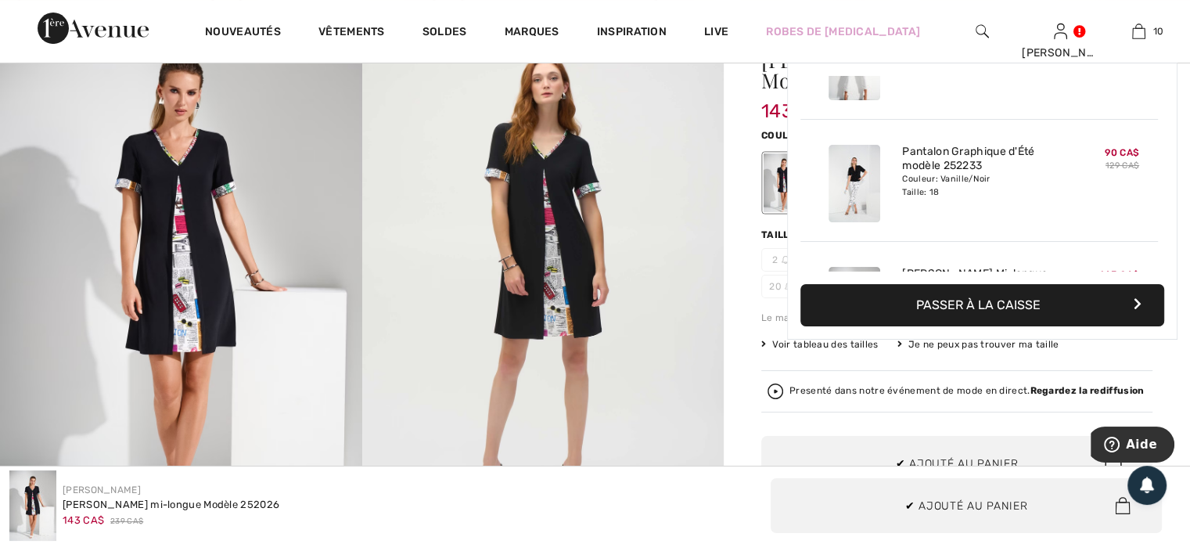
scroll to position [1024, 0]
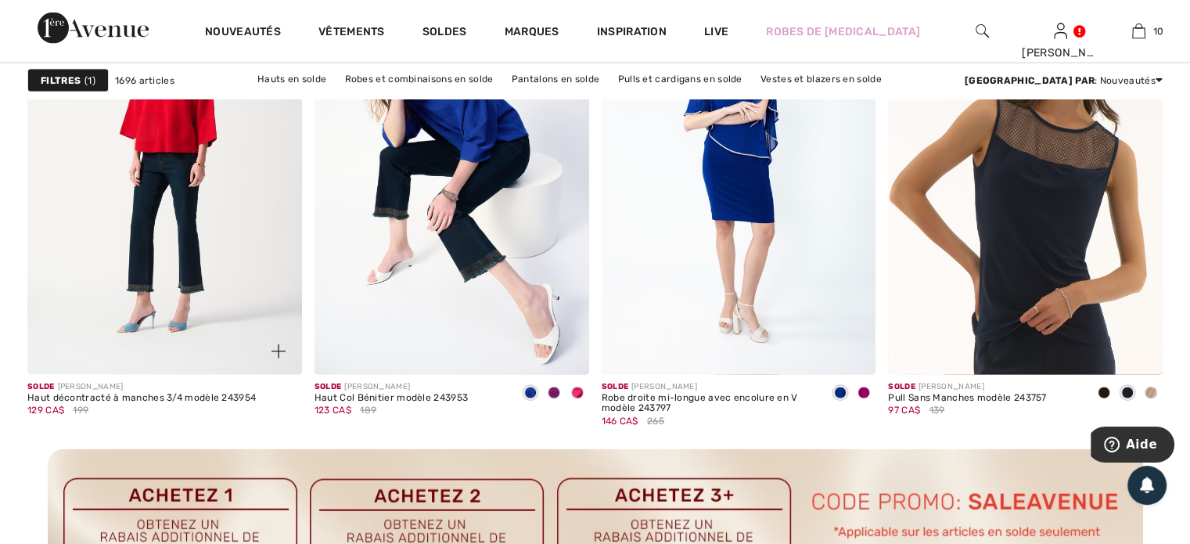
scroll to position [3403, 0]
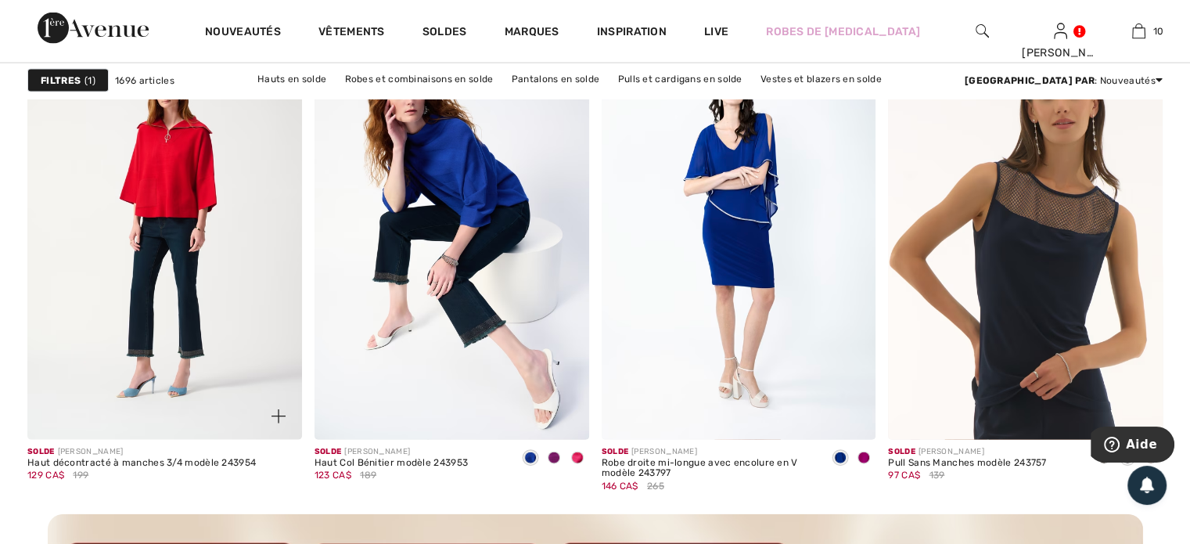
click at [153, 202] on img at bounding box center [164, 233] width 275 height 412
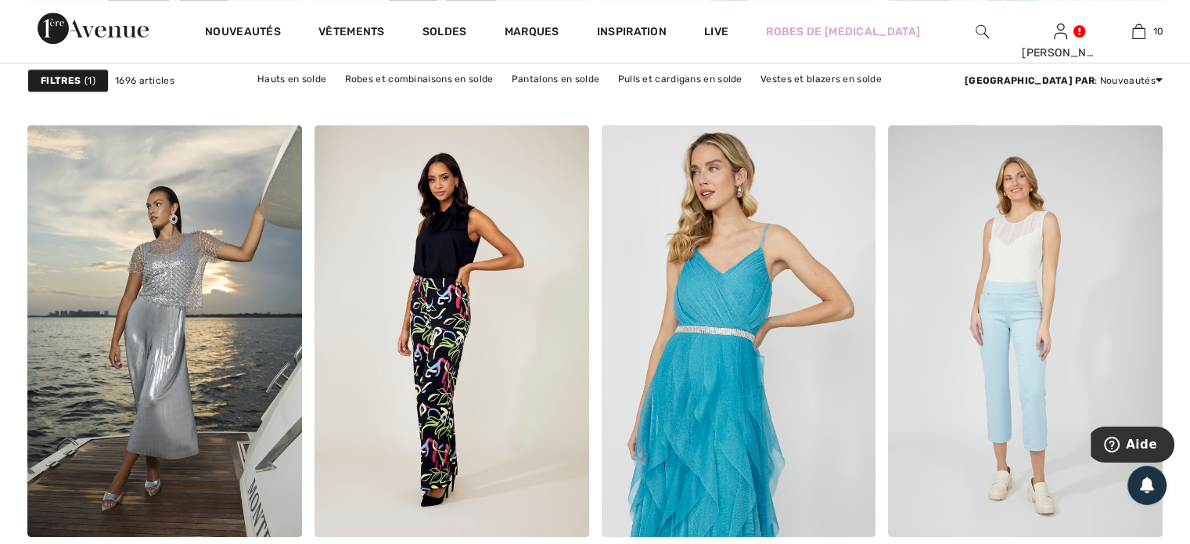
scroll to position [7357, 0]
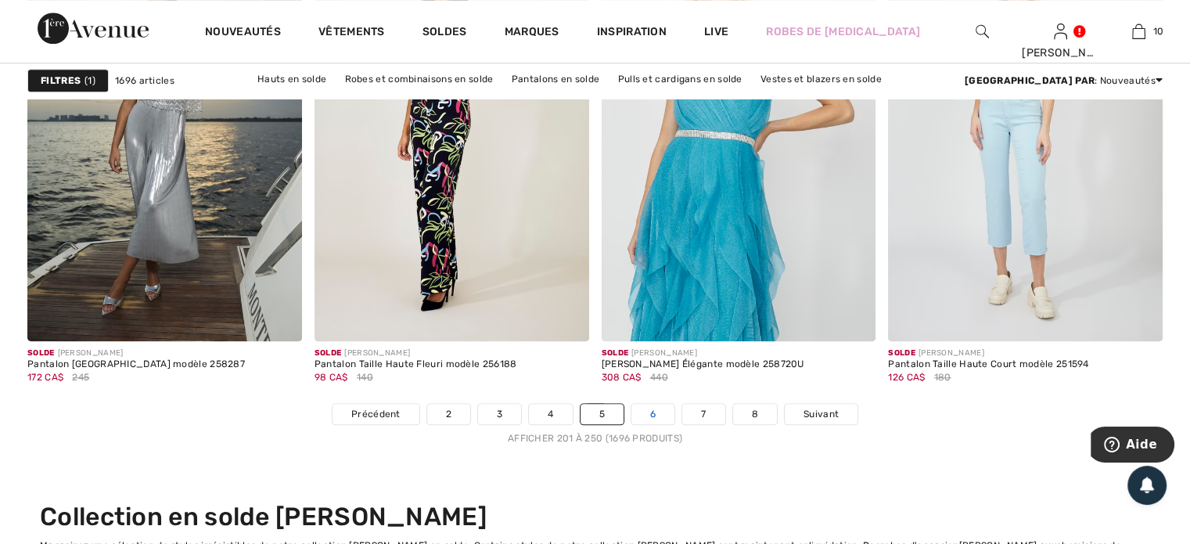
click at [650, 417] on link "6" at bounding box center [653, 414] width 43 height 20
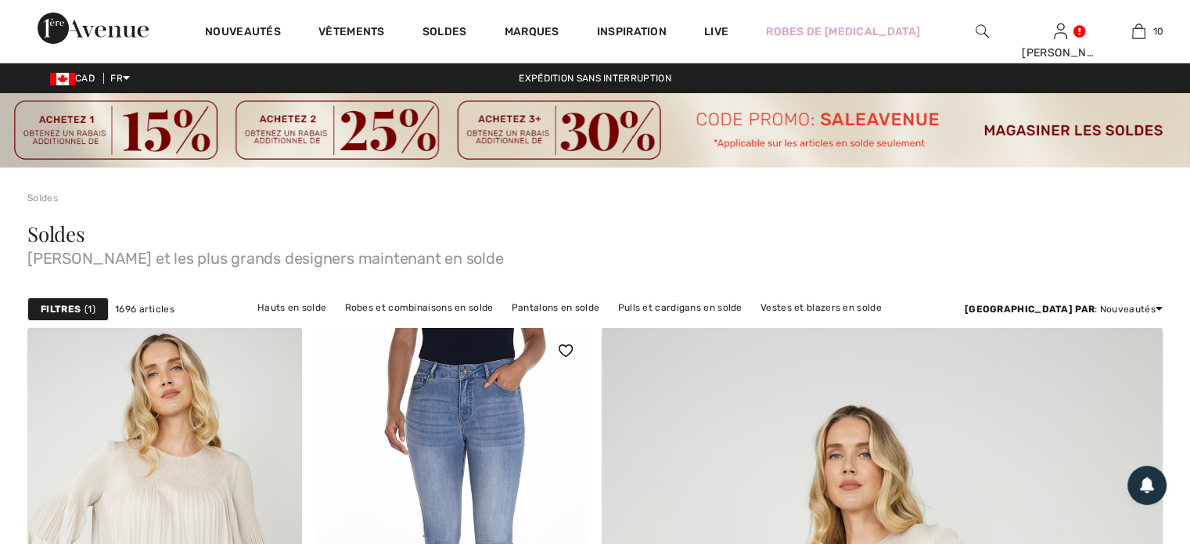
scroll to position [313, 0]
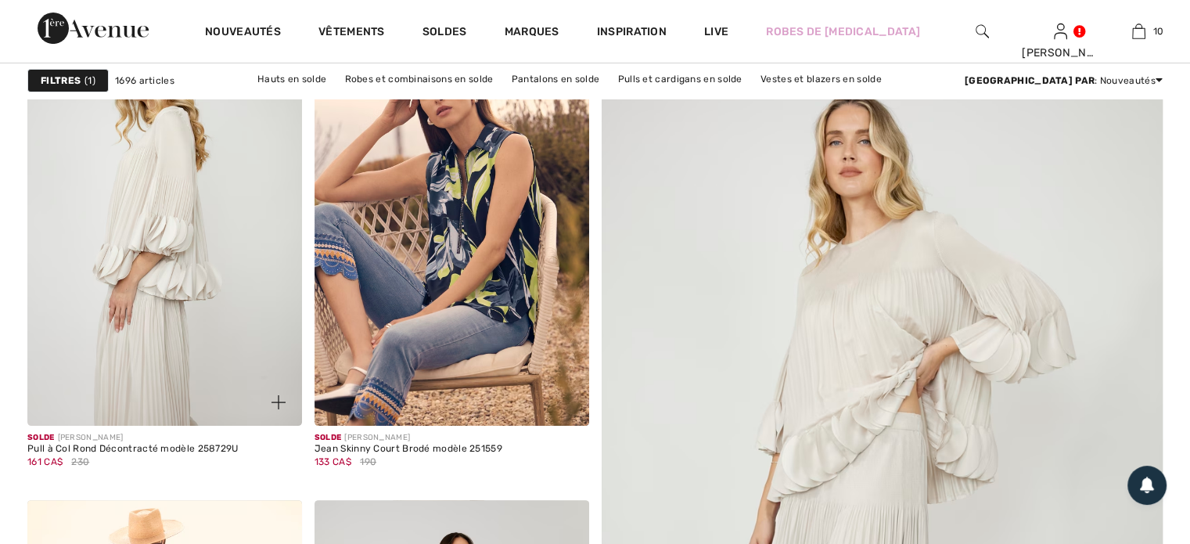
click at [160, 264] on img at bounding box center [164, 220] width 275 height 412
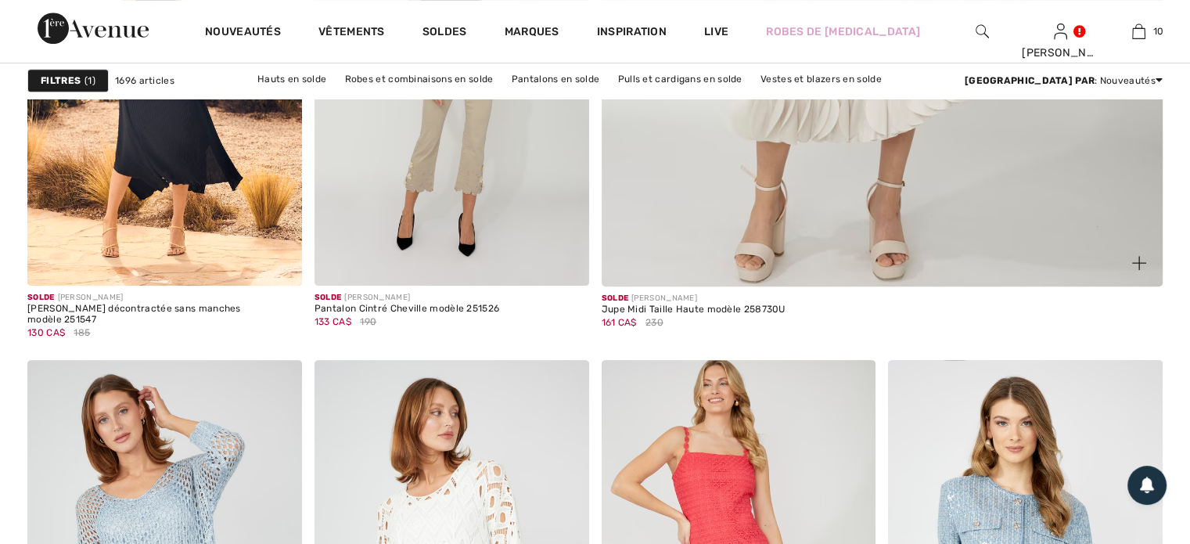
scroll to position [704, 0]
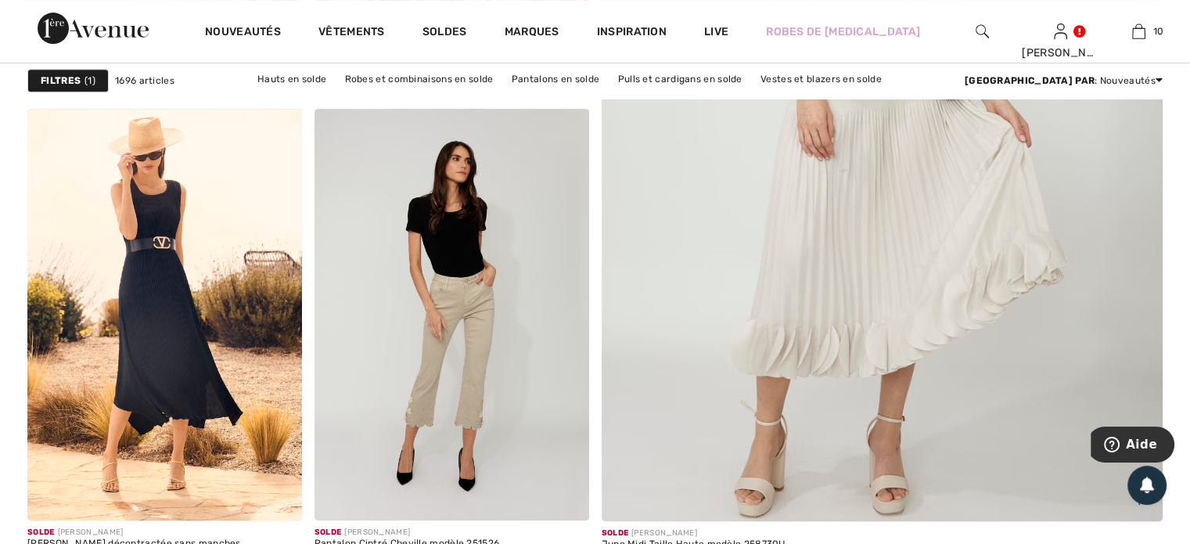
click at [867, 249] on img at bounding box center [883, 128] width 674 height 1011
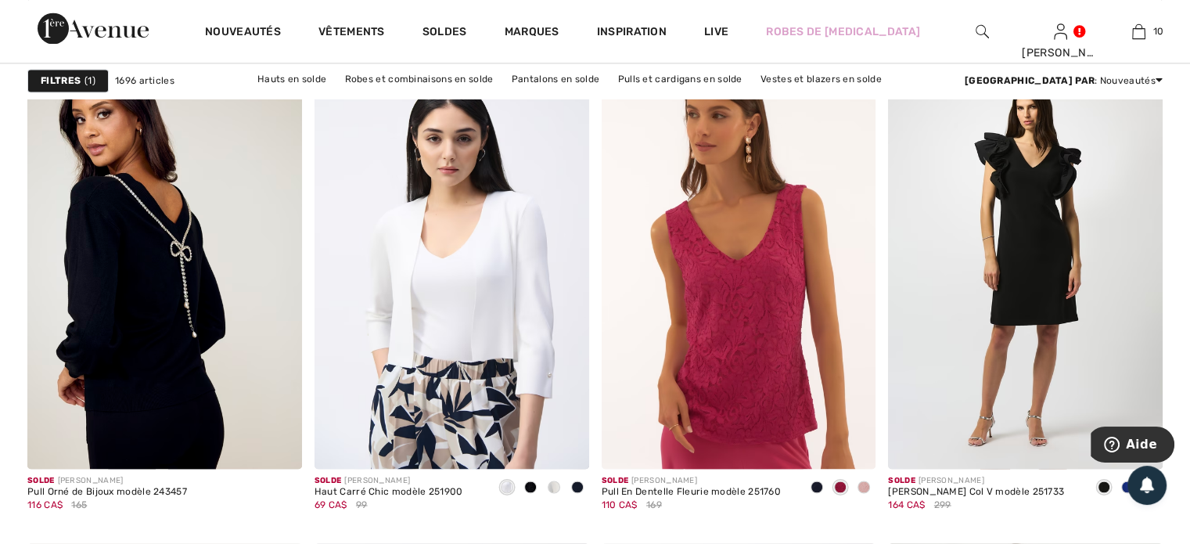
scroll to position [2426, 0]
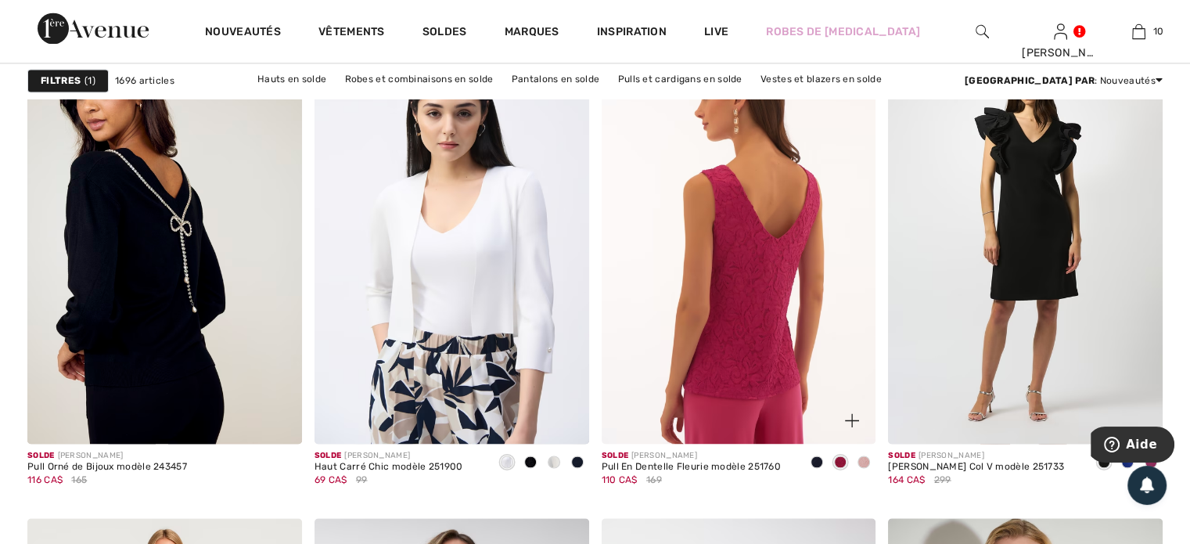
click at [747, 367] on img at bounding box center [739, 238] width 275 height 412
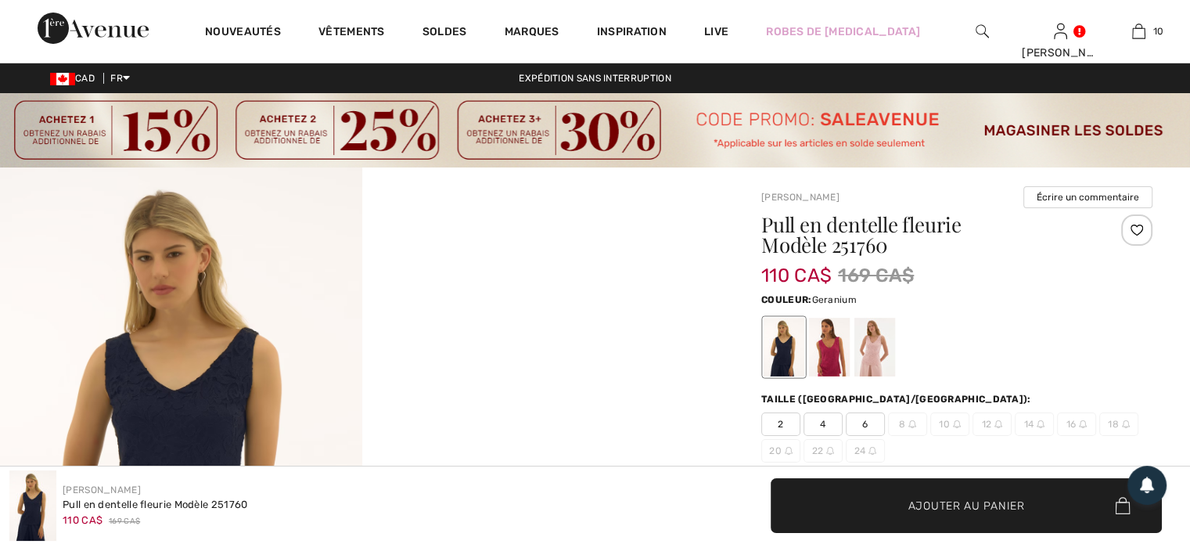
click at [830, 351] on div at bounding box center [829, 347] width 41 height 59
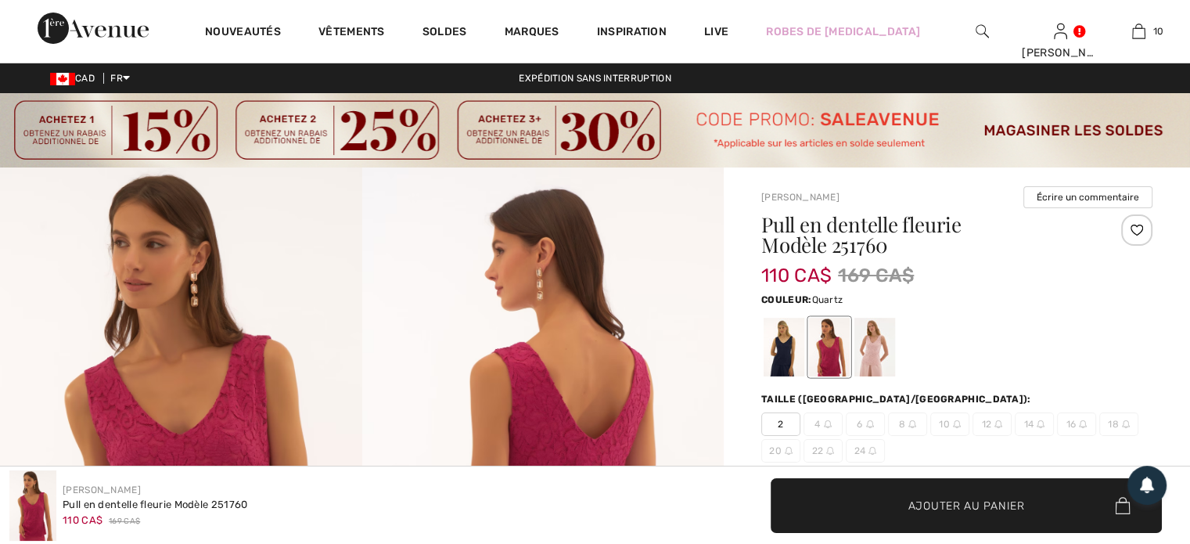
click at [857, 353] on div at bounding box center [875, 347] width 41 height 59
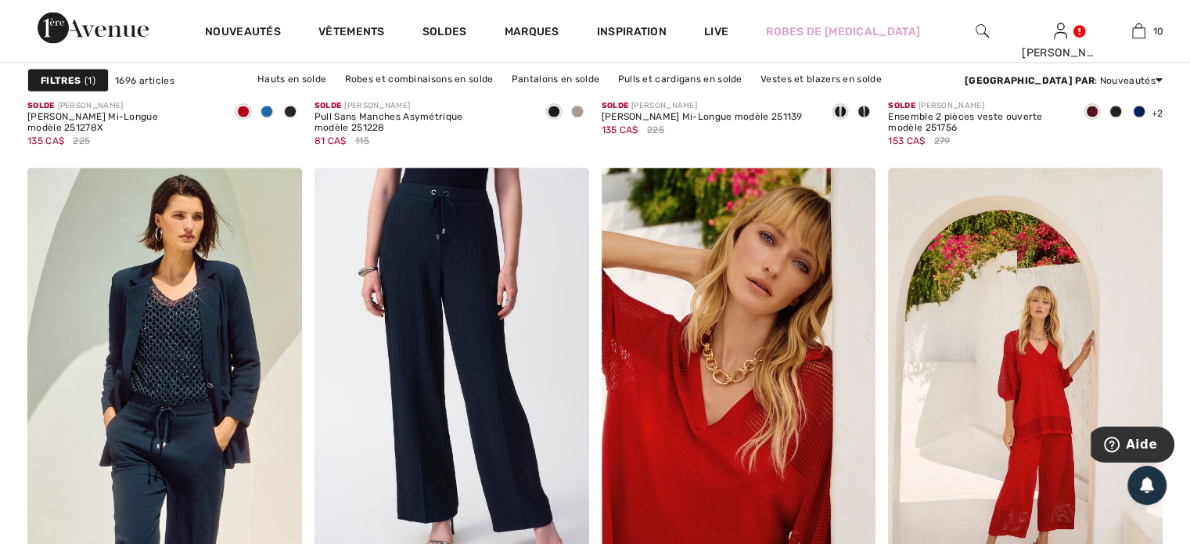
scroll to position [3406, 0]
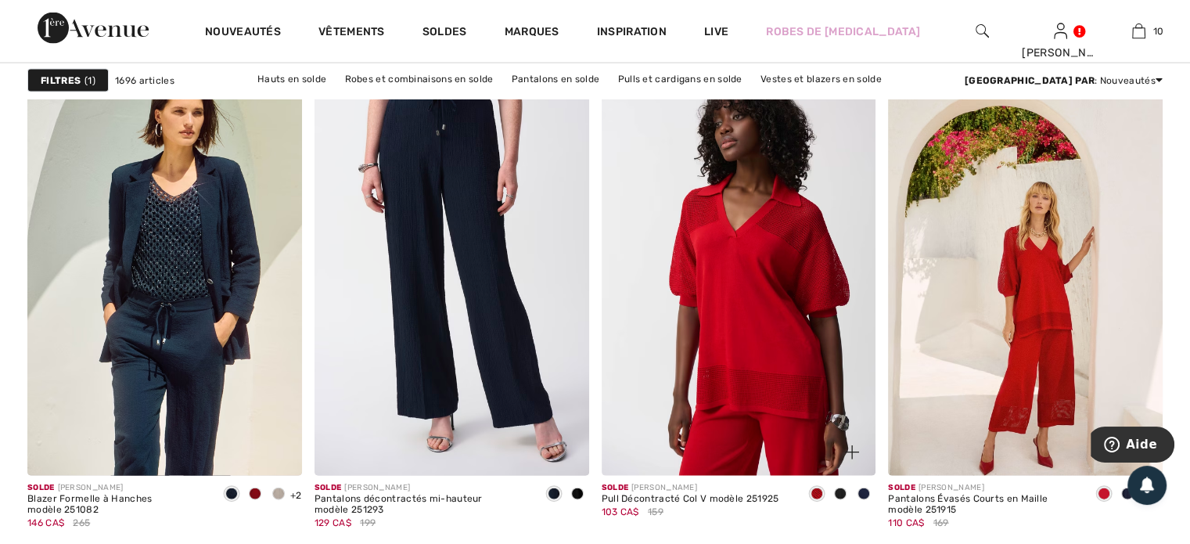
click at [735, 362] on img at bounding box center [739, 270] width 275 height 412
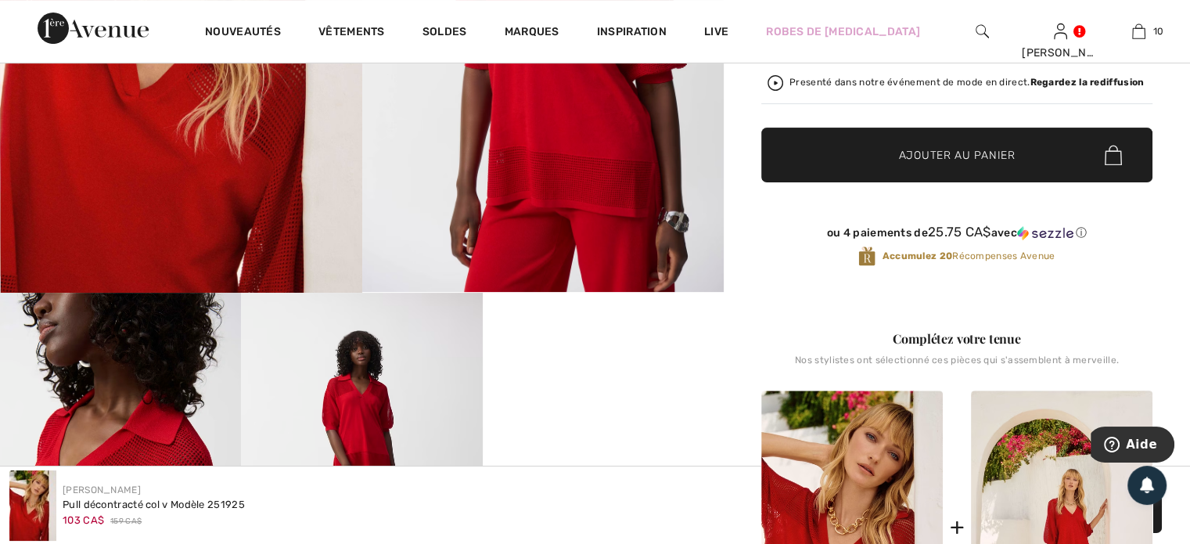
scroll to position [235, 0]
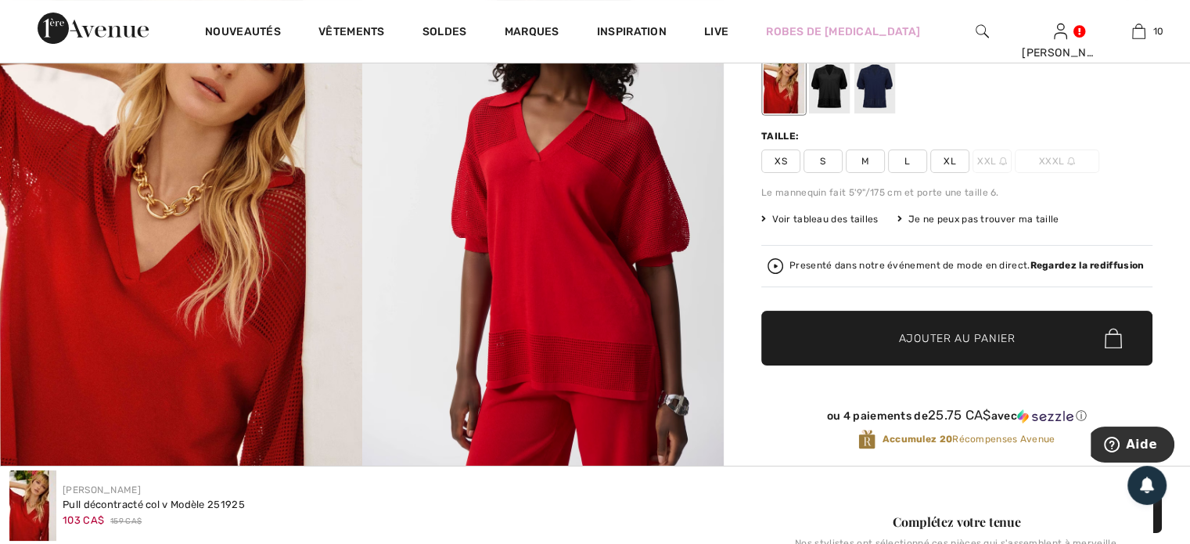
click at [952, 155] on span "XL" at bounding box center [950, 160] width 39 height 23
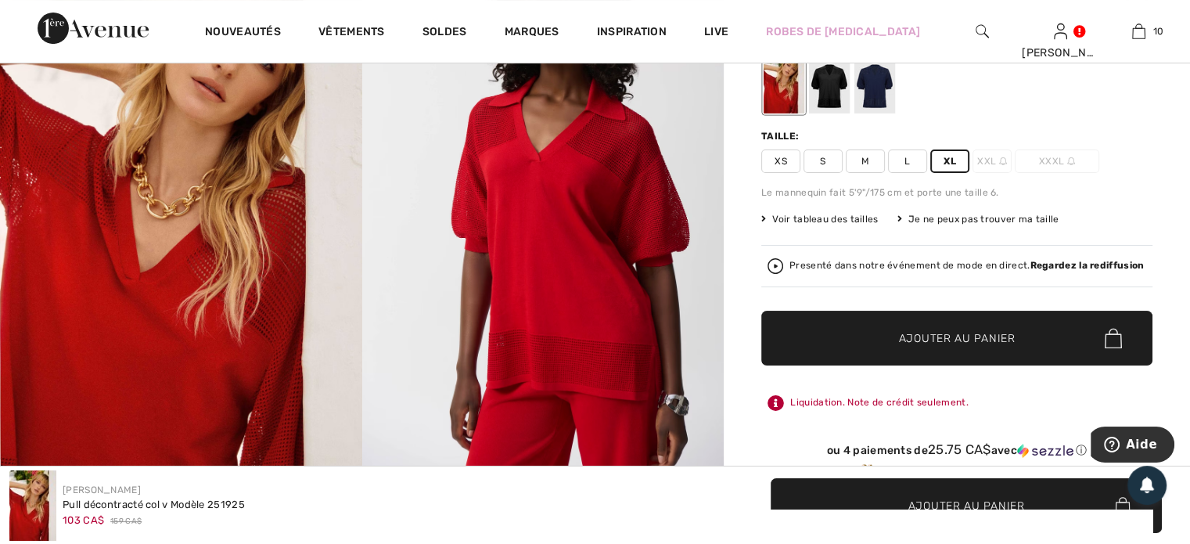
click at [949, 334] on span "Ajouter au panier" at bounding box center [957, 338] width 117 height 16
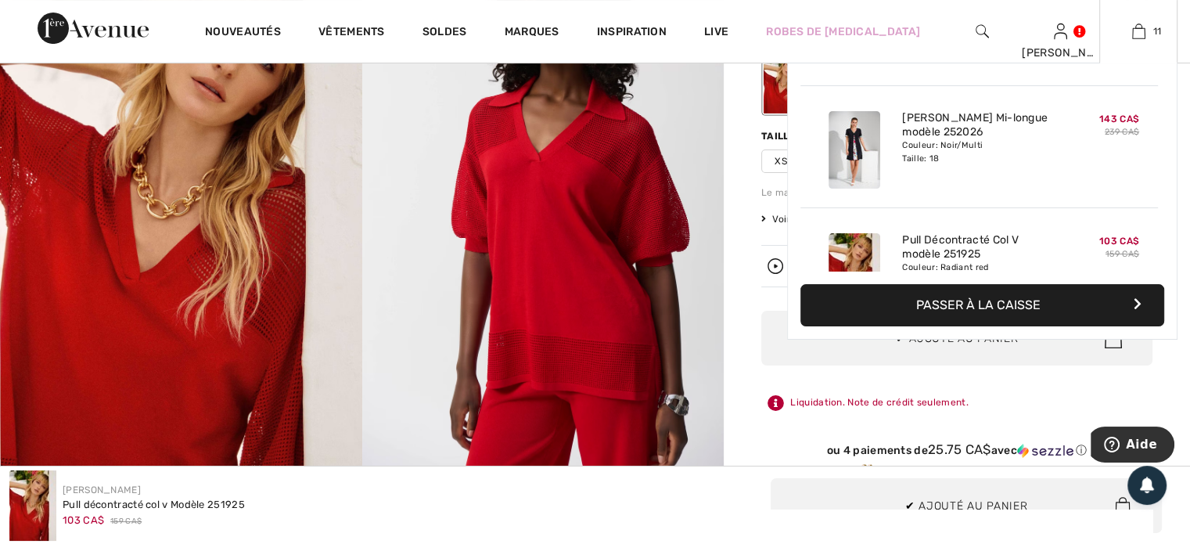
scroll to position [1145, 0]
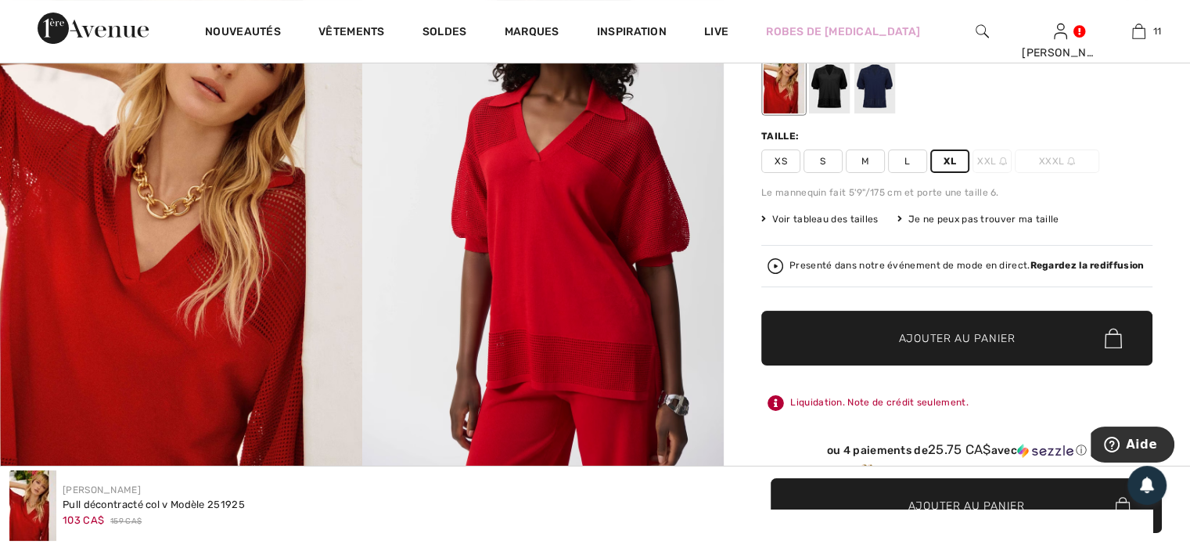
click at [827, 81] on div at bounding box center [829, 84] width 41 height 59
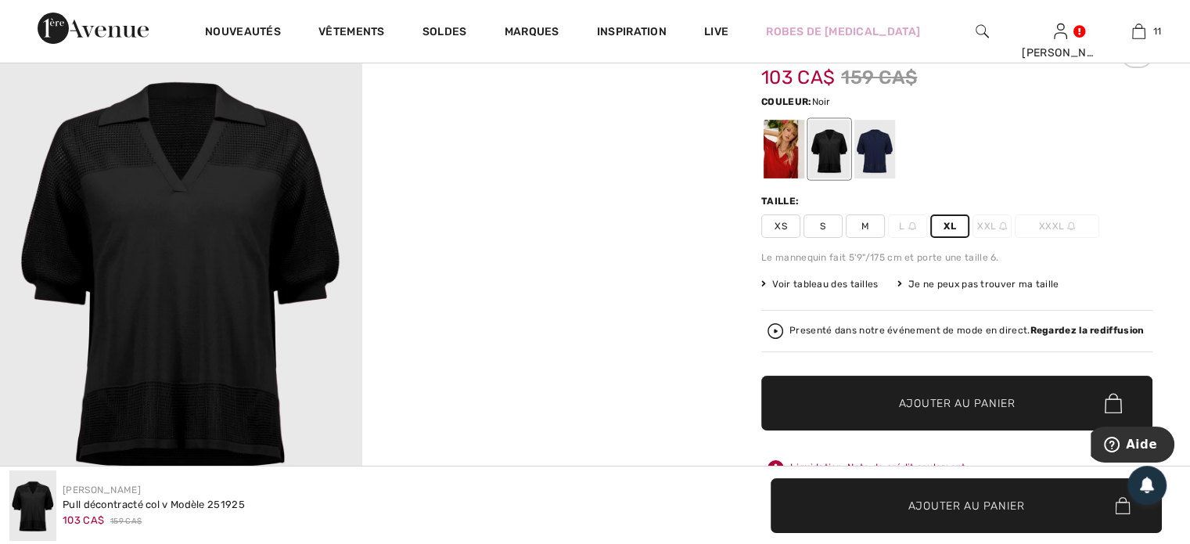
scroll to position [78, 0]
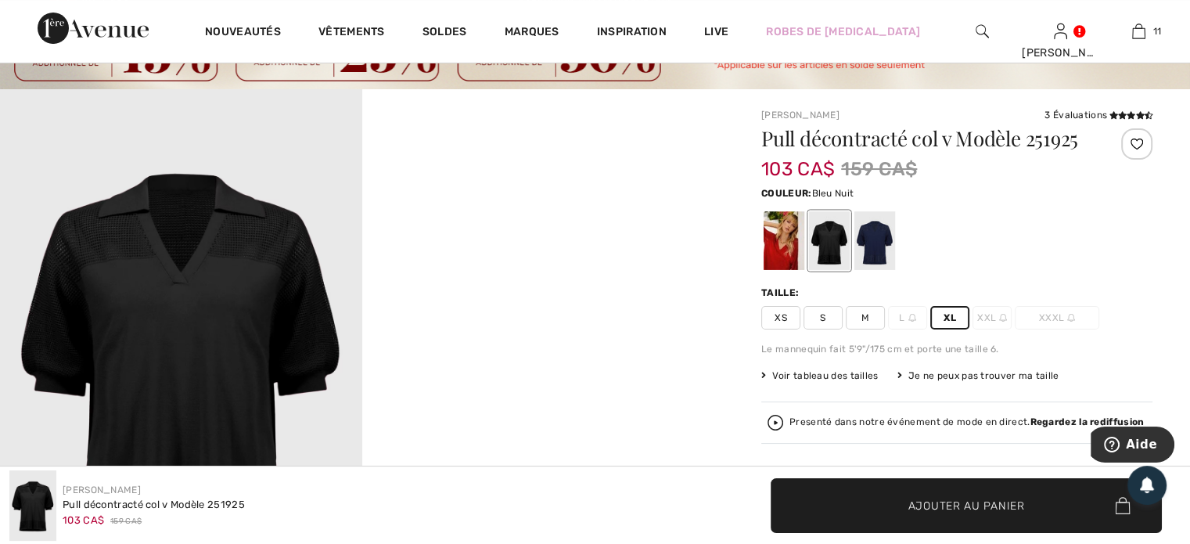
click at [877, 250] on div at bounding box center [875, 240] width 41 height 59
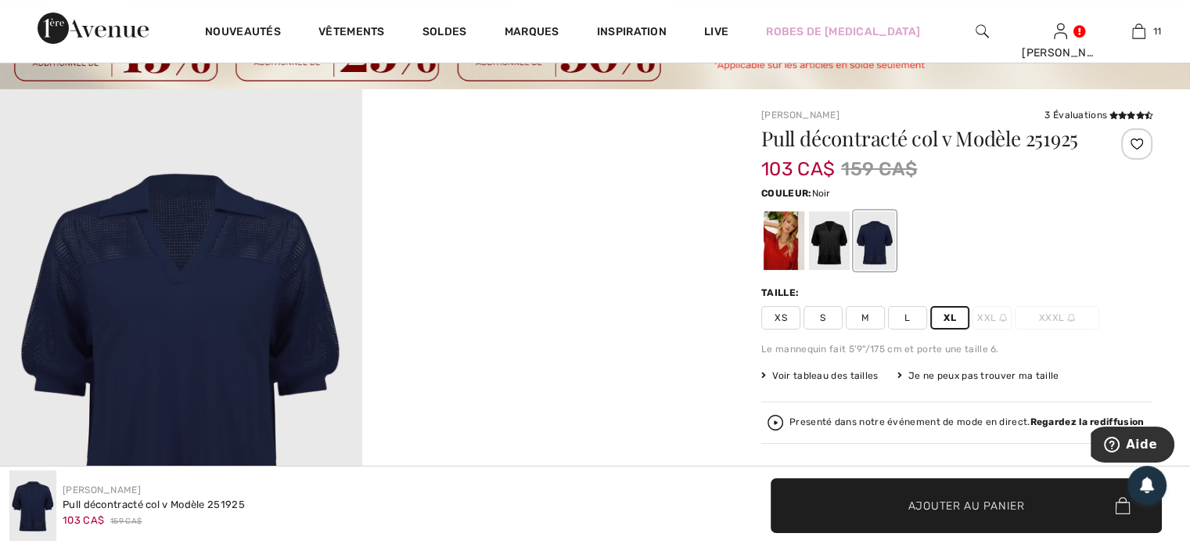
click at [833, 244] on div at bounding box center [829, 240] width 41 height 59
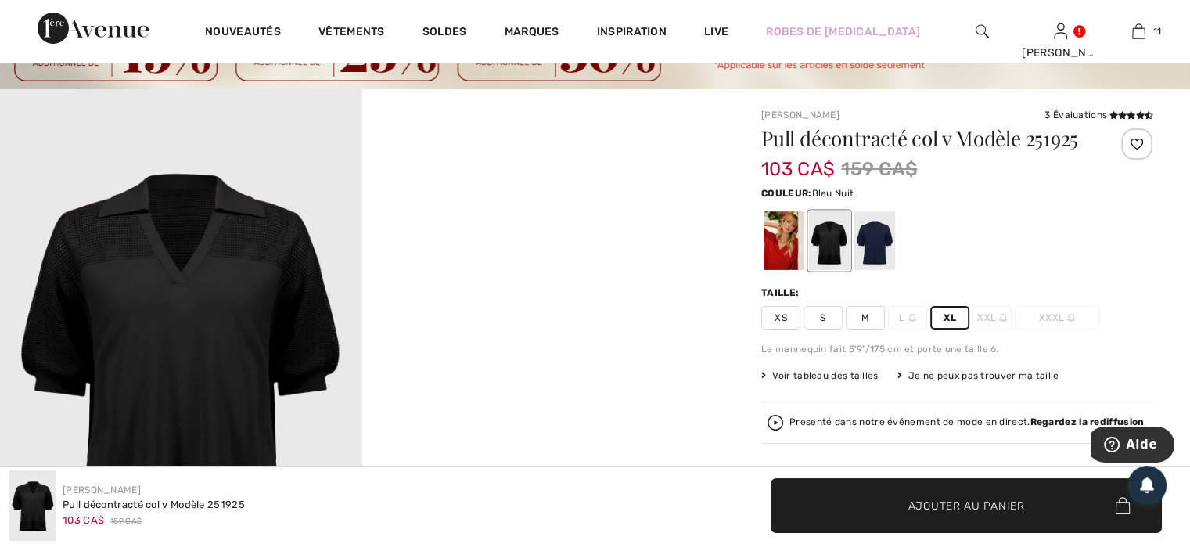
click at [877, 244] on div at bounding box center [875, 240] width 41 height 59
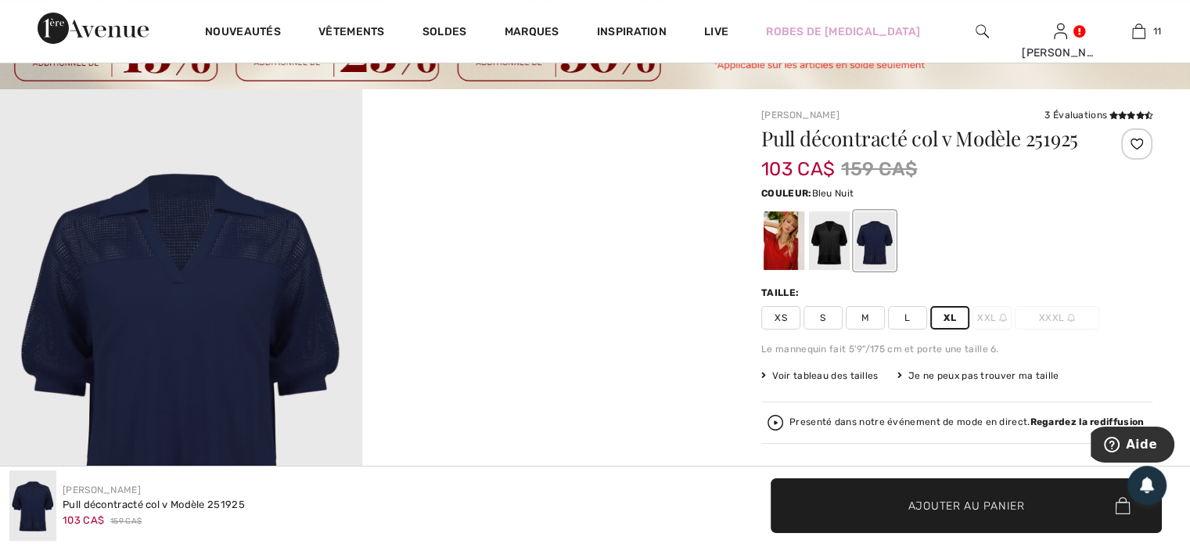
click at [931, 502] on span "Ajouter au panier" at bounding box center [967, 505] width 117 height 16
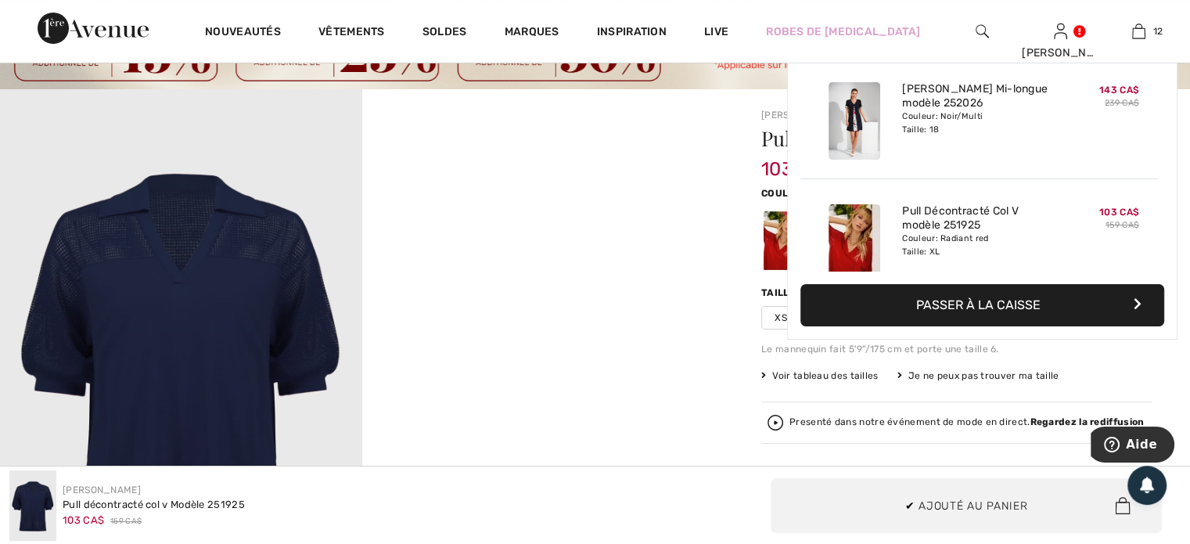
scroll to position [1267, 0]
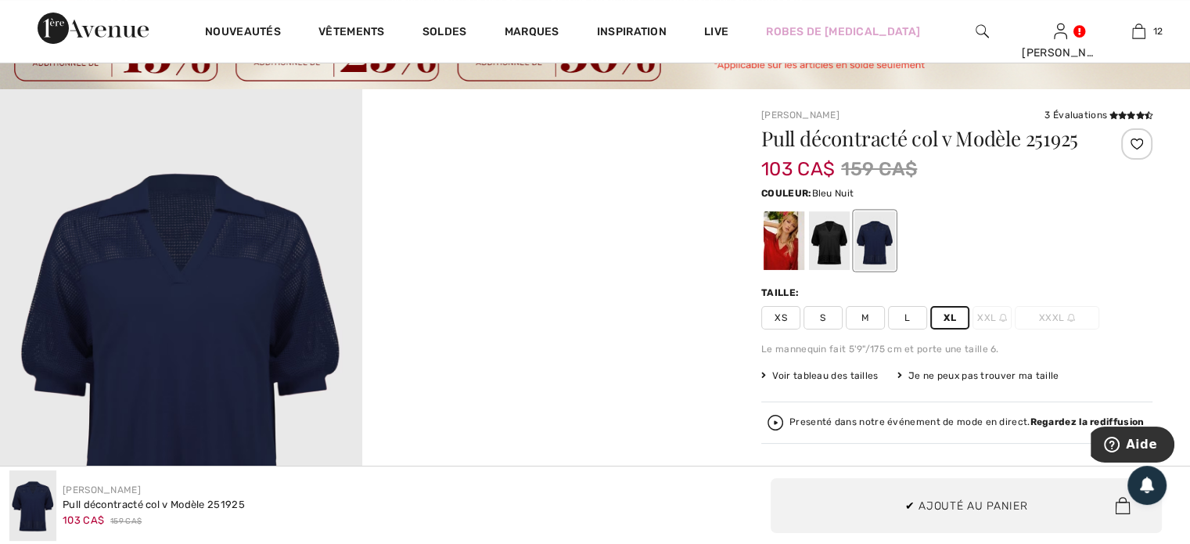
click at [1127, 110] on span at bounding box center [1129, 115] width 45 height 11
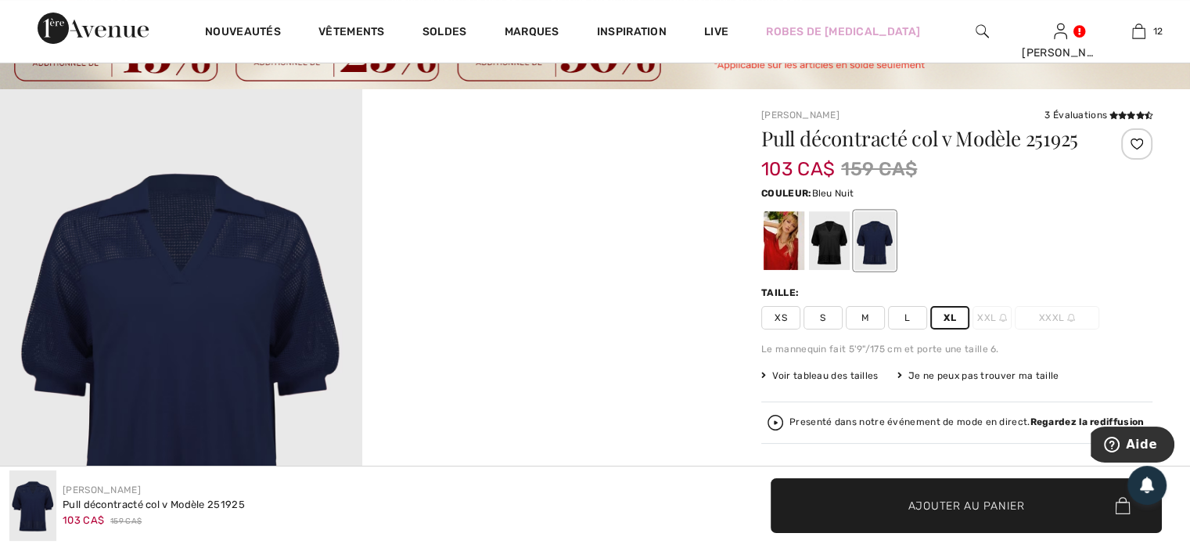
click at [1097, 115] on div "3 Évaluations" at bounding box center [1099, 115] width 108 height 14
click at [1136, 115] on icon at bounding box center [1140, 115] width 9 height 8
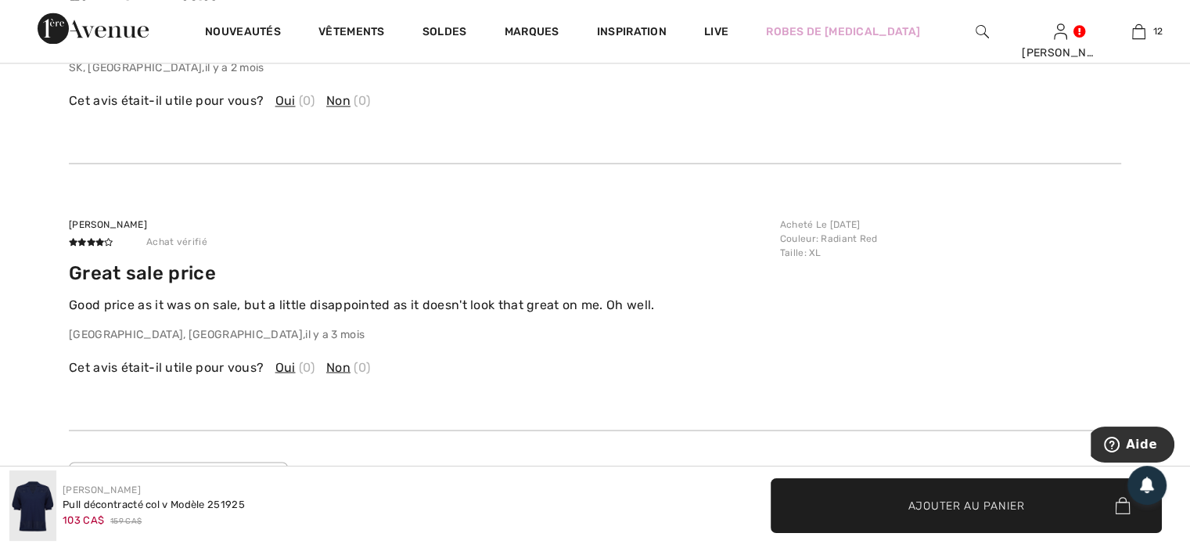
scroll to position [3055, 0]
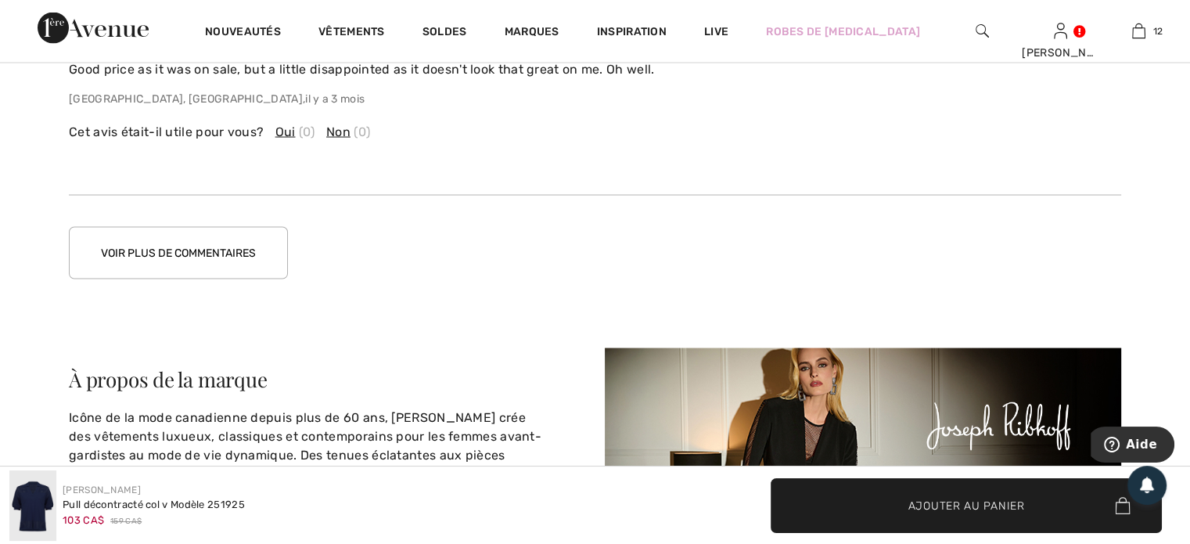
click at [235, 262] on button "Voir plus de commentaires" at bounding box center [178, 253] width 219 height 52
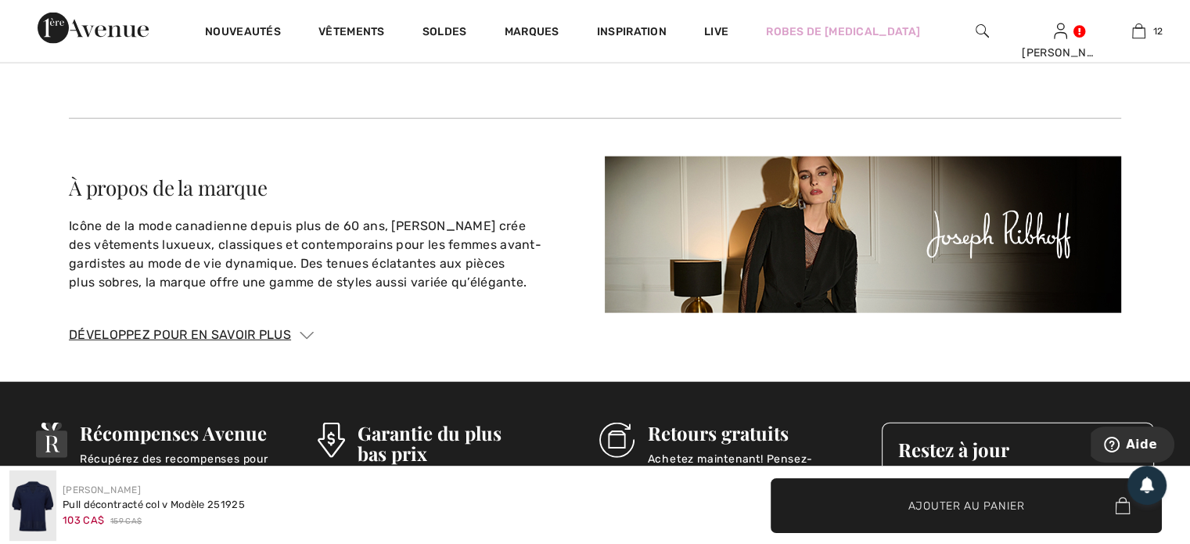
scroll to position [3759, 0]
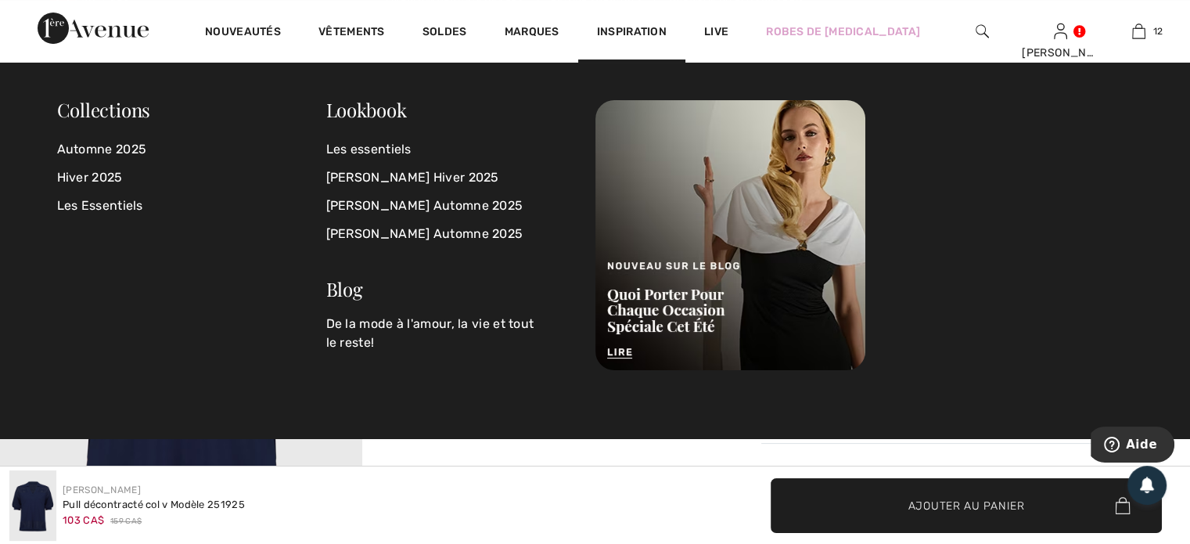
scroll to position [78, 0]
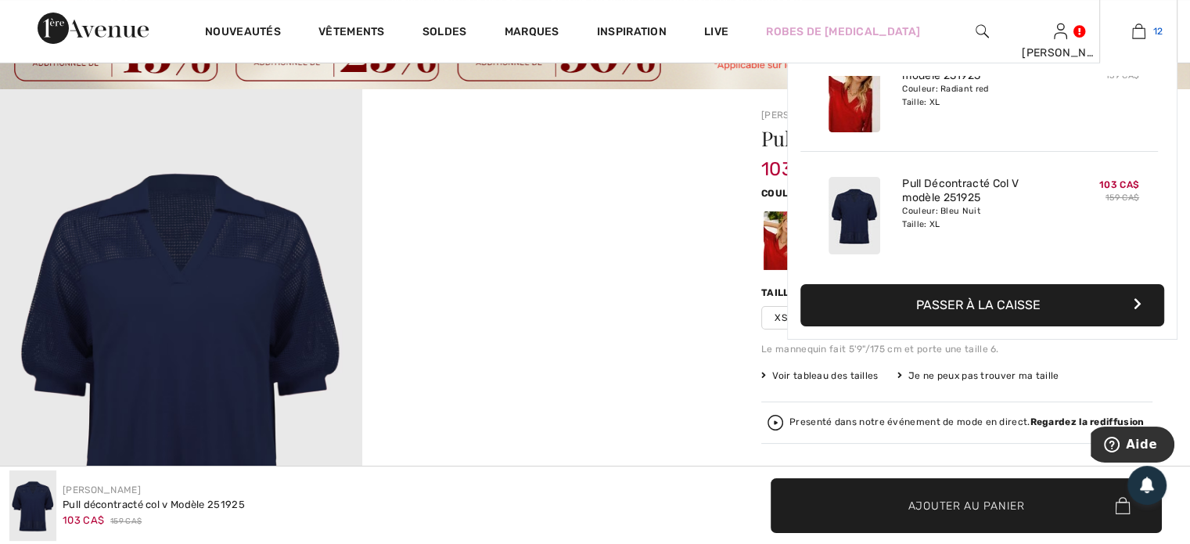
click at [1136, 26] on img at bounding box center [1139, 31] width 13 height 19
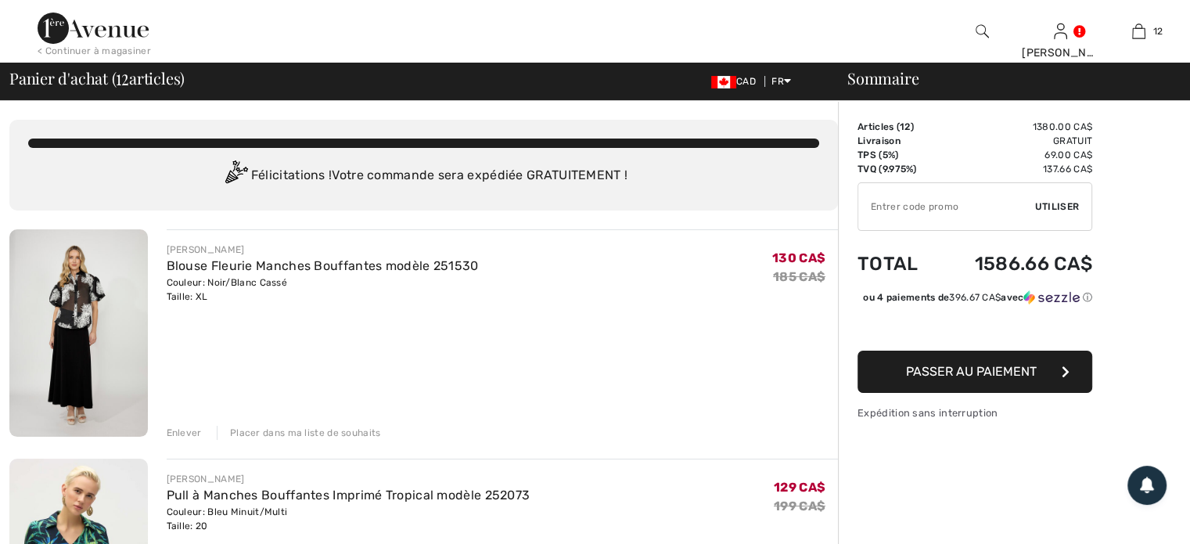
scroll to position [235, 0]
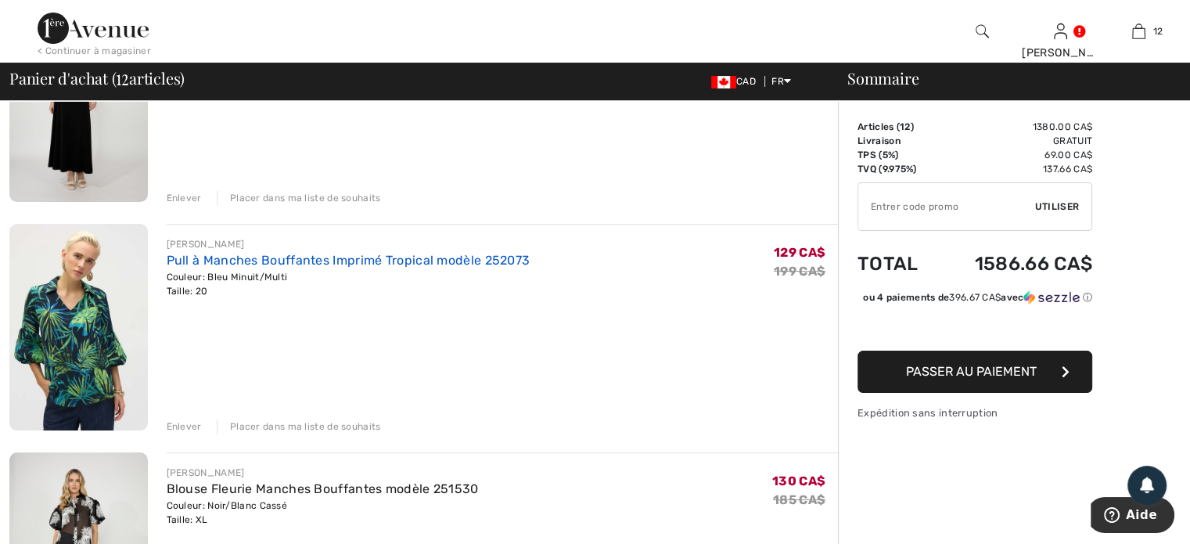
click at [236, 255] on link "Pull à Manches Bouffantes Imprimé Tropical modèle 252073" at bounding box center [349, 260] width 364 height 15
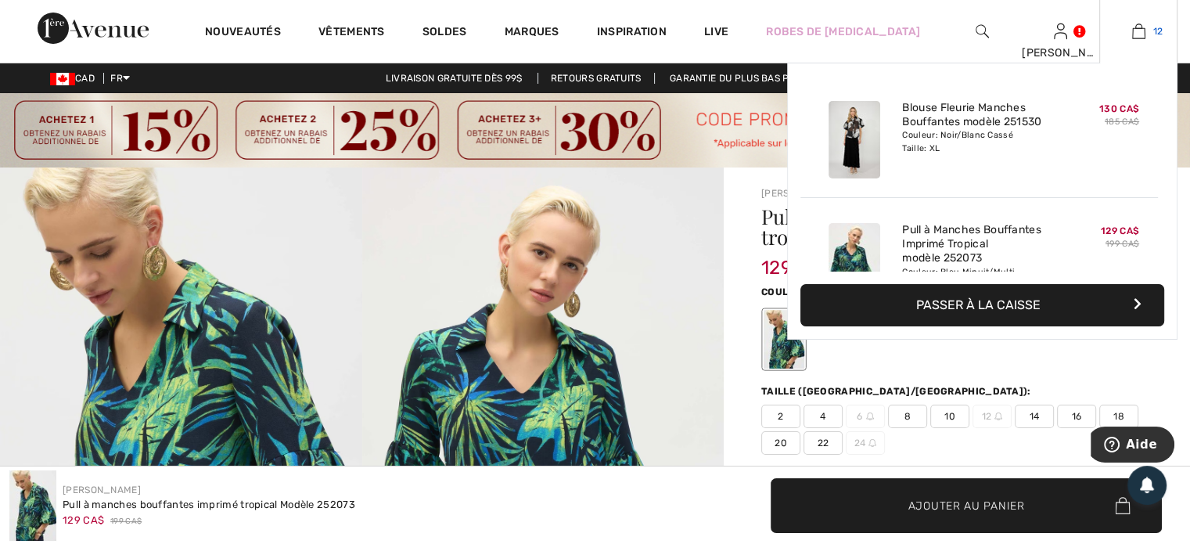
click at [1134, 33] on img at bounding box center [1139, 31] width 13 height 19
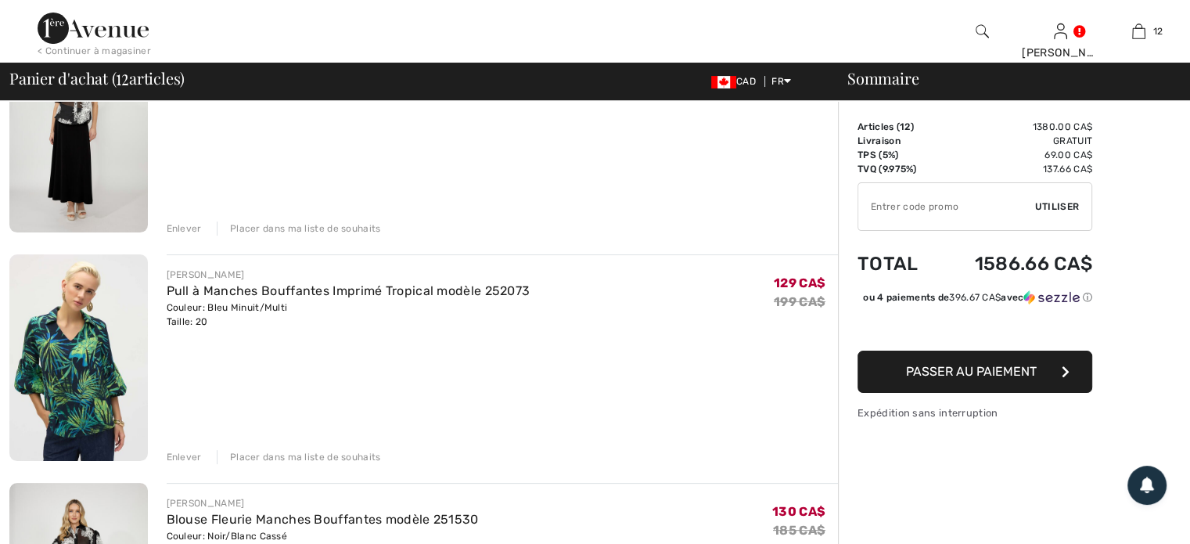
scroll to position [470, 0]
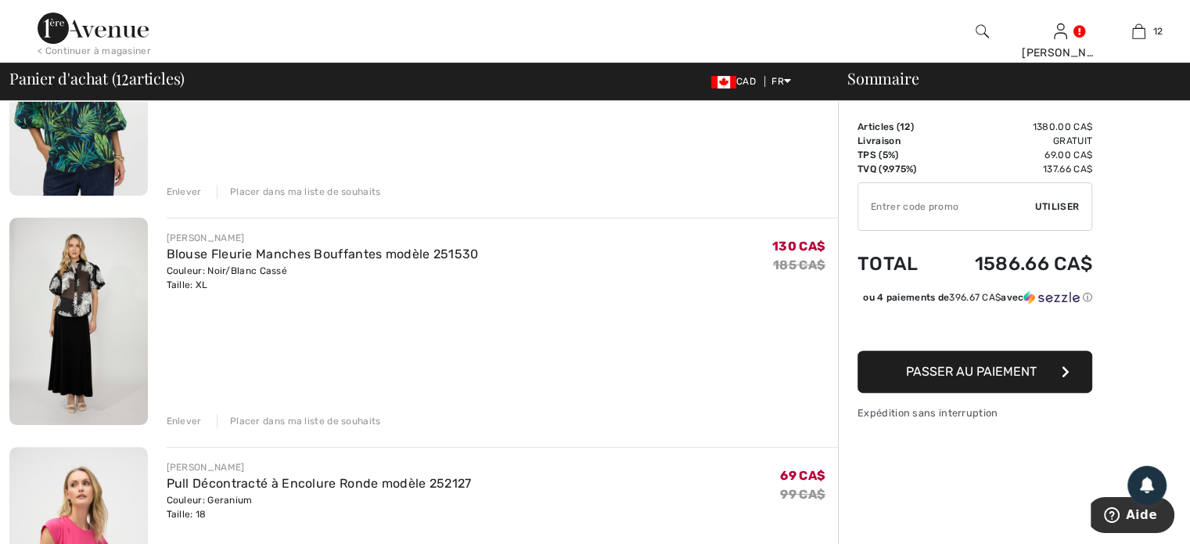
click at [184, 417] on div "Enlever" at bounding box center [184, 421] width 35 height 14
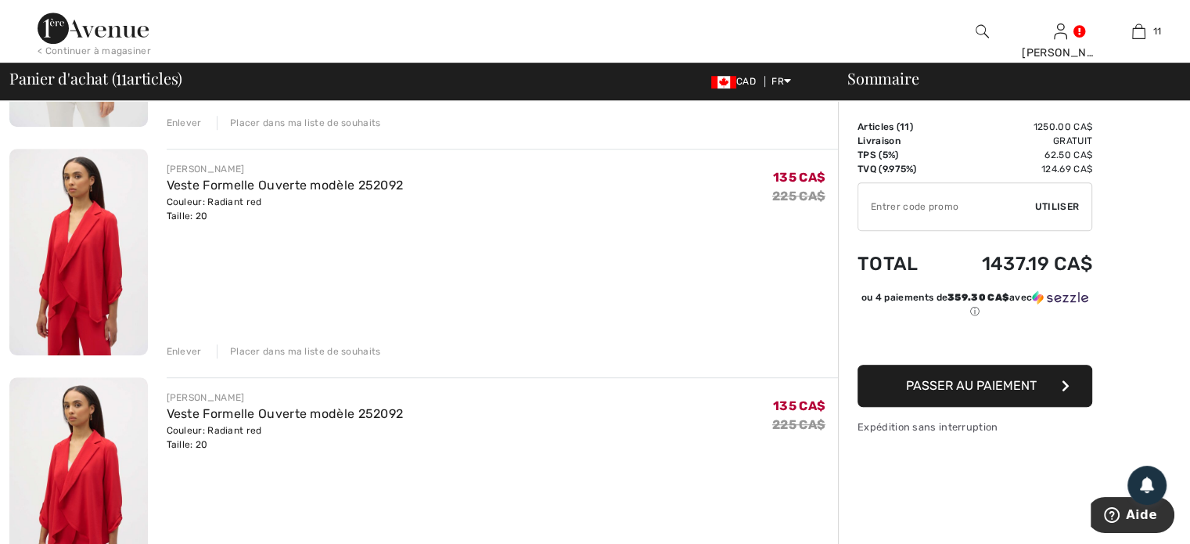
scroll to position [1096, 0]
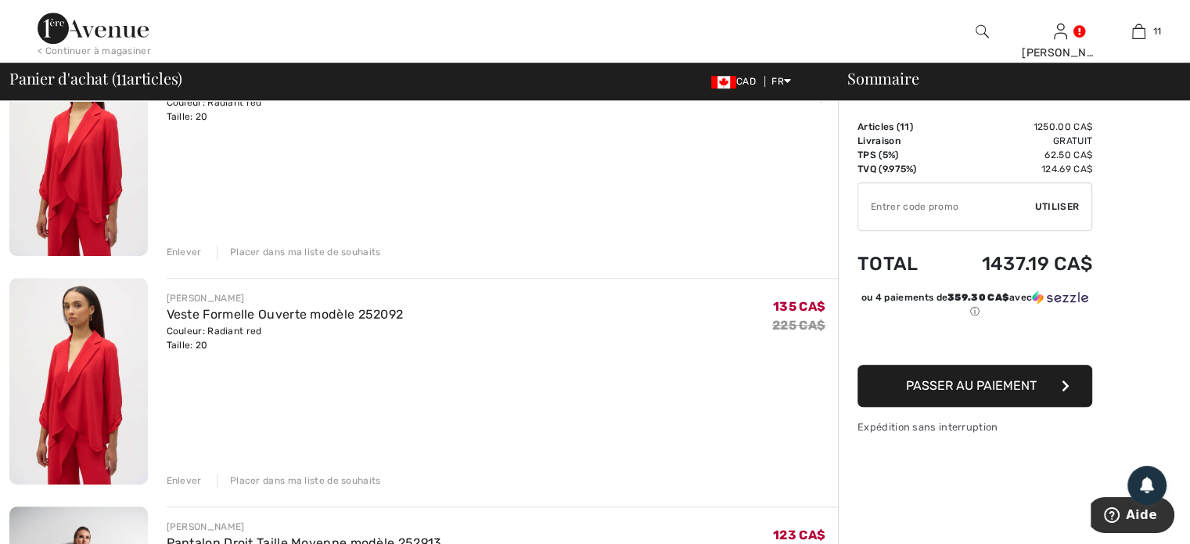
click at [180, 481] on div "Enlever" at bounding box center [184, 481] width 35 height 14
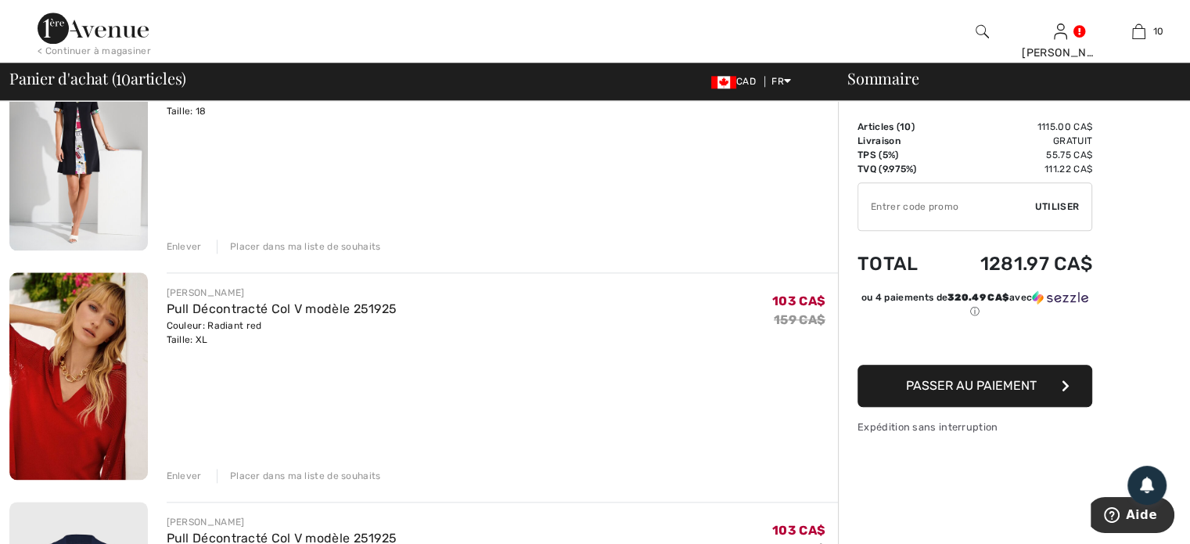
scroll to position [1722, 0]
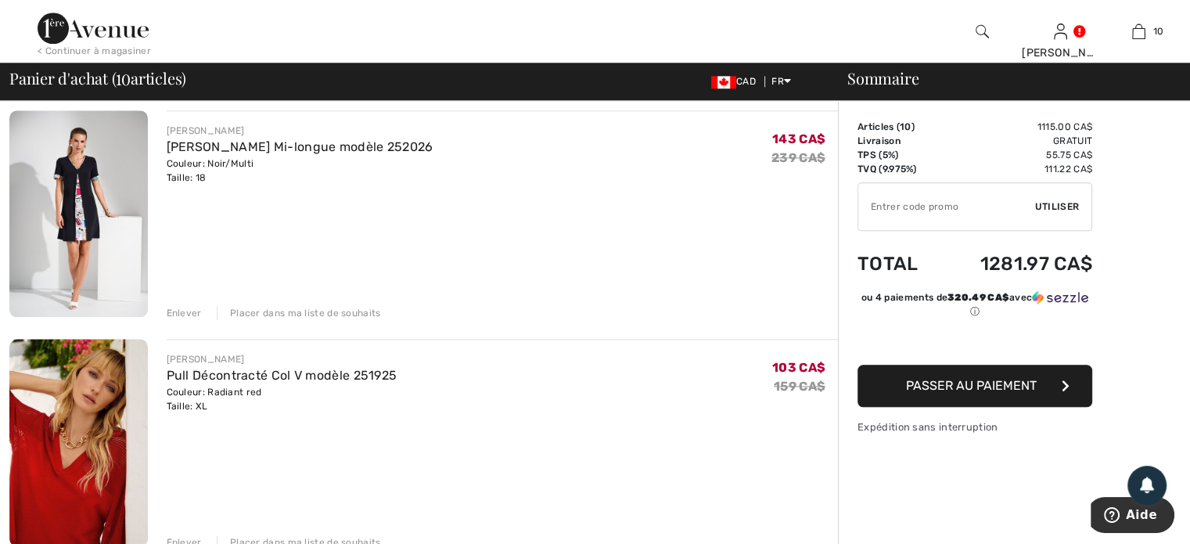
click at [180, 307] on div "Enlever" at bounding box center [184, 313] width 35 height 14
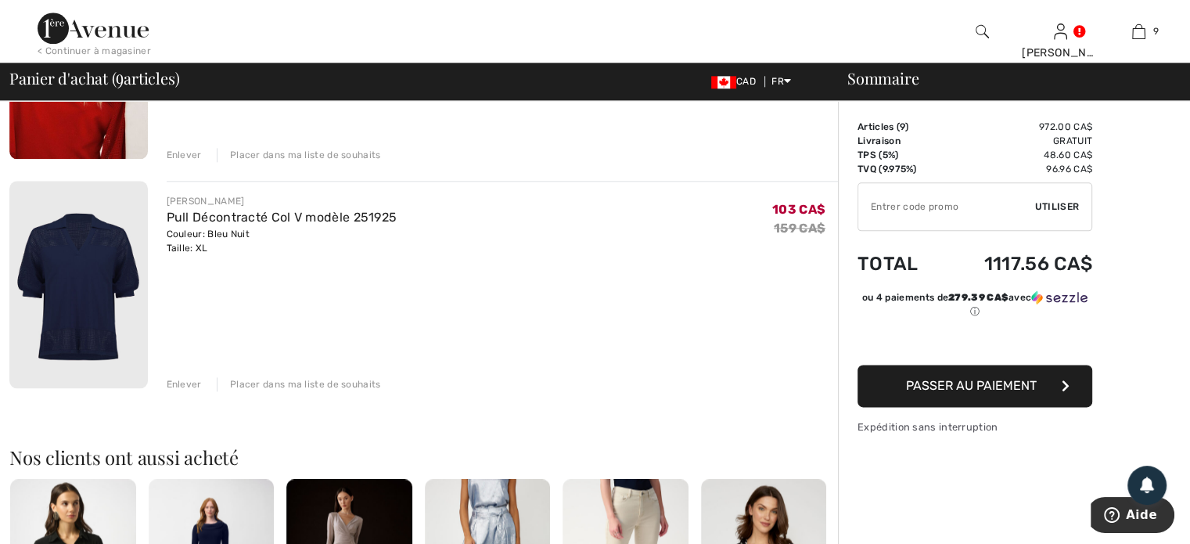
scroll to position [1806, 0]
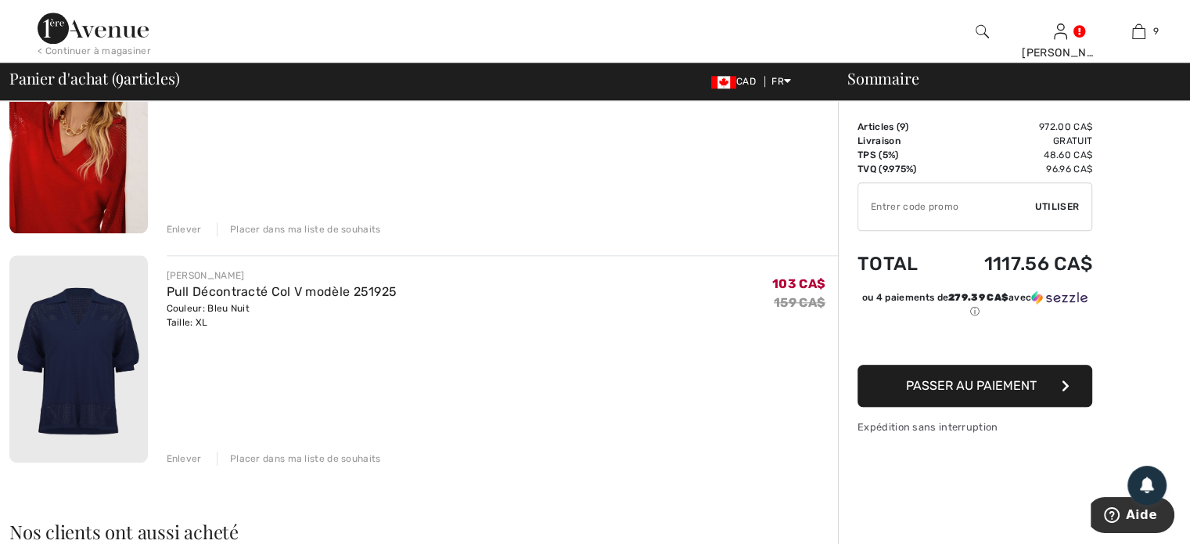
click at [182, 457] on div "Enlever" at bounding box center [184, 459] width 35 height 14
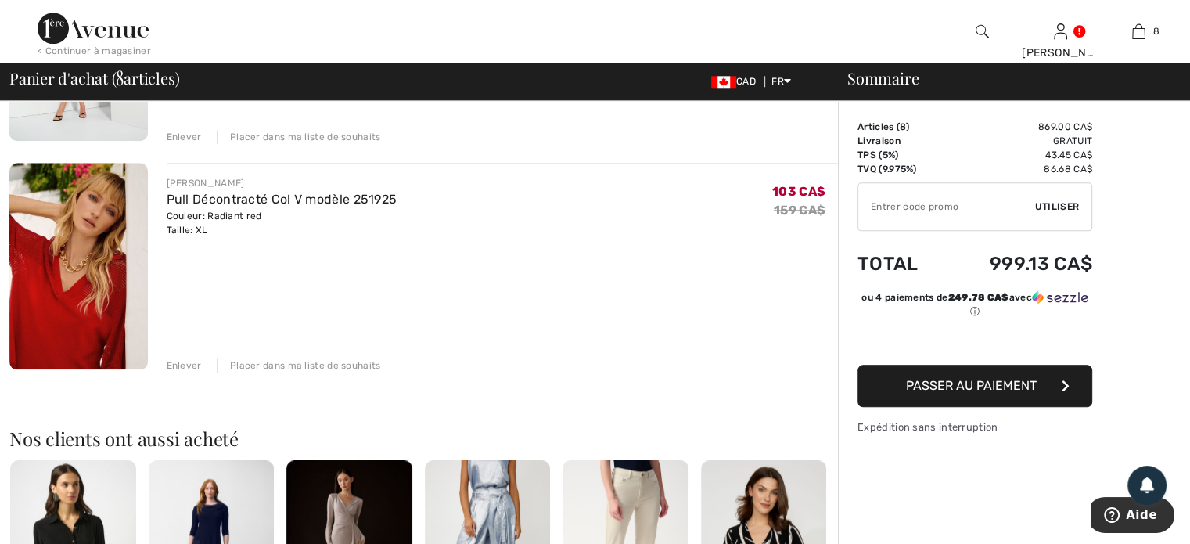
scroll to position [1571, 0]
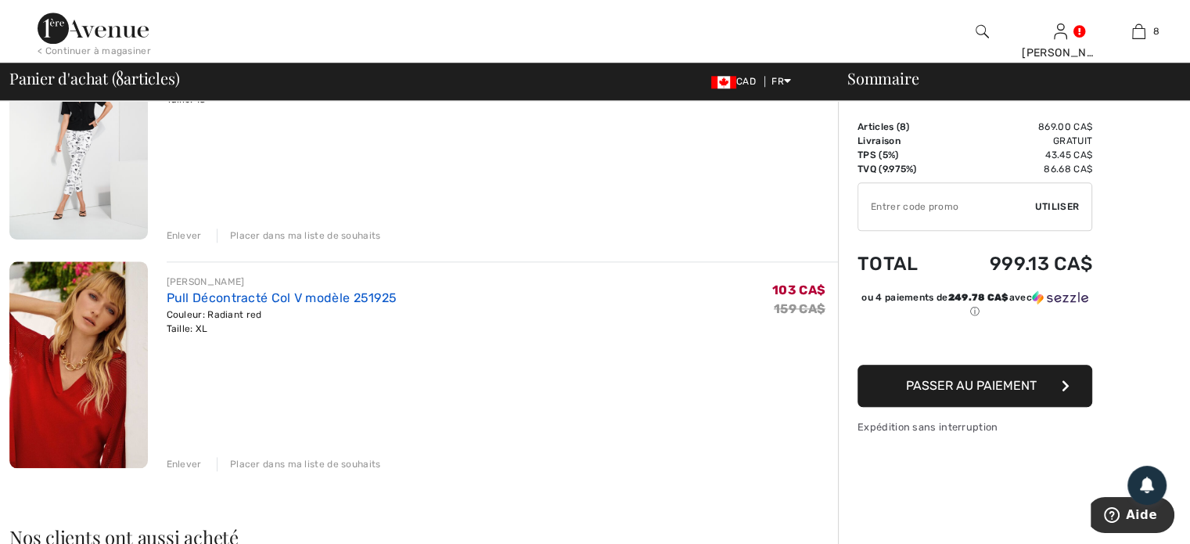
click at [259, 296] on link "Pull Décontracté Col V modèle 251925" at bounding box center [282, 297] width 231 height 15
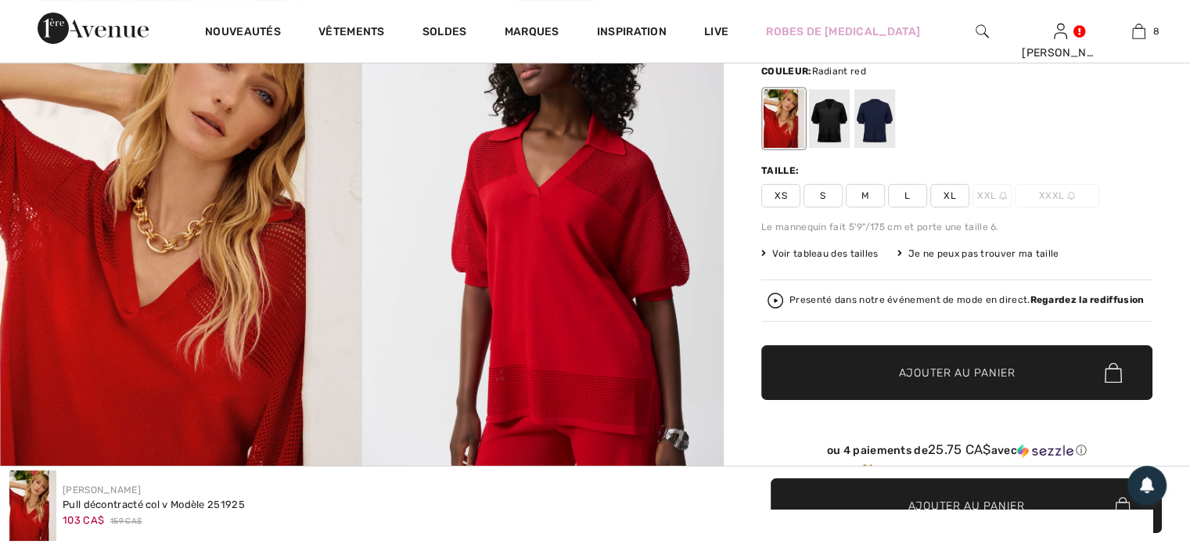
scroll to position [78, 0]
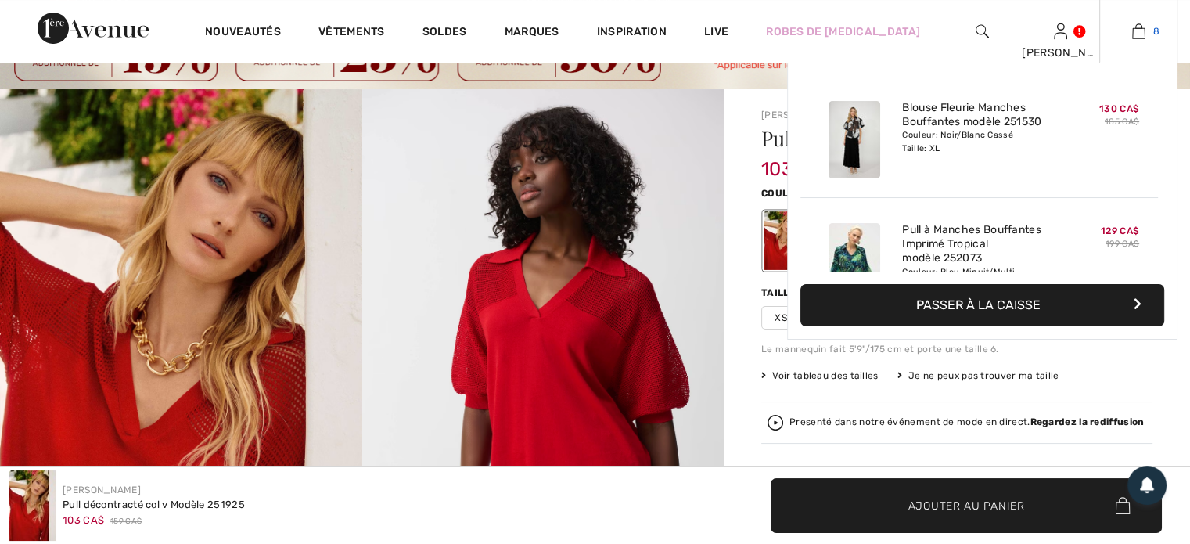
click at [1136, 30] on img at bounding box center [1139, 31] width 13 height 19
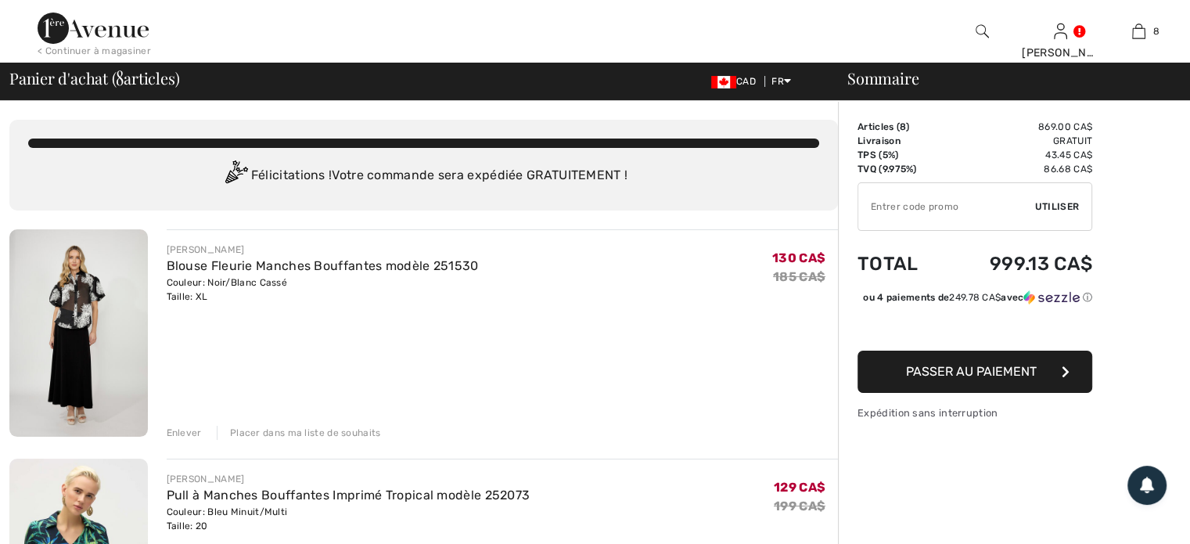
click at [945, 209] on input "TEXT" at bounding box center [947, 206] width 177 height 47
type input "SALEAVENUE"
click at [1046, 205] on span "Utiliser" at bounding box center [1057, 207] width 44 height 14
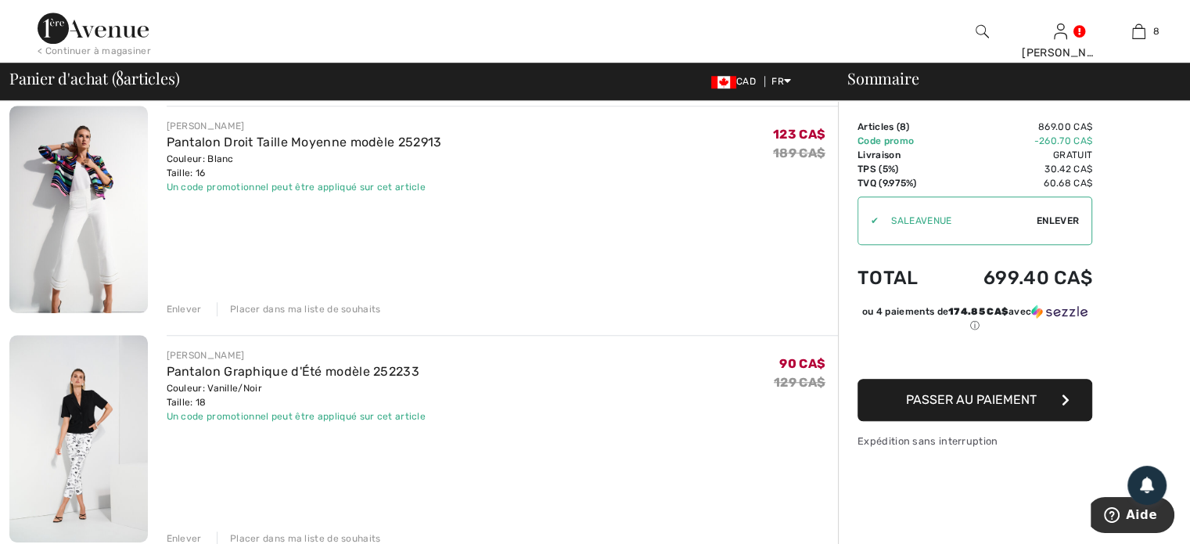
scroll to position [1409, 0]
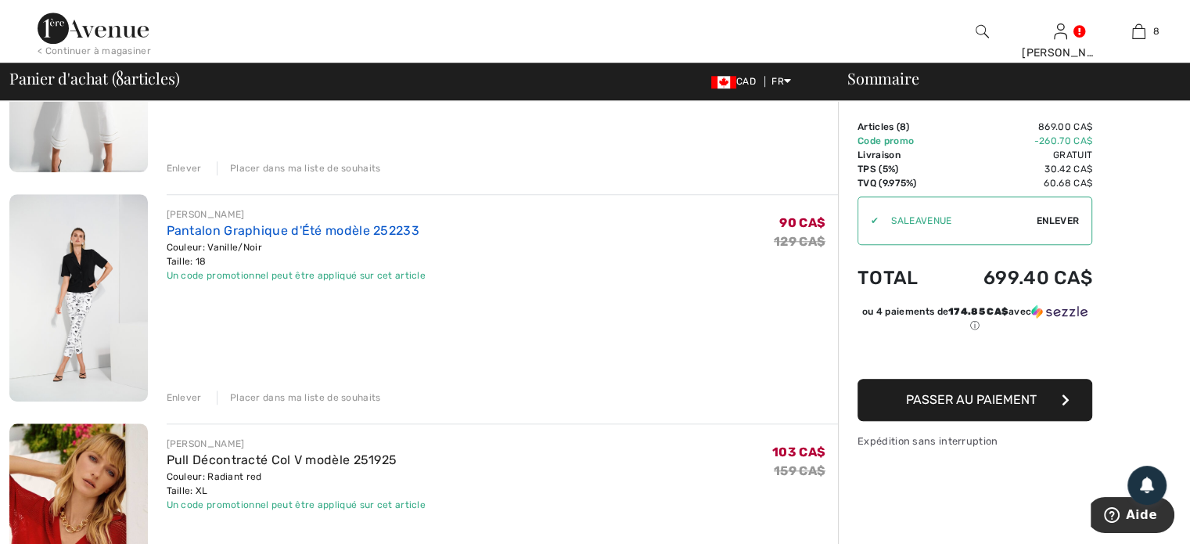
click at [218, 234] on link "Pantalon Graphique d'Été modèle 252233" at bounding box center [293, 230] width 253 height 15
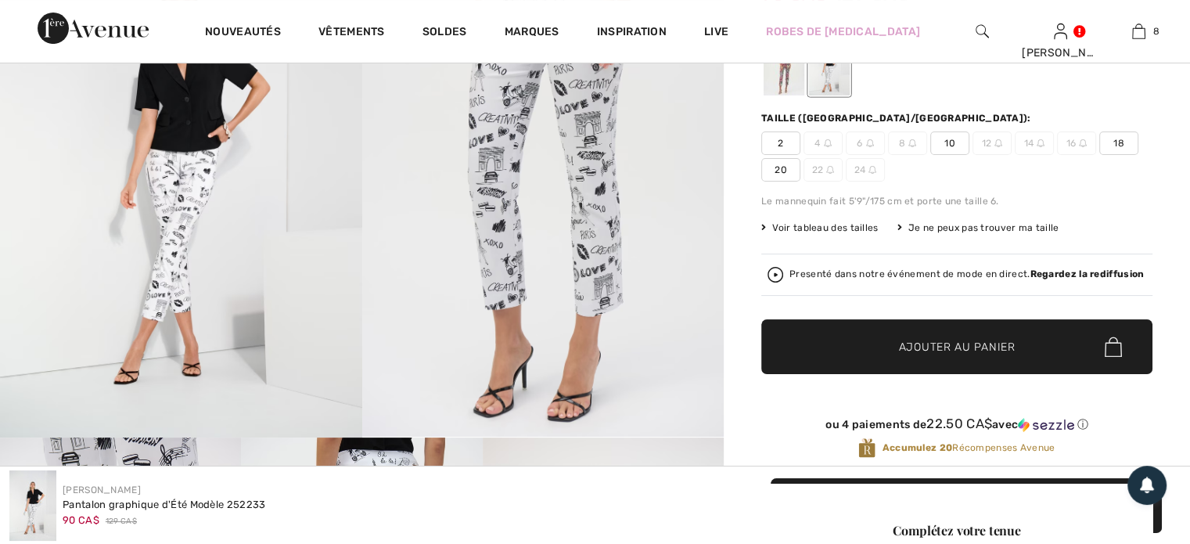
scroll to position [470, 0]
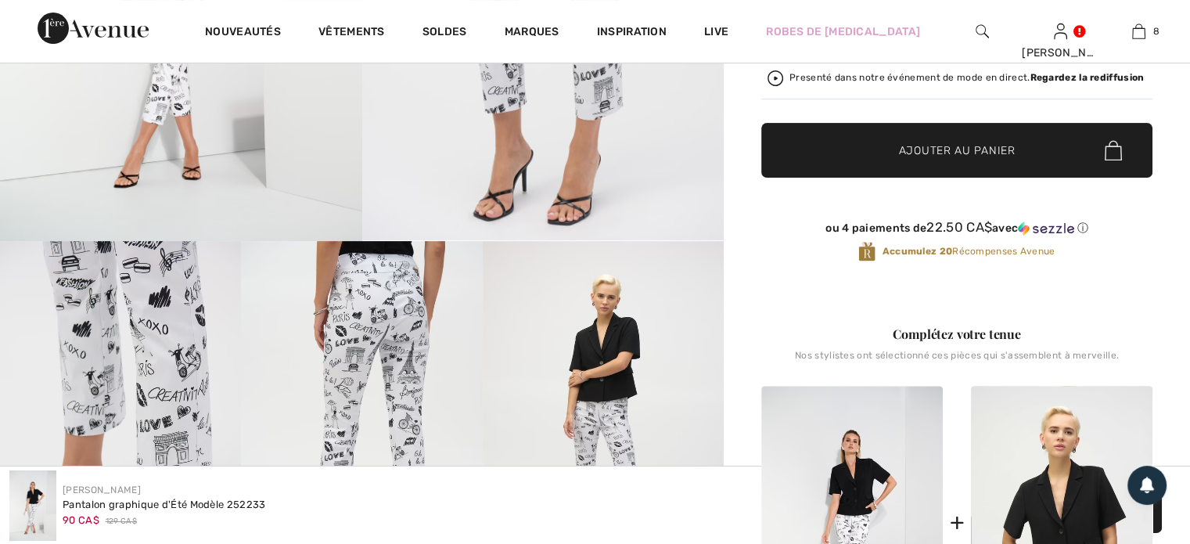
click at [610, 361] on img at bounding box center [603, 422] width 241 height 362
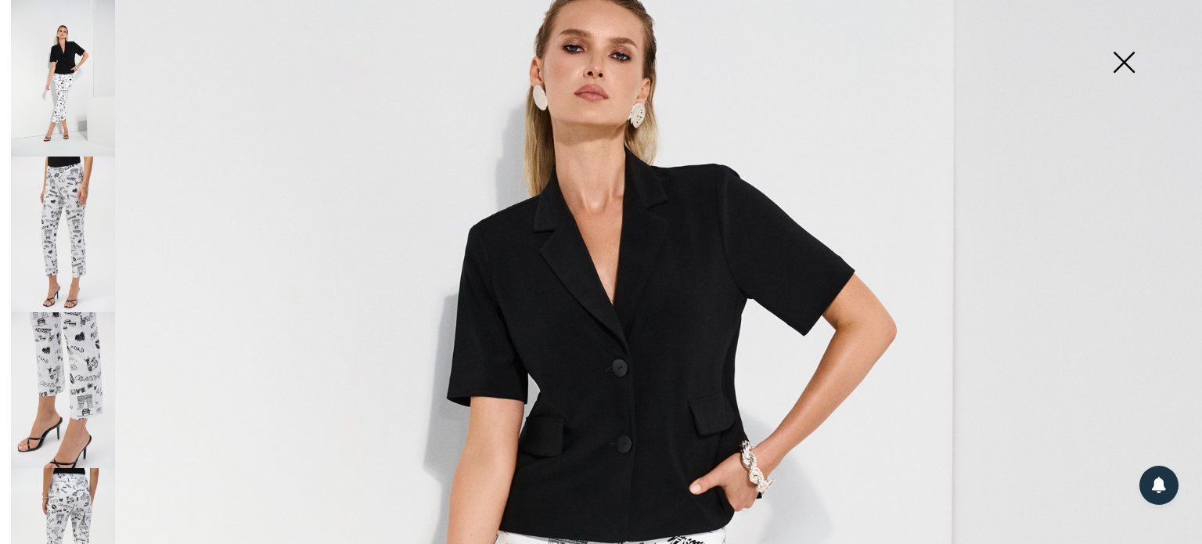
scroll to position [548, 0]
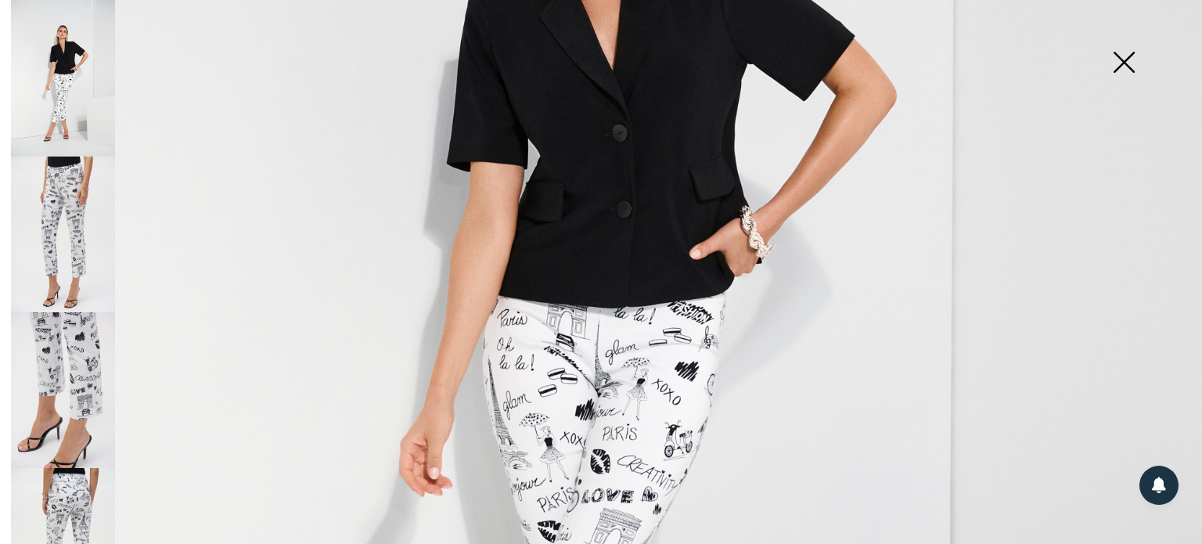
click at [1130, 71] on img at bounding box center [1124, 63] width 78 height 81
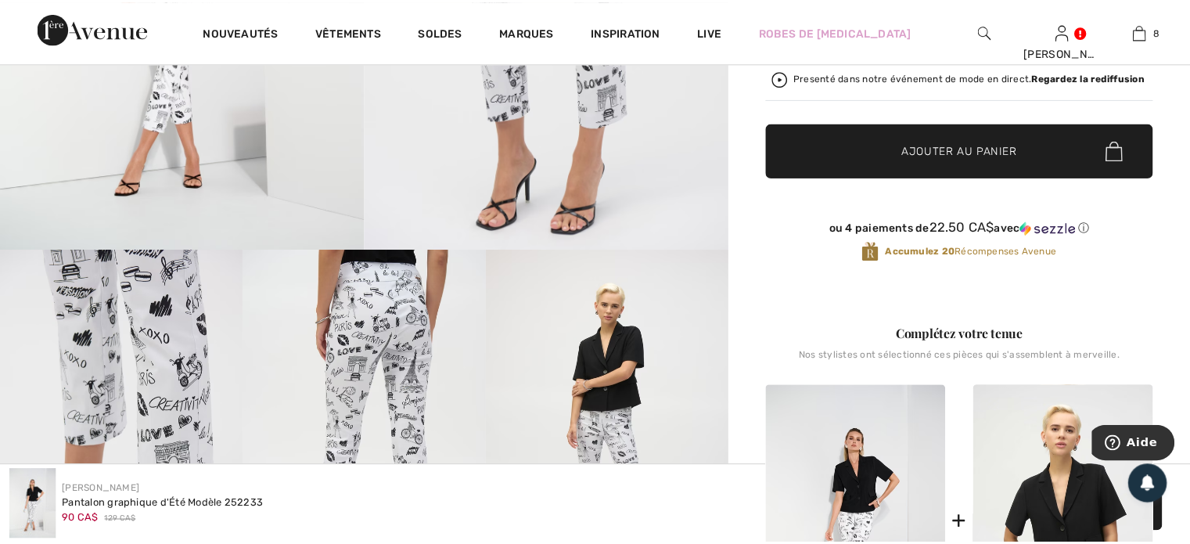
scroll to position [470, 0]
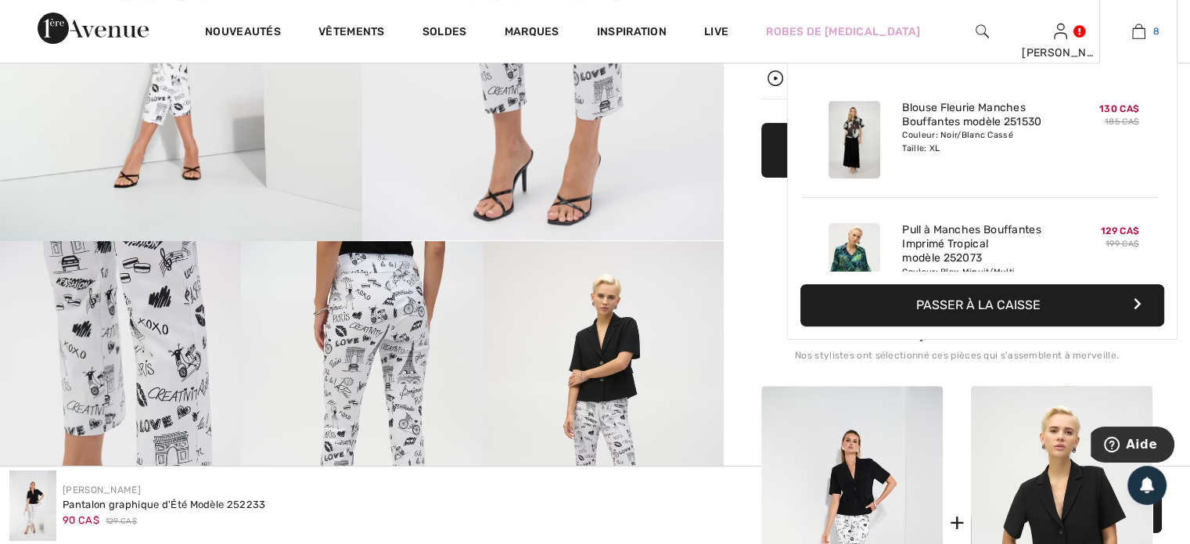
click at [1136, 30] on img at bounding box center [1139, 31] width 13 height 19
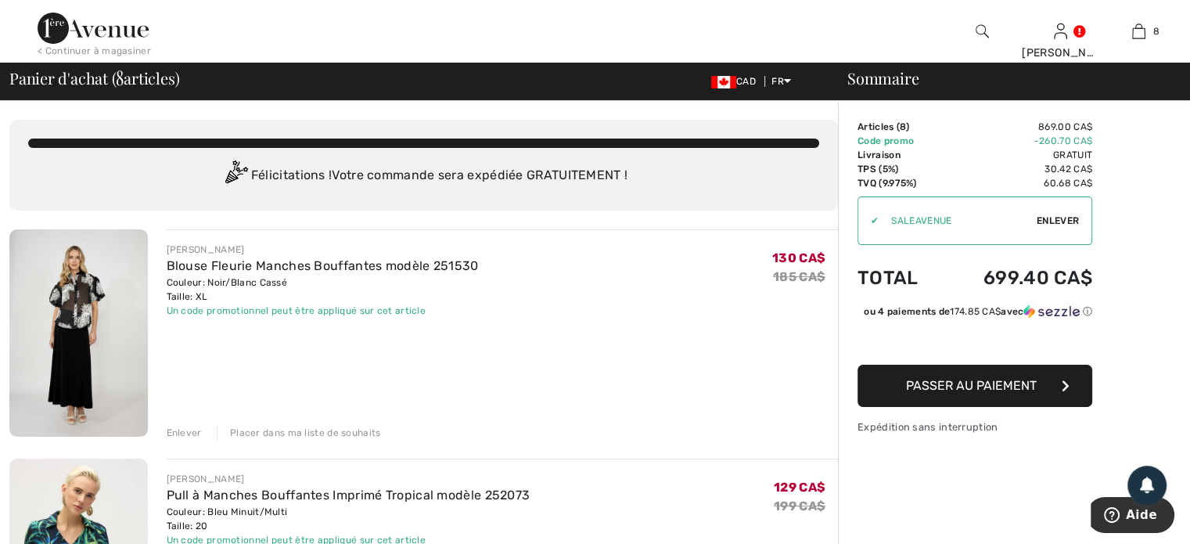
click at [964, 393] on span "Passer au paiement" at bounding box center [971, 385] width 131 height 15
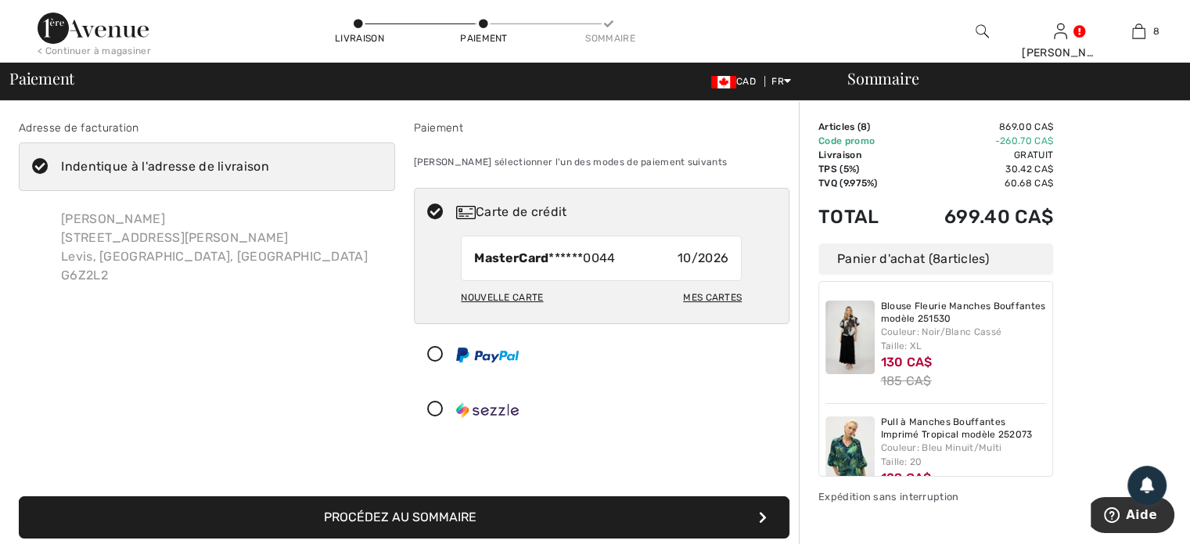
click at [430, 412] on icon at bounding box center [435, 410] width 41 height 16
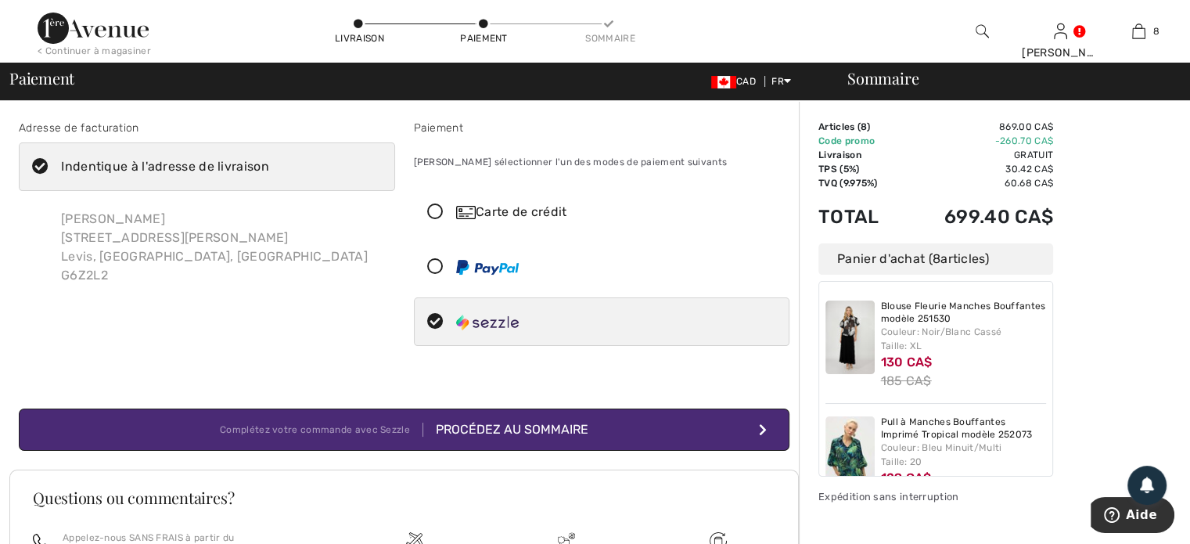
click at [542, 426] on div "Procédez au sommaire" at bounding box center [505, 429] width 165 height 19
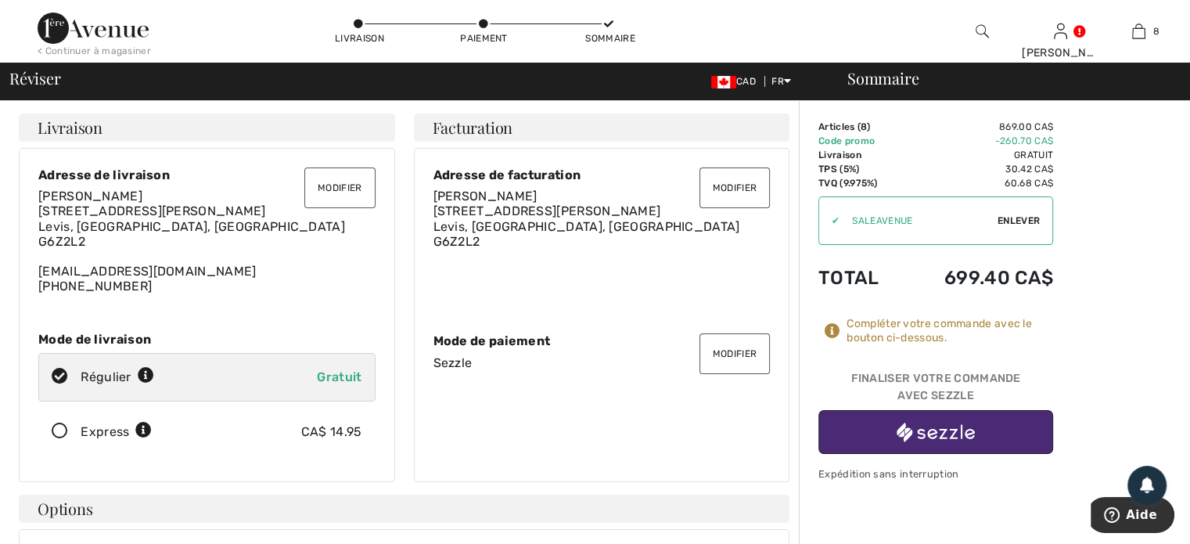
click at [731, 346] on button "Modifier" at bounding box center [735, 353] width 70 height 41
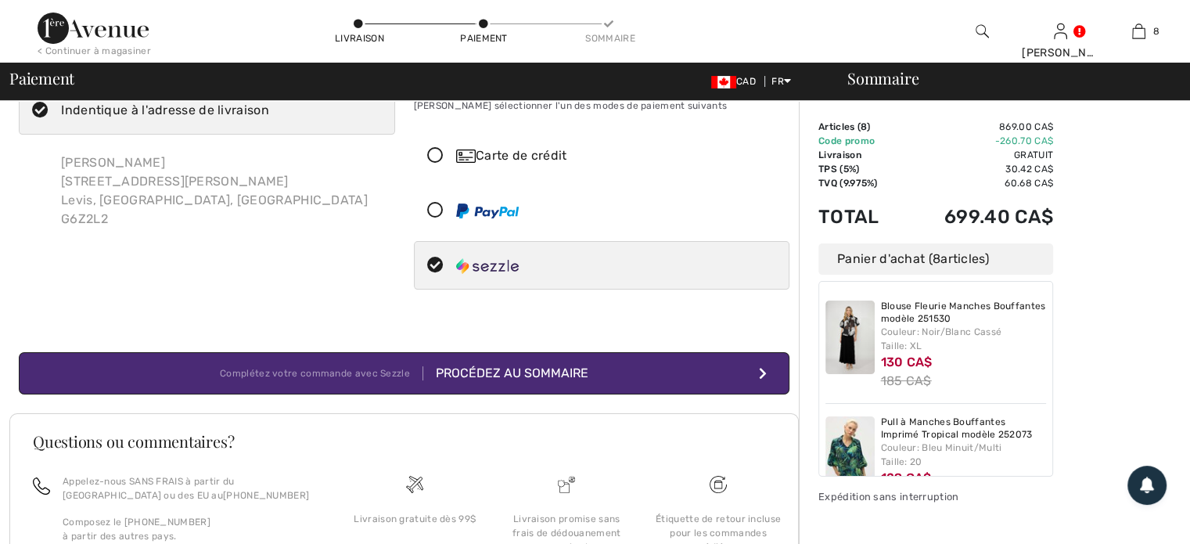
click at [517, 370] on div "Procédez au sommaire" at bounding box center [505, 373] width 165 height 19
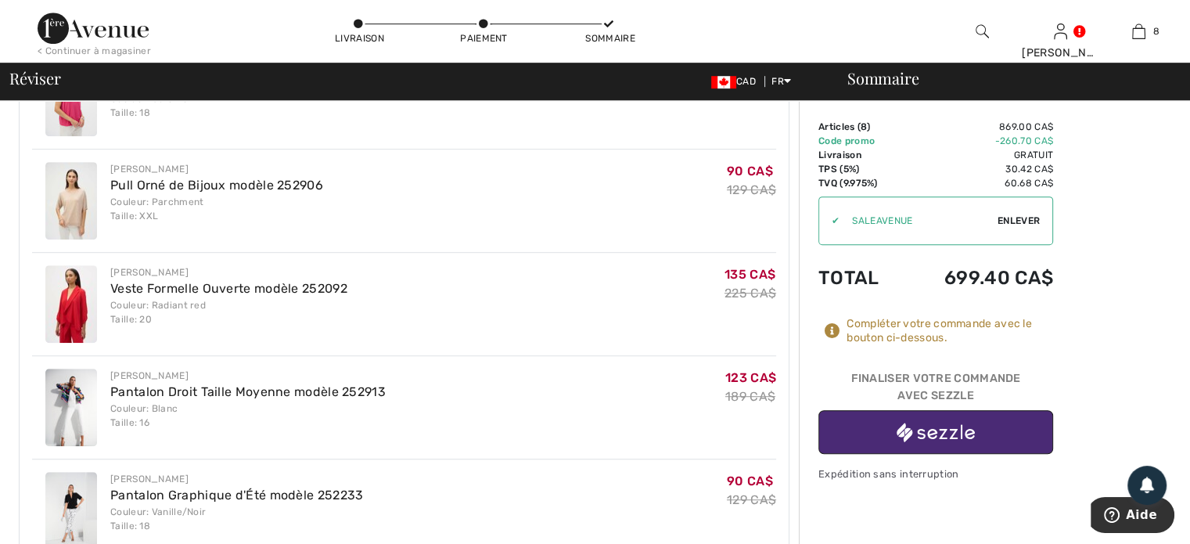
scroll to position [1096, 0]
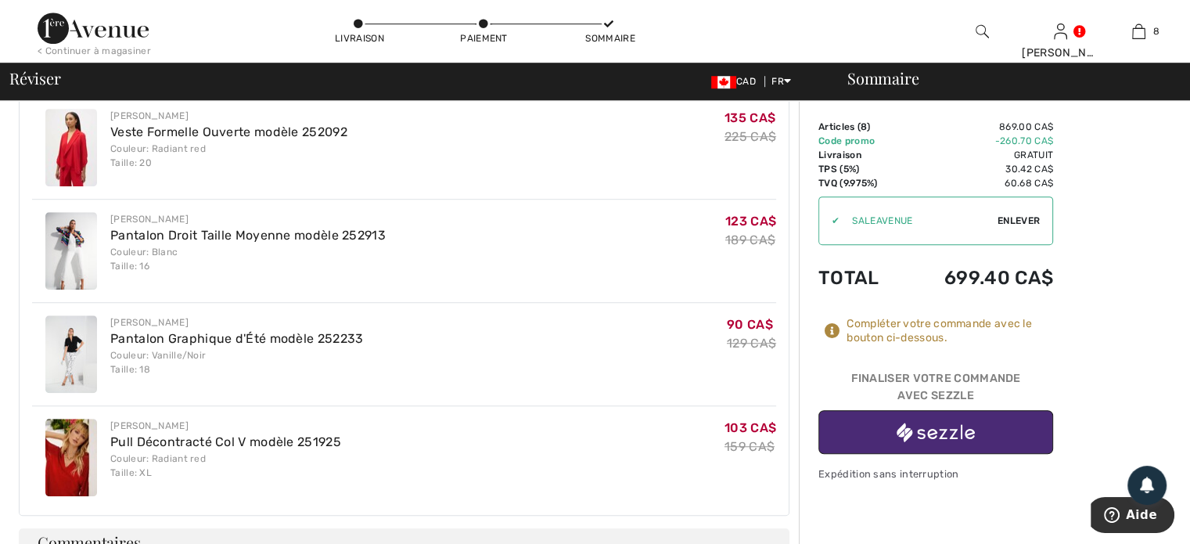
click at [934, 431] on img "button" at bounding box center [936, 433] width 78 height 20
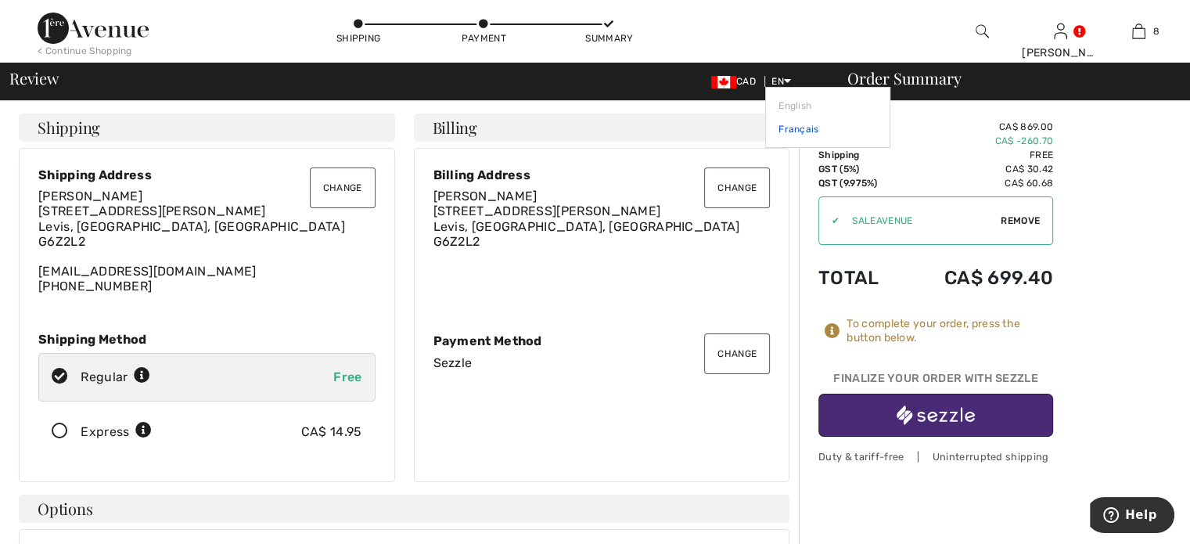
click at [791, 128] on link "Français" at bounding box center [828, 128] width 99 height 23
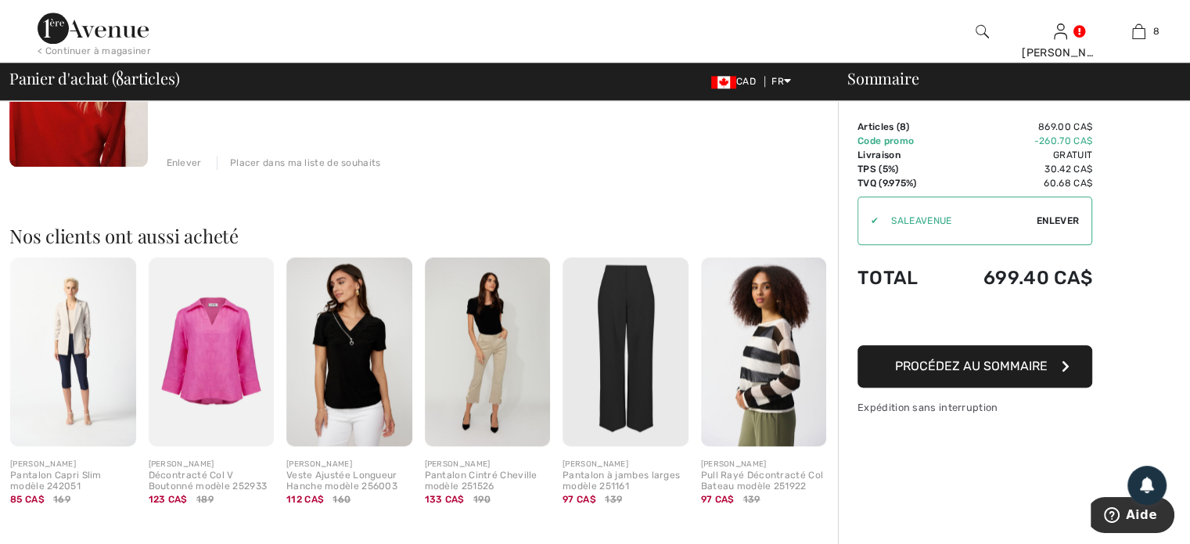
scroll to position [1878, 0]
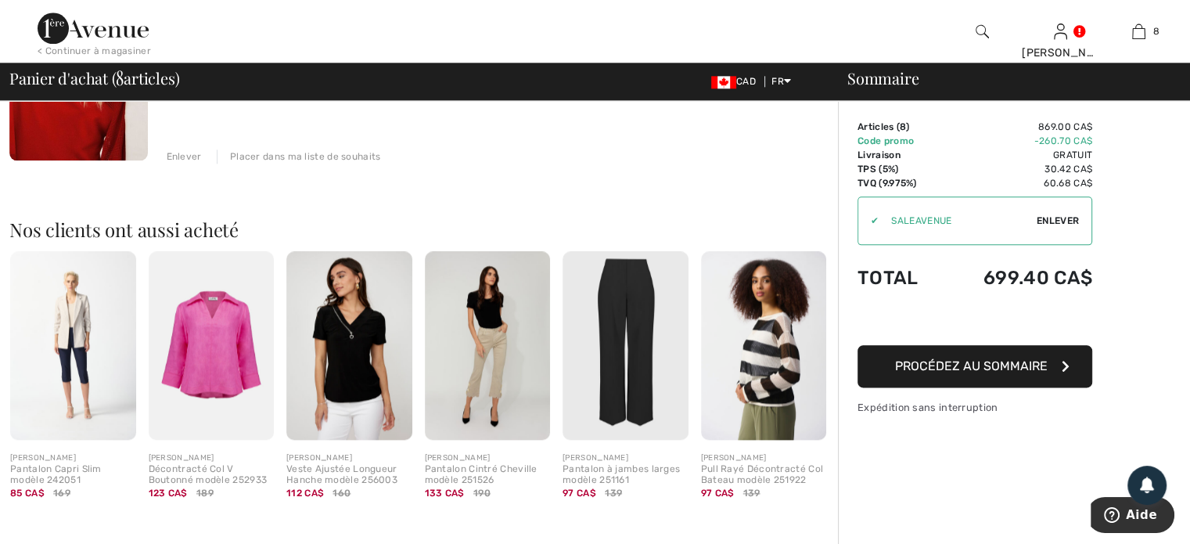
click at [995, 358] on span "Procédez au sommaire" at bounding box center [971, 365] width 153 height 15
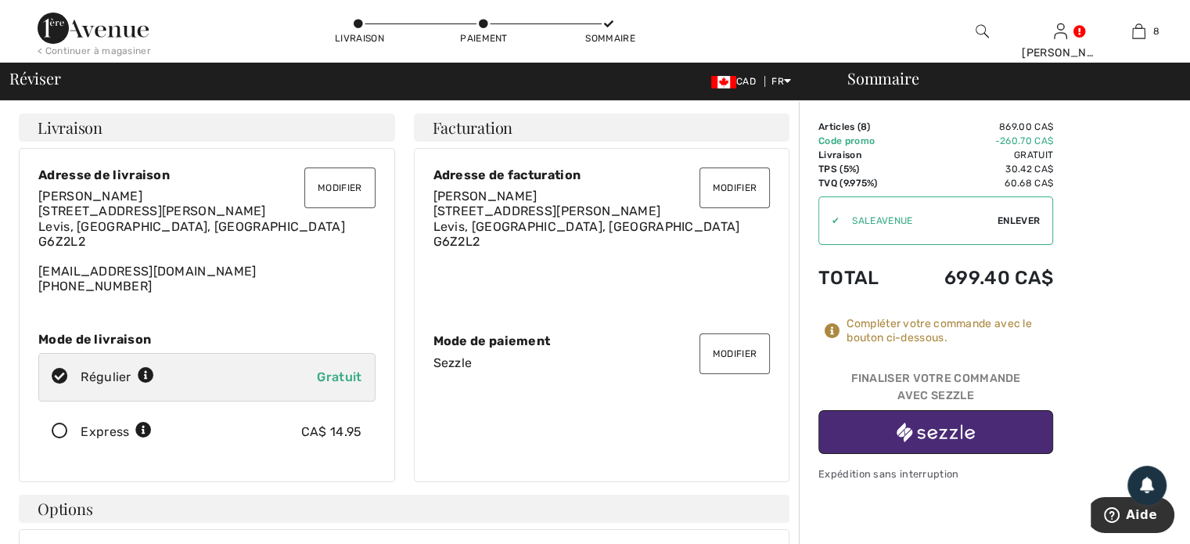
click at [946, 440] on img "button" at bounding box center [936, 433] width 78 height 20
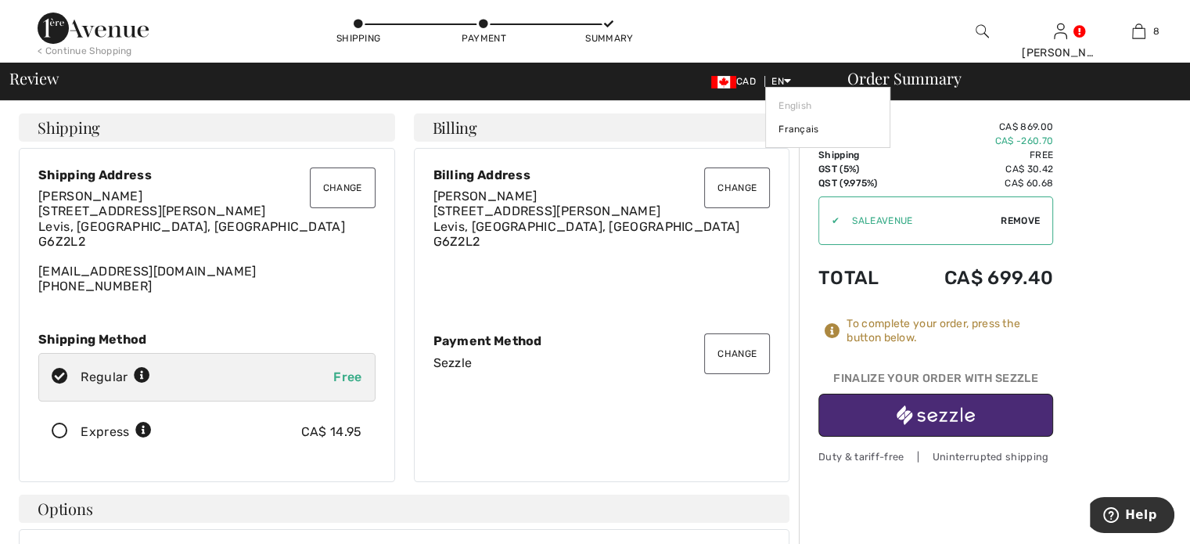
click at [788, 77] on icon at bounding box center [787, 80] width 7 height 11
click at [788, 125] on link "Français" at bounding box center [828, 128] width 99 height 23
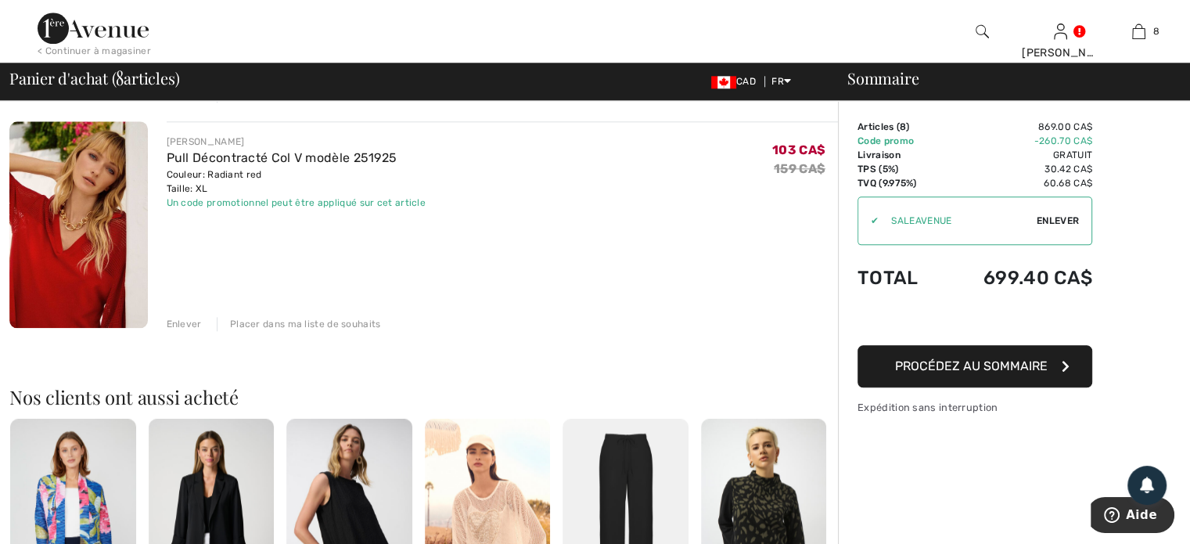
scroll to position [1644, 0]
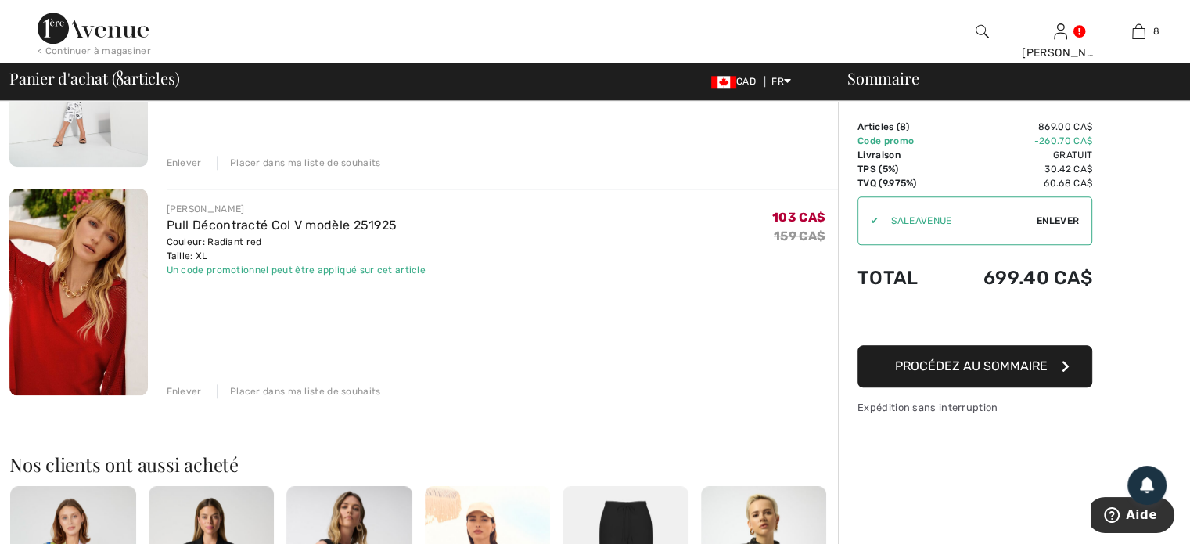
click at [959, 363] on span "Procédez au sommaire" at bounding box center [971, 365] width 153 height 15
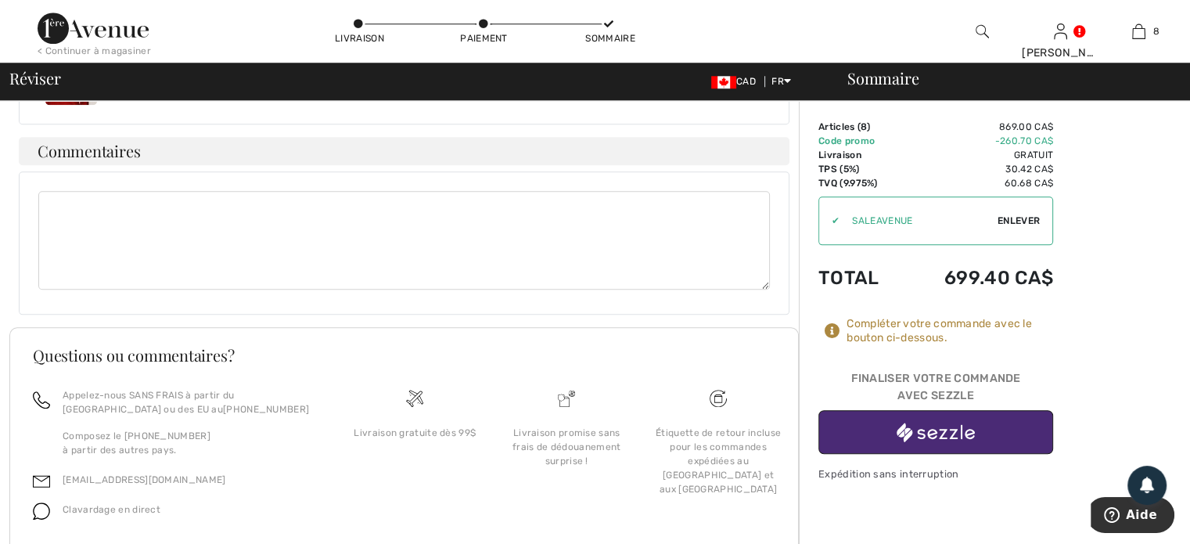
scroll to position [1540, 0]
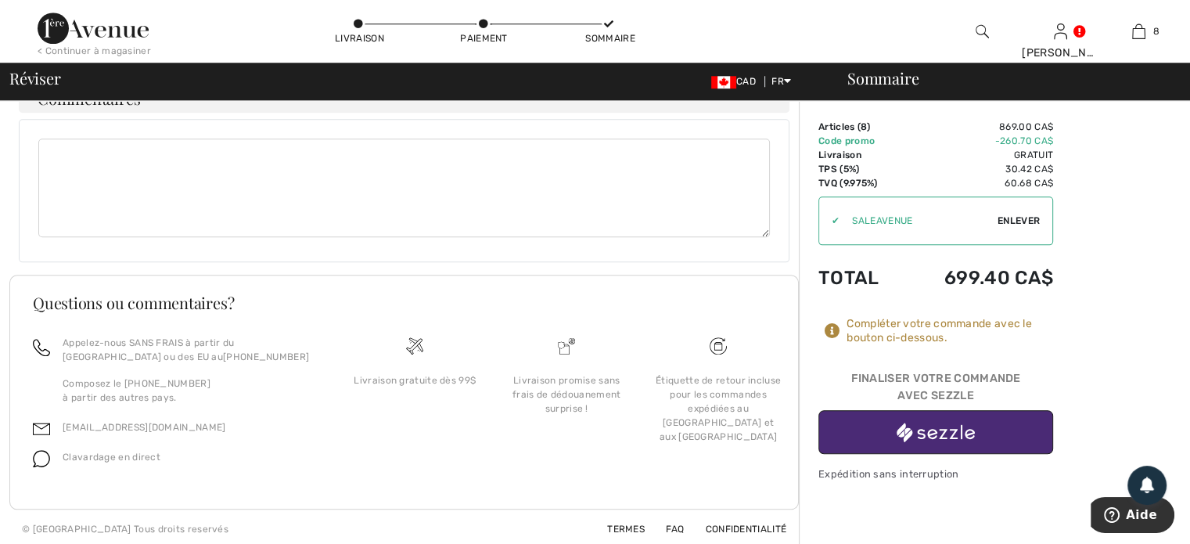
click at [951, 434] on img "button" at bounding box center [936, 433] width 78 height 20
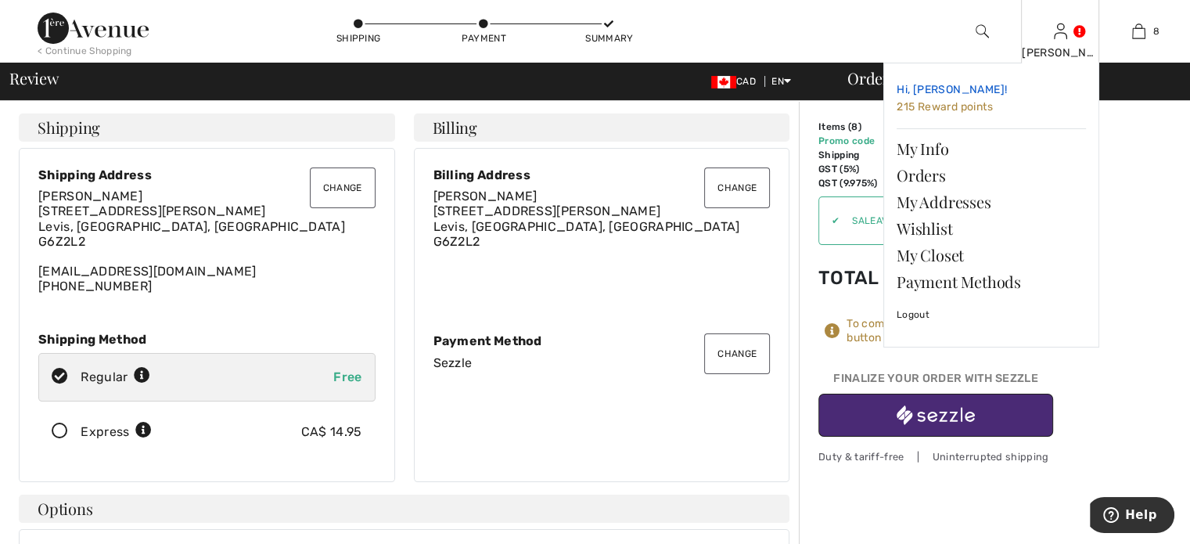
click at [929, 86] on span "Hi, [PERSON_NAME]!" at bounding box center [952, 89] width 110 height 13
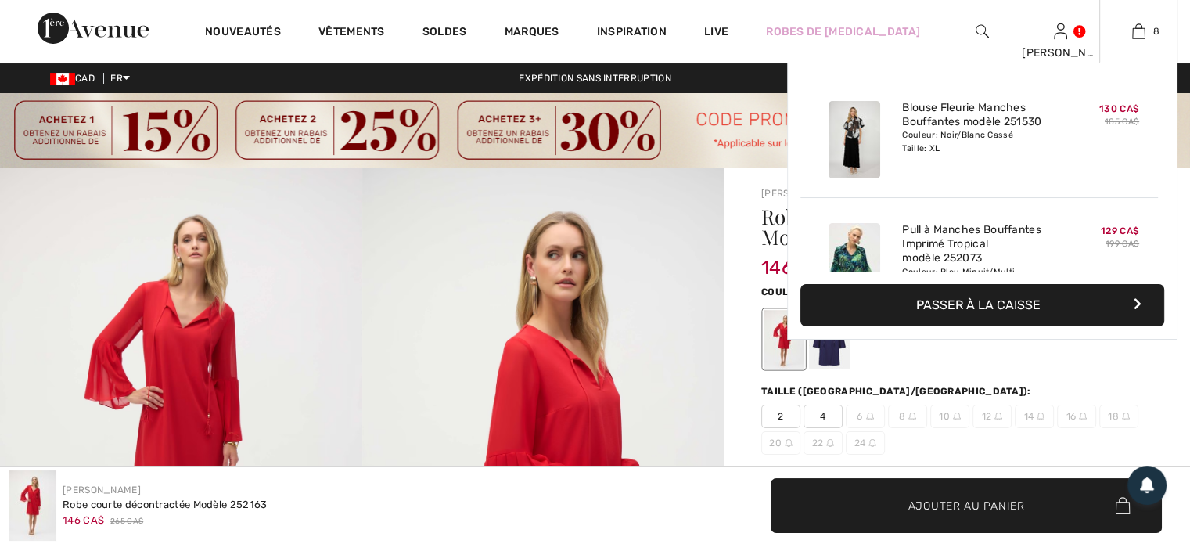
click at [967, 300] on button "Passer à la caisse" at bounding box center [983, 305] width 364 height 42
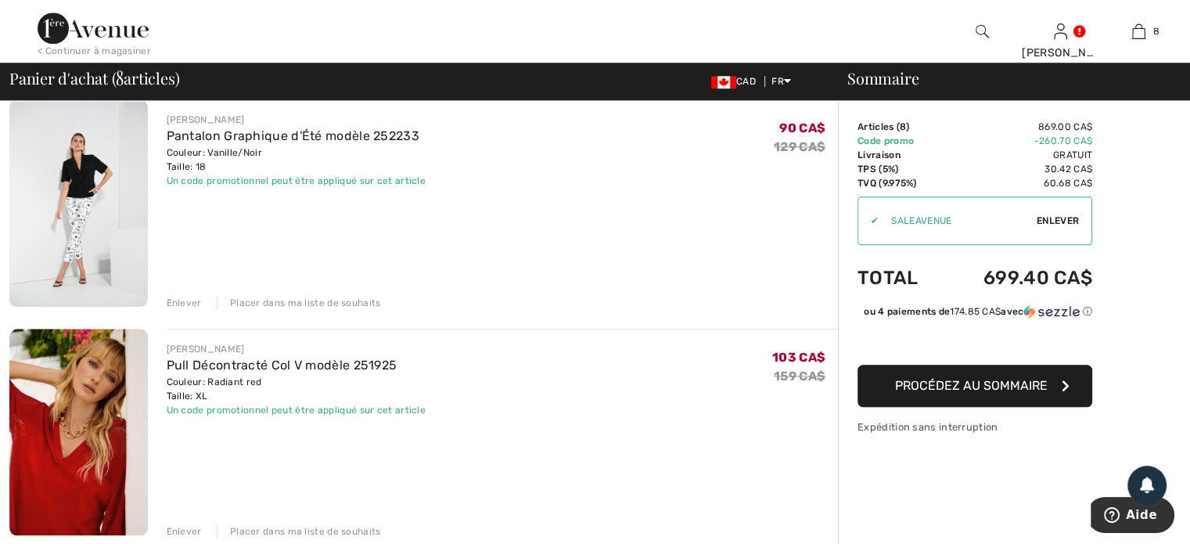
scroll to position [1565, 0]
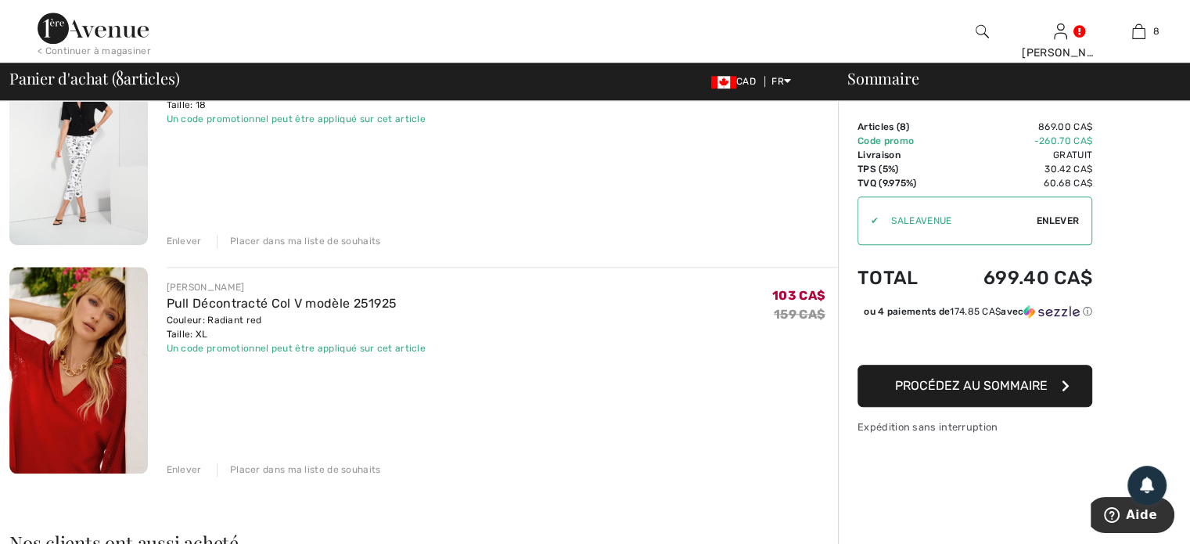
click at [917, 393] on span "Procédez au sommaire" at bounding box center [971, 385] width 153 height 15
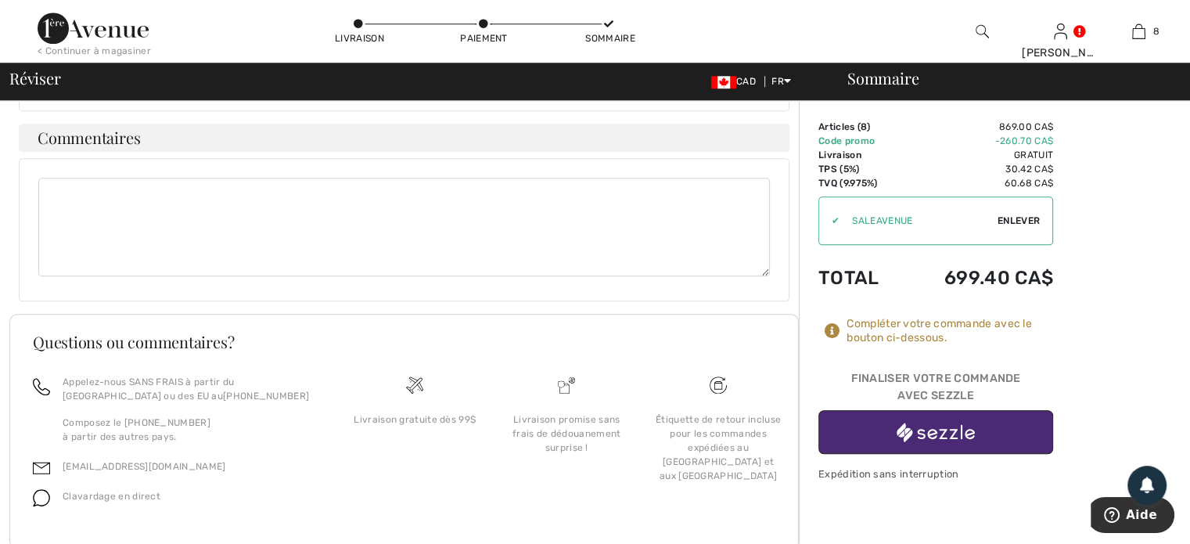
scroll to position [1540, 0]
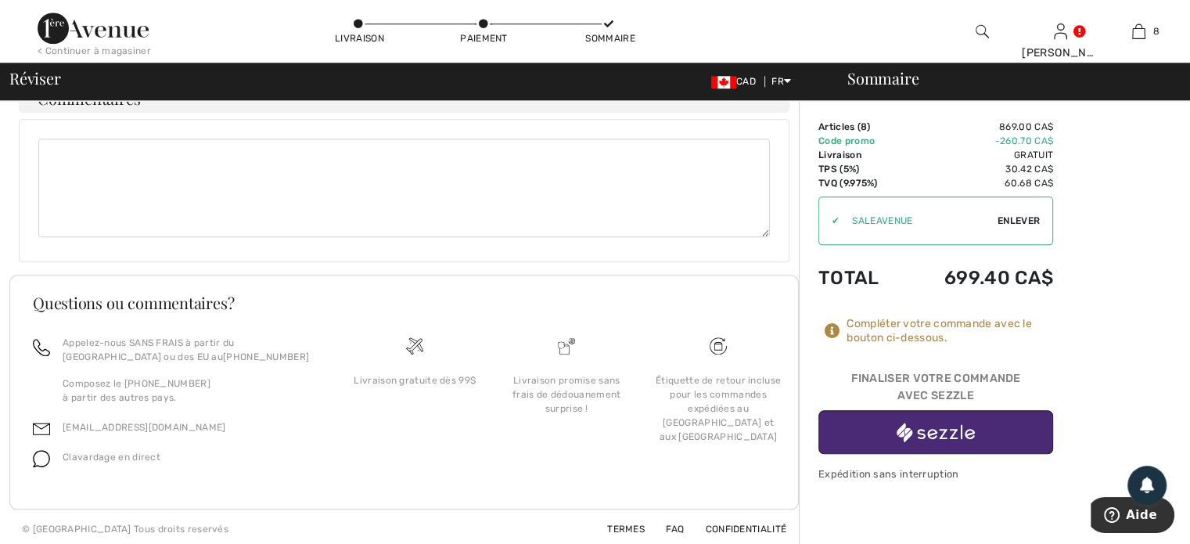
click at [937, 434] on img "button" at bounding box center [936, 433] width 78 height 20
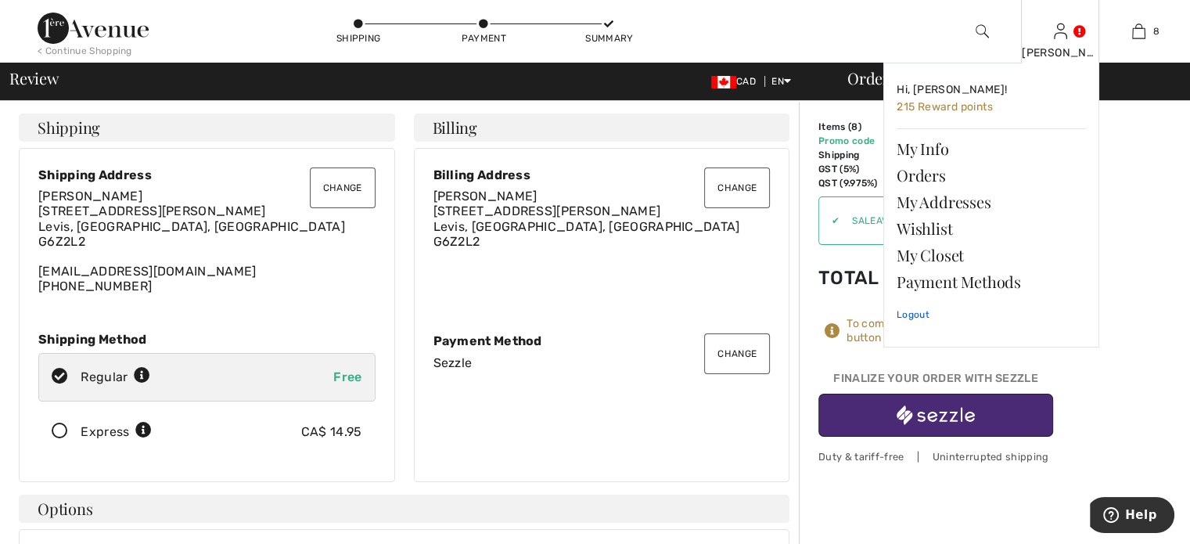
click at [917, 316] on link "Logout" at bounding box center [991, 314] width 189 height 39
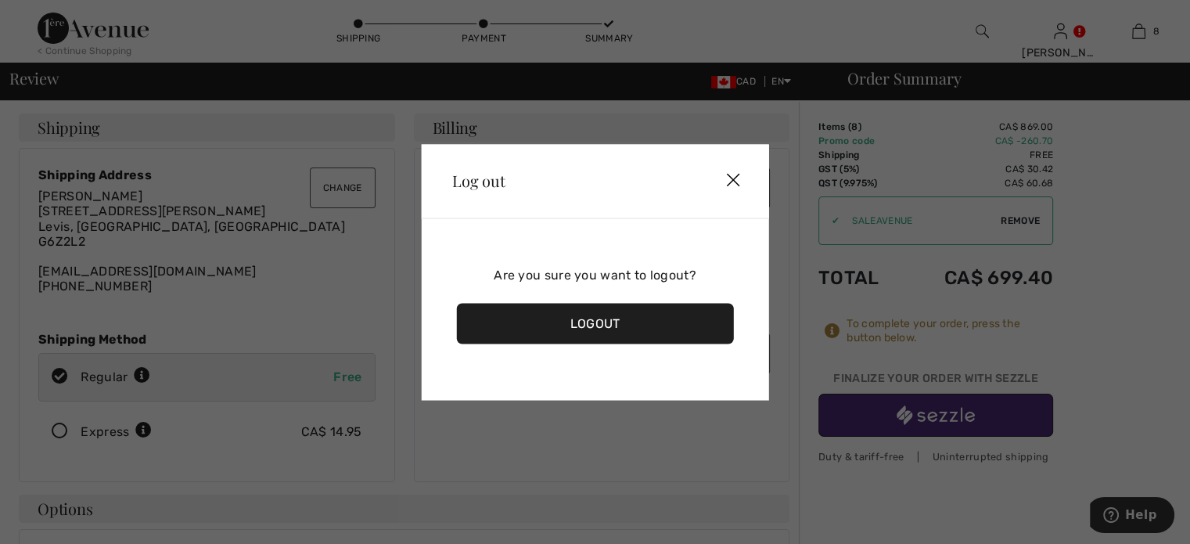
click at [604, 322] on div "Logout" at bounding box center [595, 323] width 278 height 41
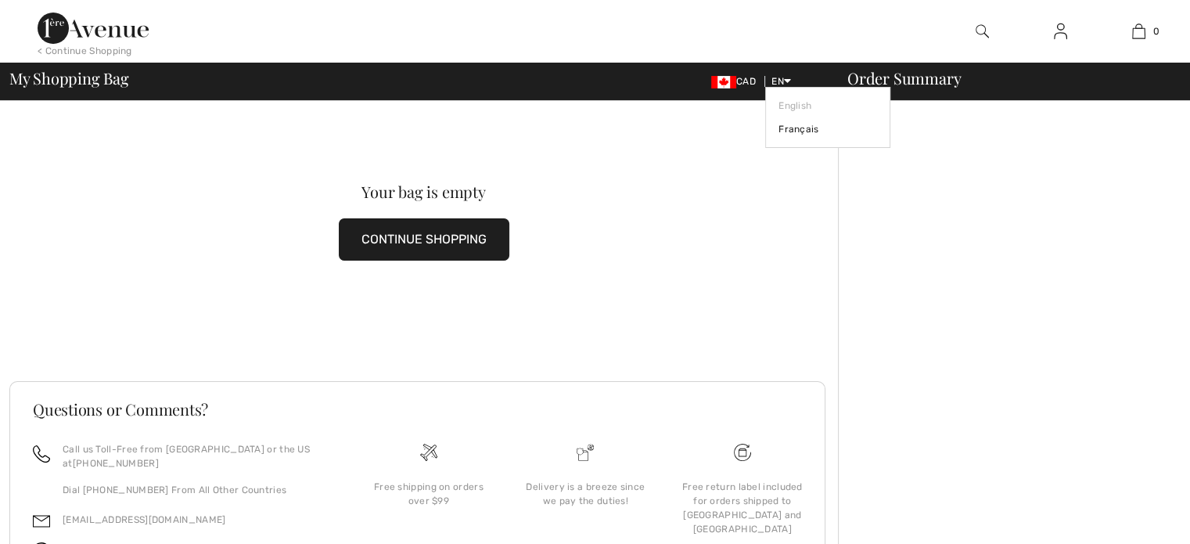
click at [784, 79] on icon at bounding box center [787, 80] width 7 height 11
click at [793, 128] on link "Français" at bounding box center [828, 128] width 99 height 23
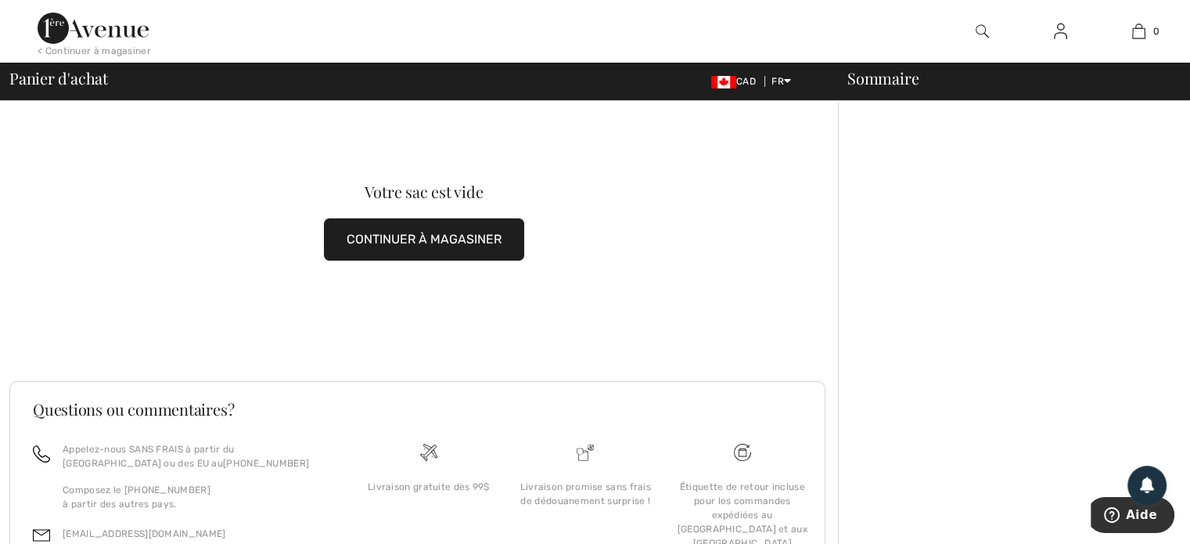
click at [122, 49] on div "< Continuer à magasiner" at bounding box center [94, 51] width 113 height 14
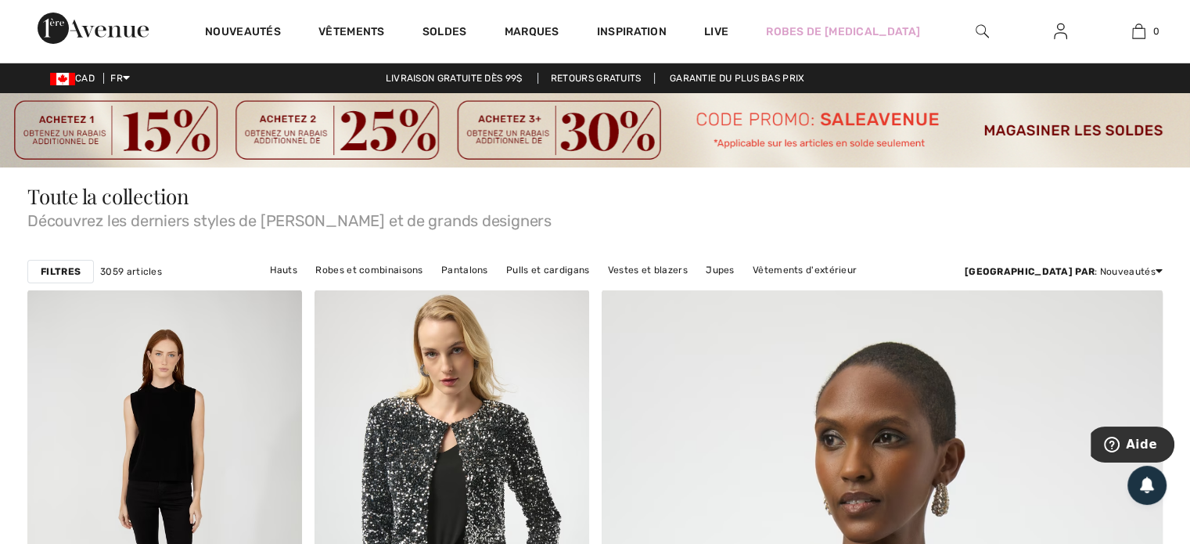
click at [1058, 31] on img at bounding box center [1060, 31] width 13 height 19
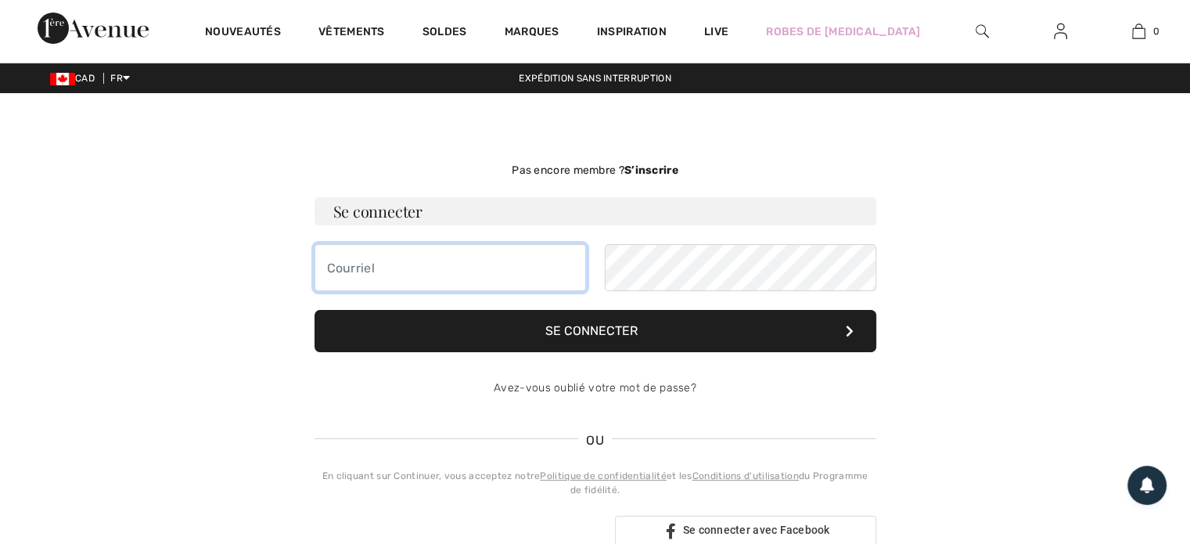
click at [376, 267] on input "email" at bounding box center [451, 267] width 272 height 47
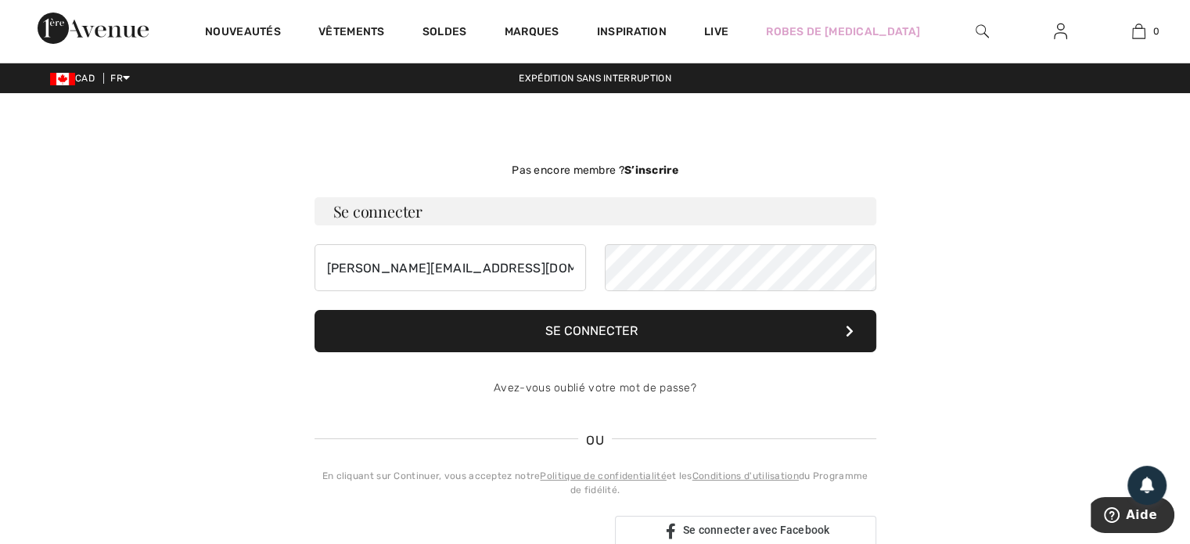
click at [604, 327] on button "Se connecter" at bounding box center [596, 331] width 562 height 42
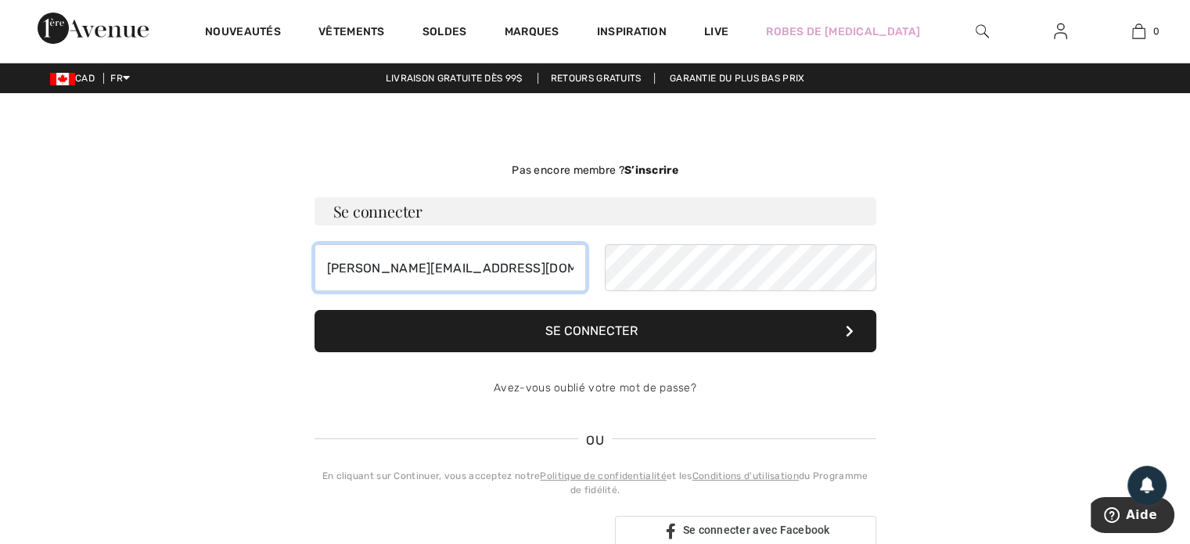
click at [359, 272] on input "[PERSON_NAME][EMAIL_ADDRESS][DOMAIN_NAME]" at bounding box center [451, 267] width 272 height 47
click at [503, 279] on input "[EMAIL_ADDRESS][DOMAIN_NAME]" at bounding box center [451, 267] width 272 height 47
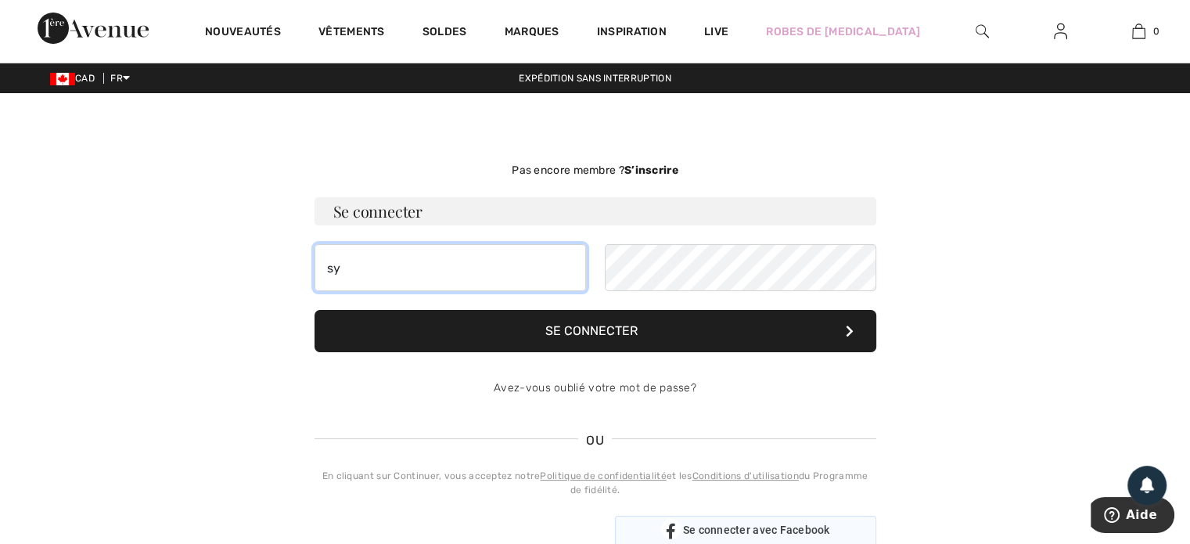
type input "s"
